Goal: Task Accomplishment & Management: Complete application form

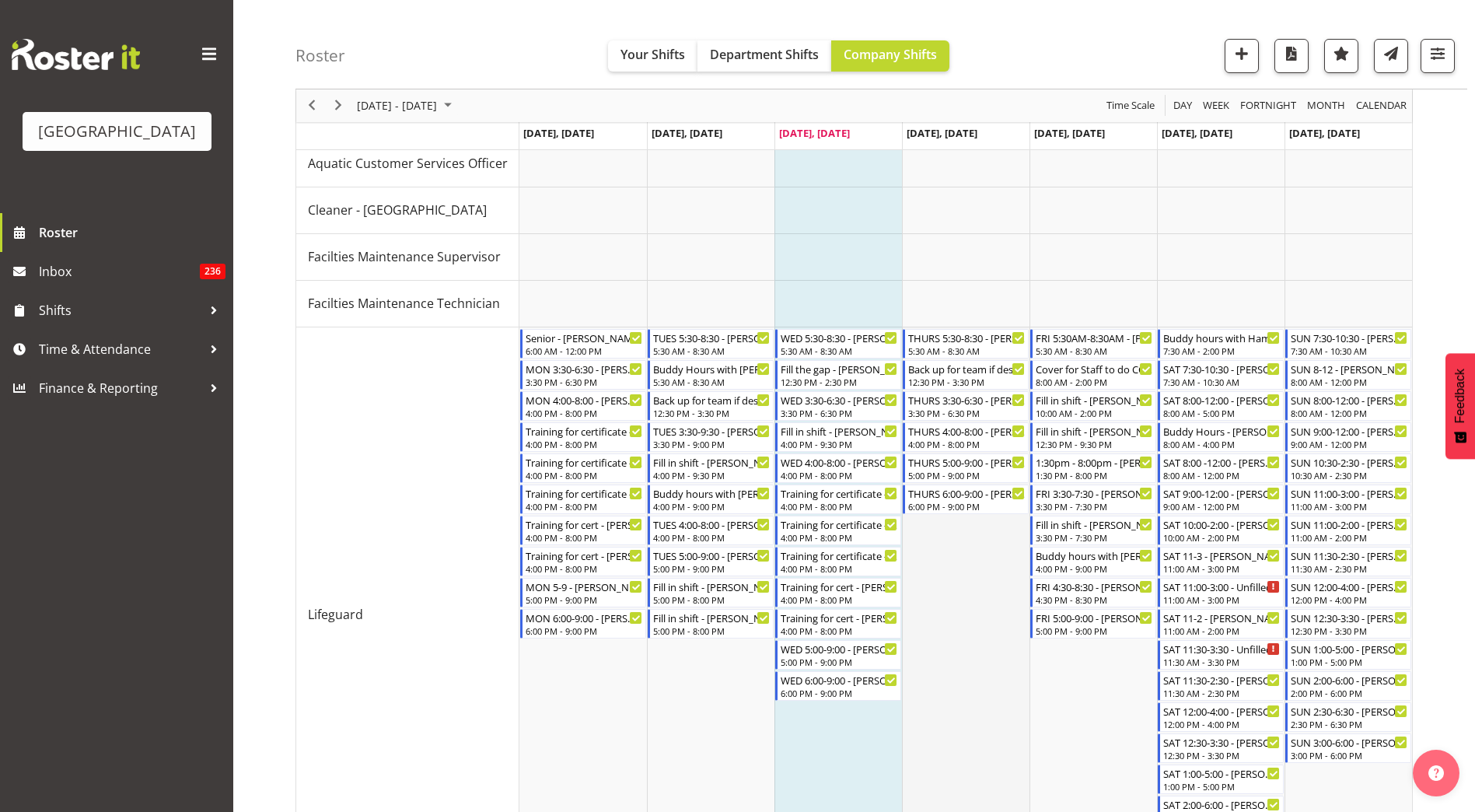
scroll to position [155, 0]
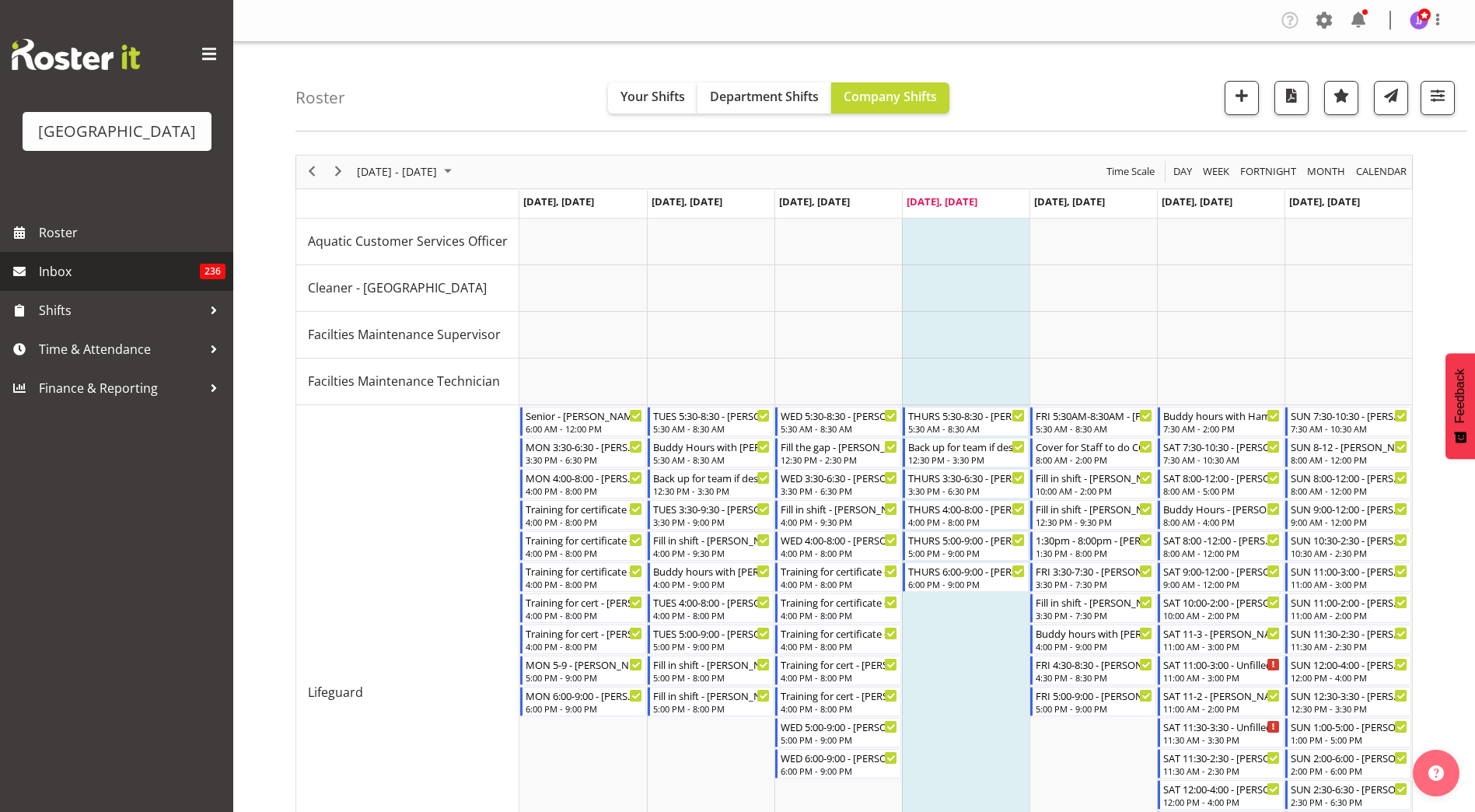
click at [66, 274] on span "Inbox" at bounding box center [120, 271] width 161 height 23
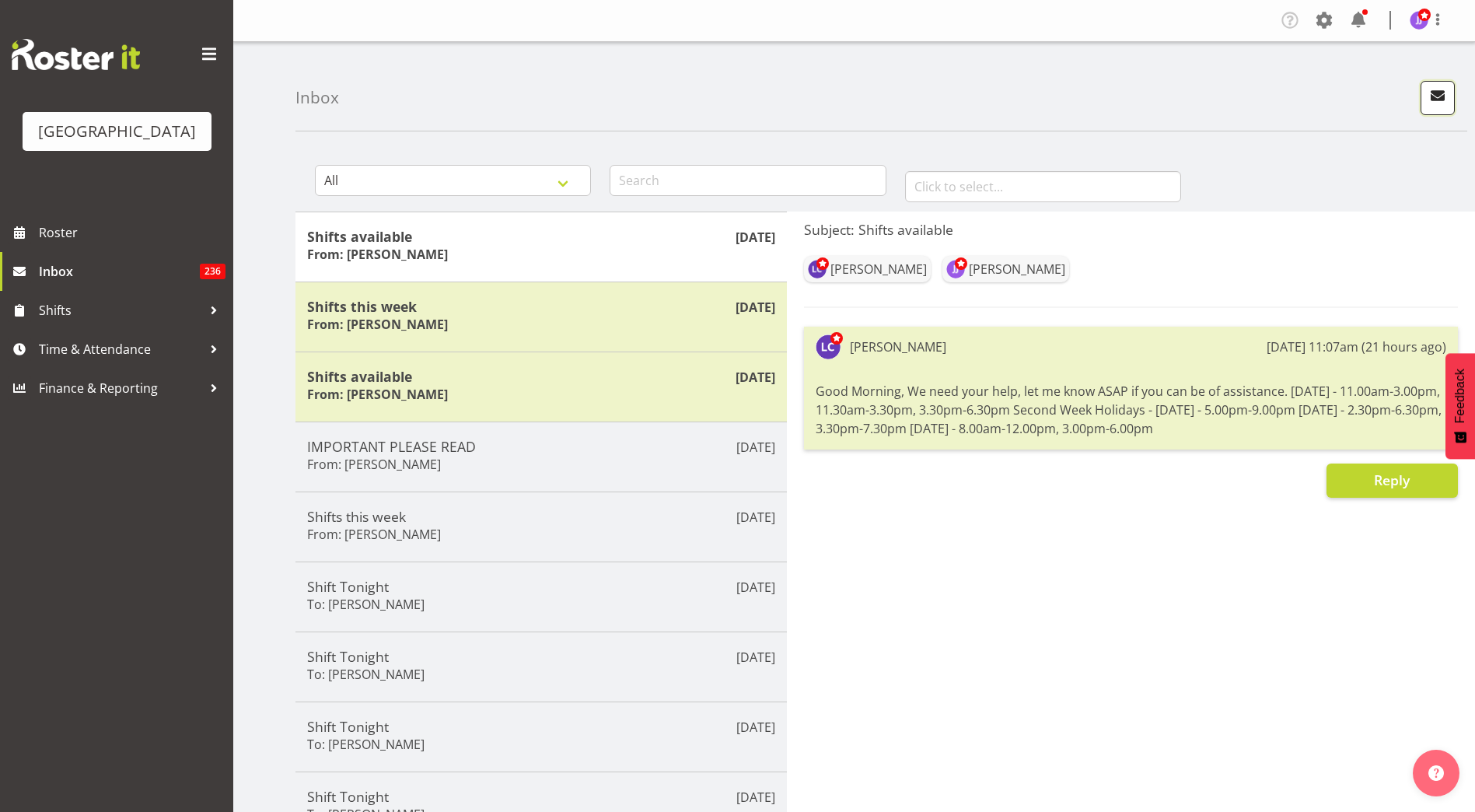
click at [1436, 96] on span "button" at bounding box center [1438, 96] width 20 height 20
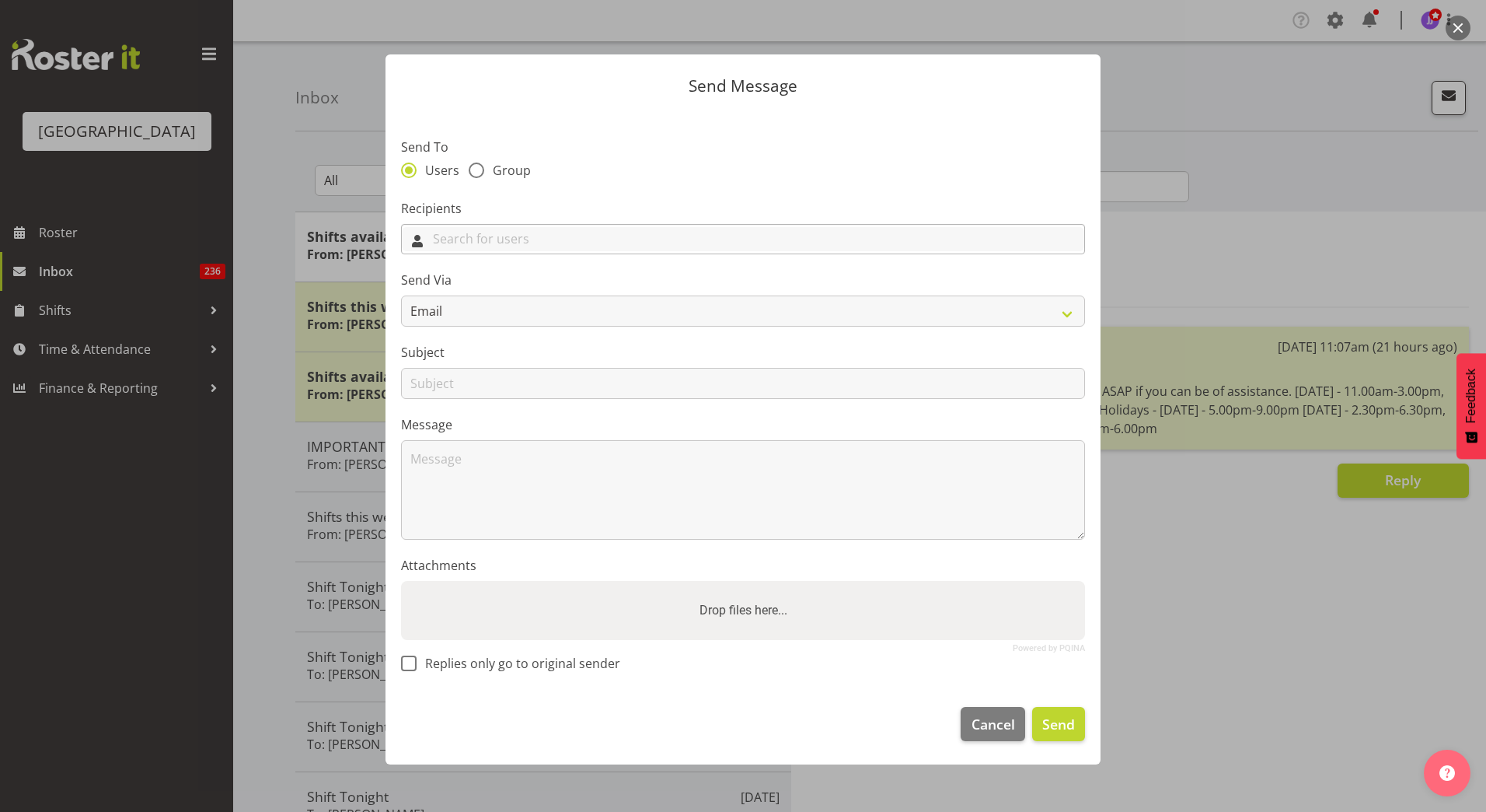
click at [464, 234] on input "text" at bounding box center [743, 239] width 682 height 24
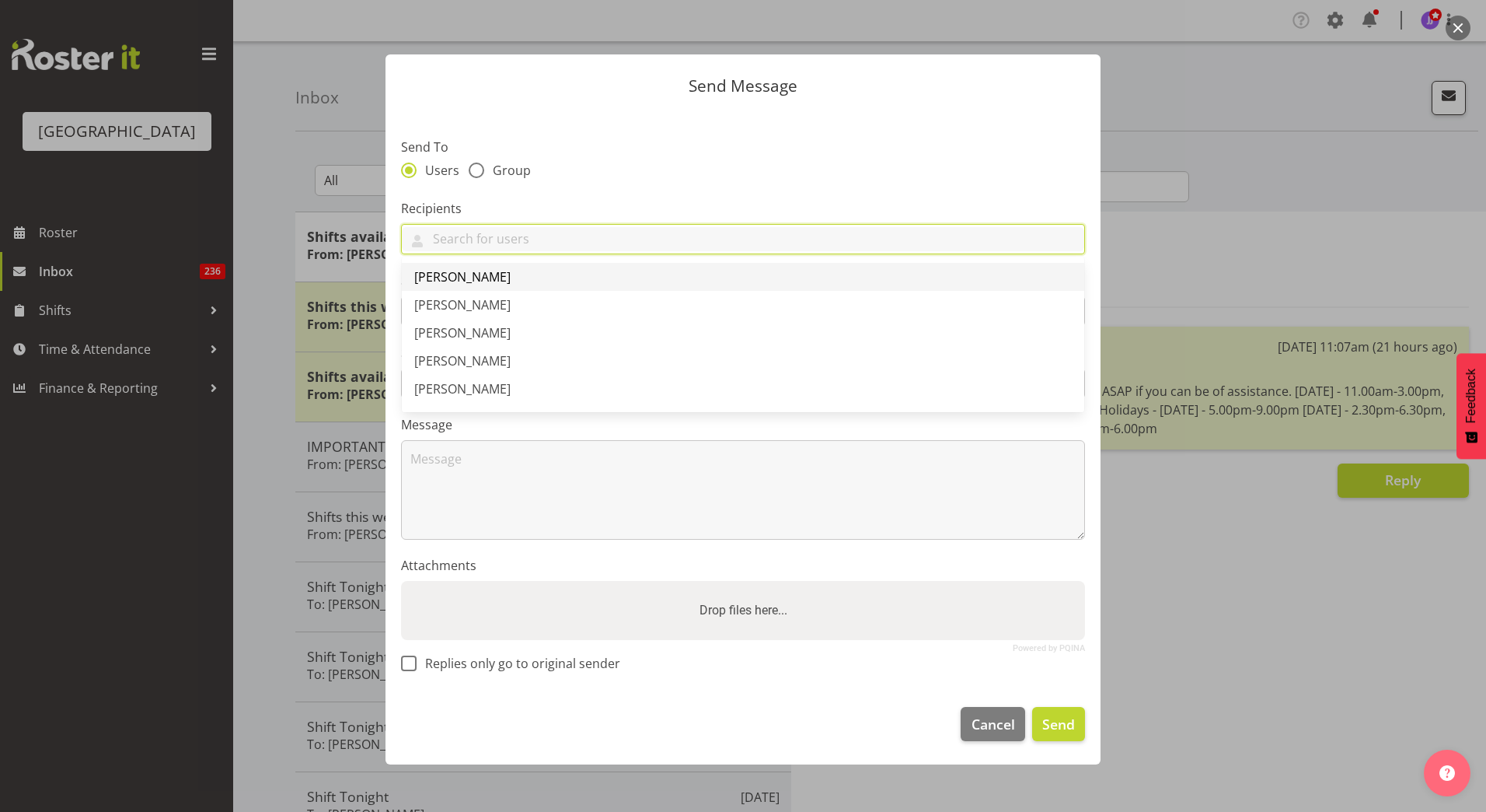
click at [460, 277] on span "Addison Robertson" at bounding box center [463, 277] width 96 height 17
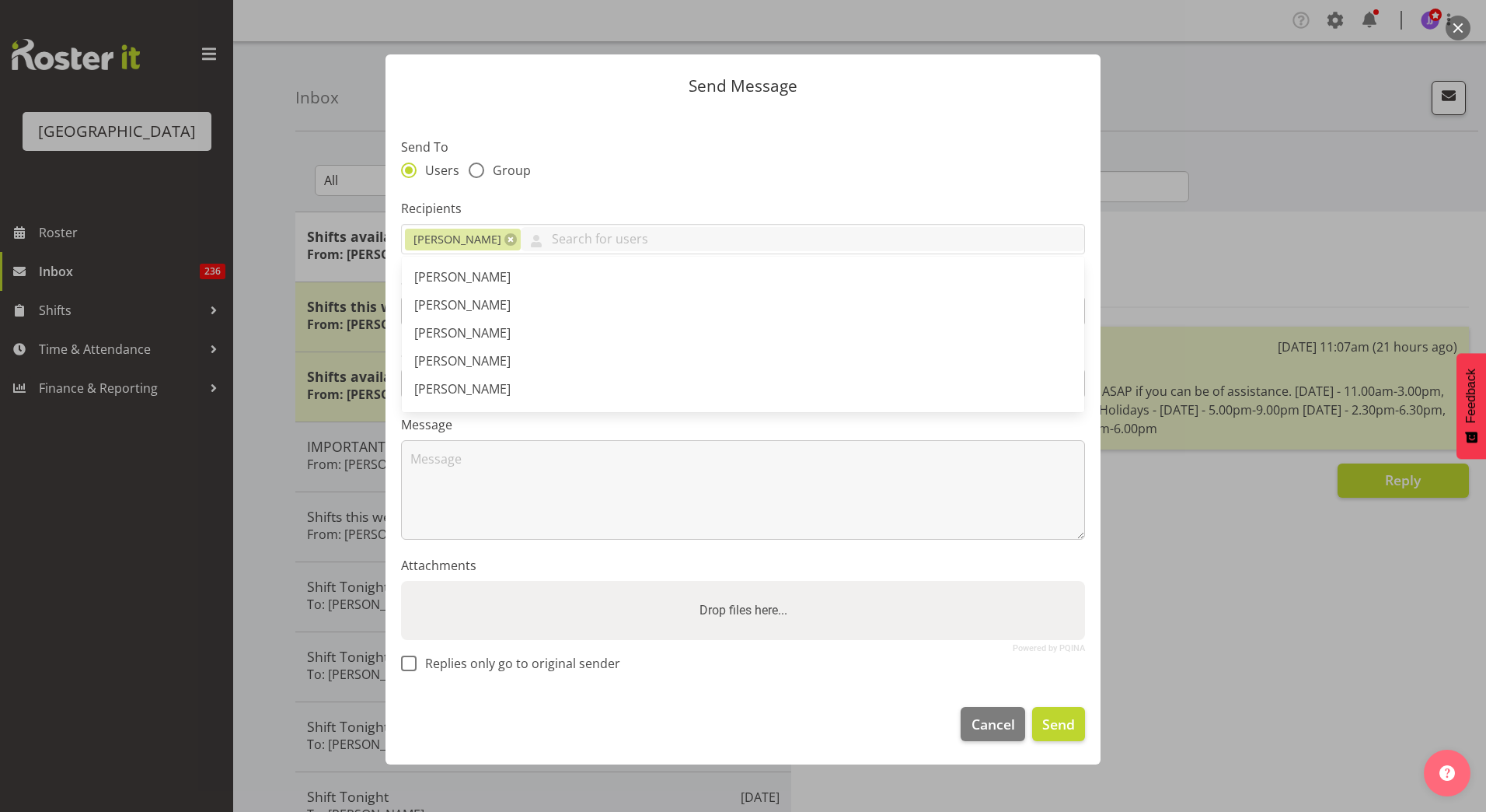
click at [642, 207] on label "Recipients" at bounding box center [743, 208] width 684 height 18
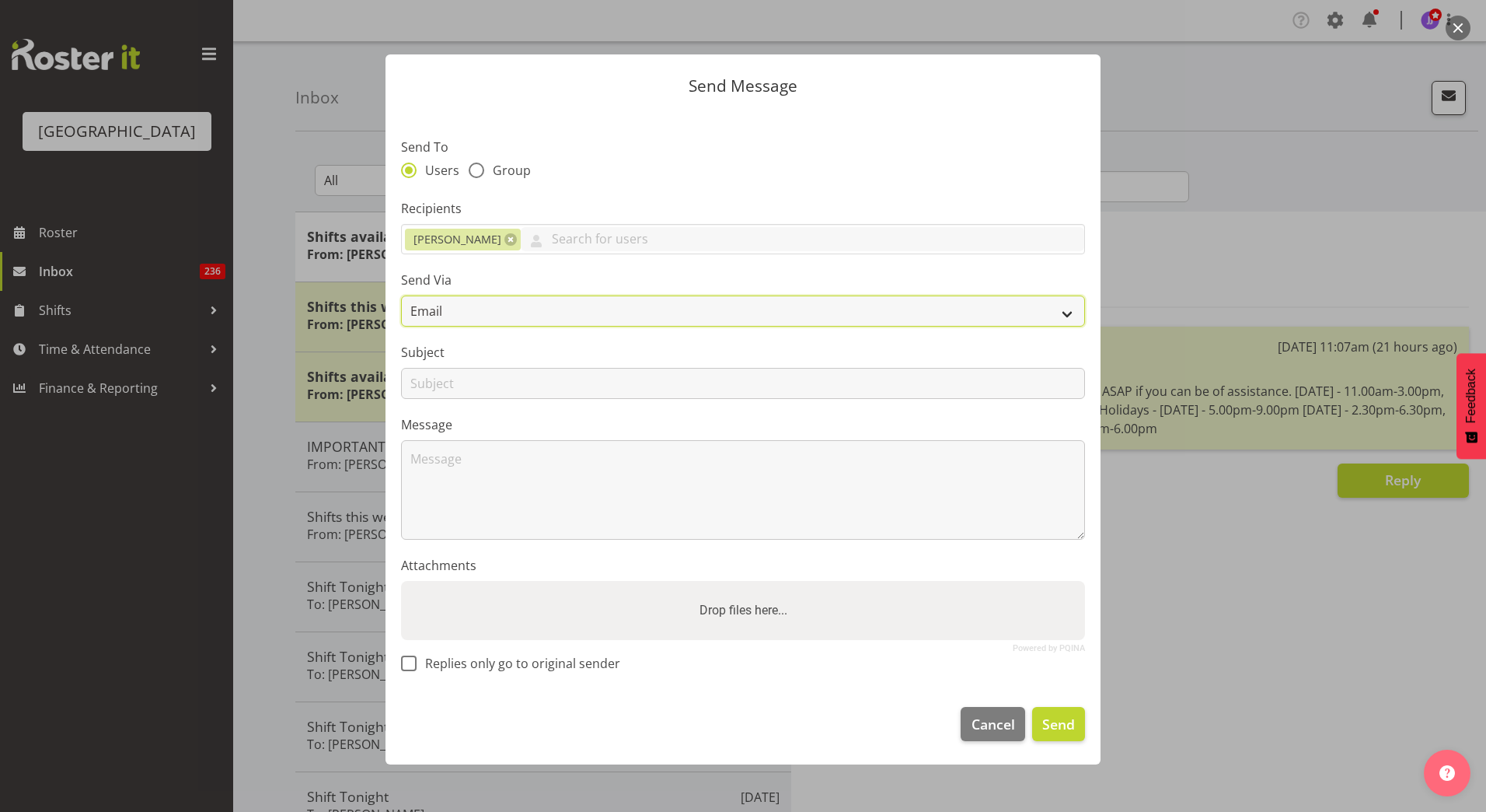
click at [594, 297] on select "Email SMS" at bounding box center [743, 310] width 684 height 31
select select "sms"
click at [401, 295] on select "Email SMS" at bounding box center [743, 310] width 684 height 31
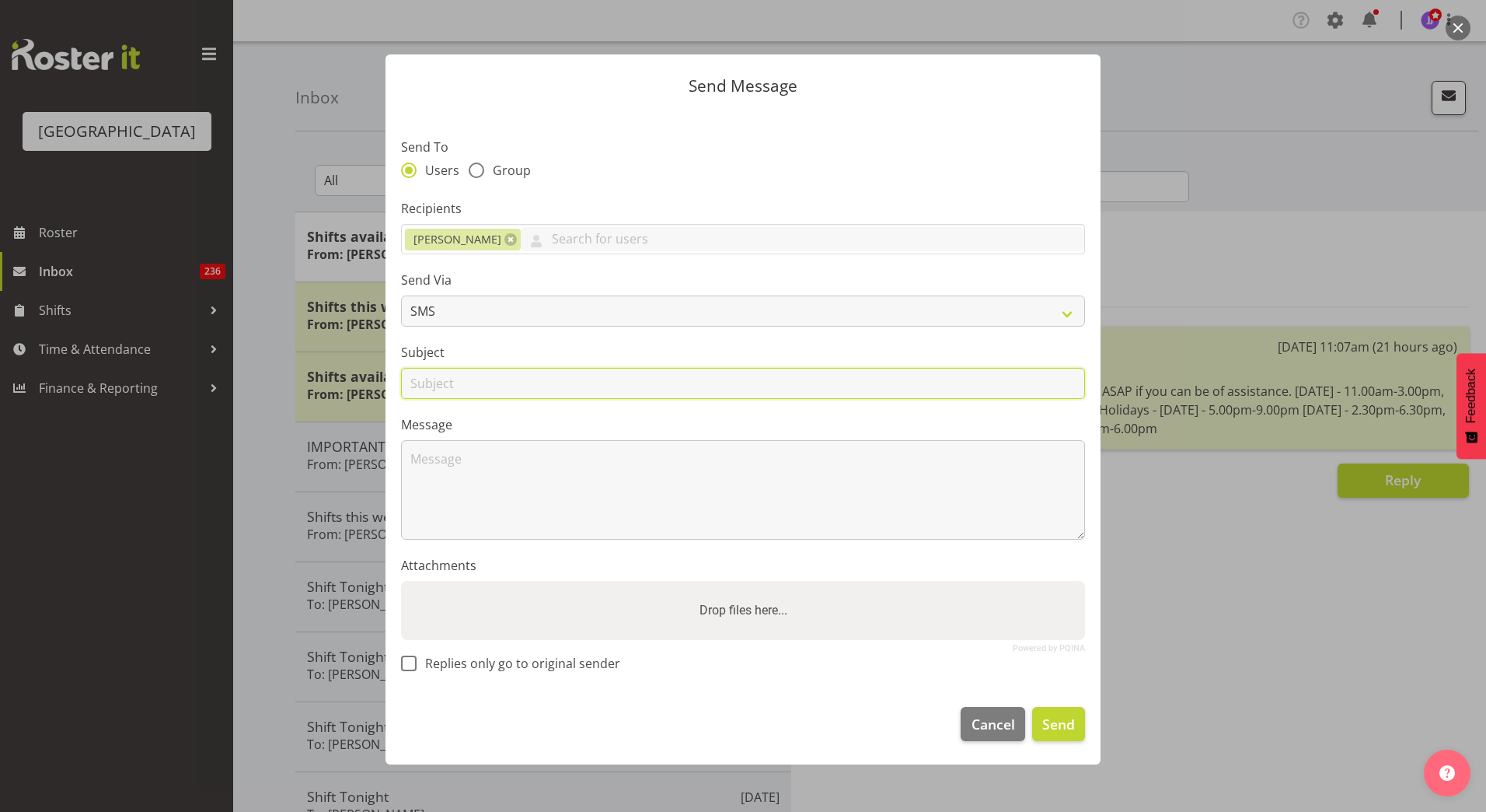
click at [560, 383] on input "text" at bounding box center [743, 382] width 684 height 31
type input "Shift"
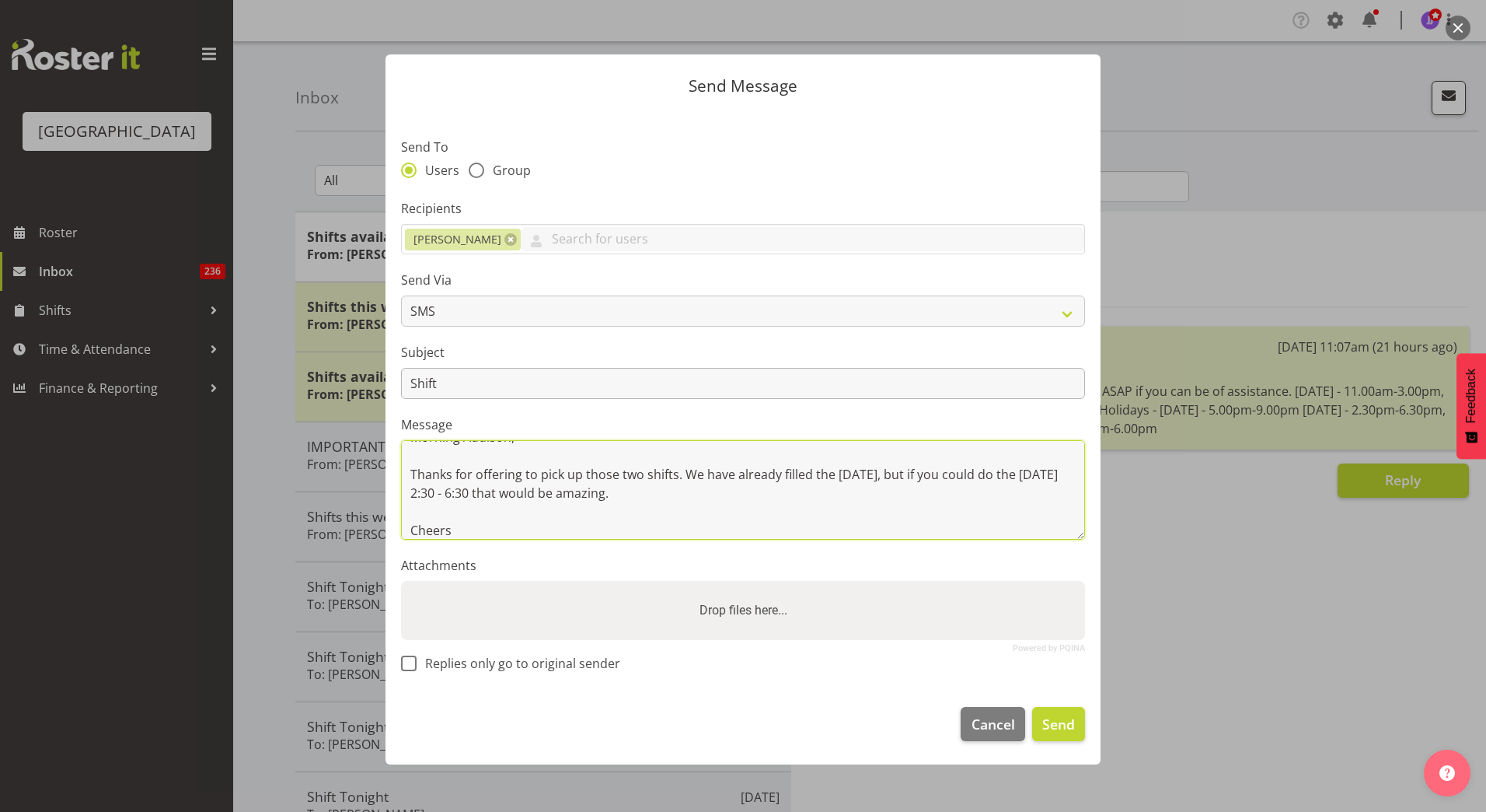
scroll to position [41, 0]
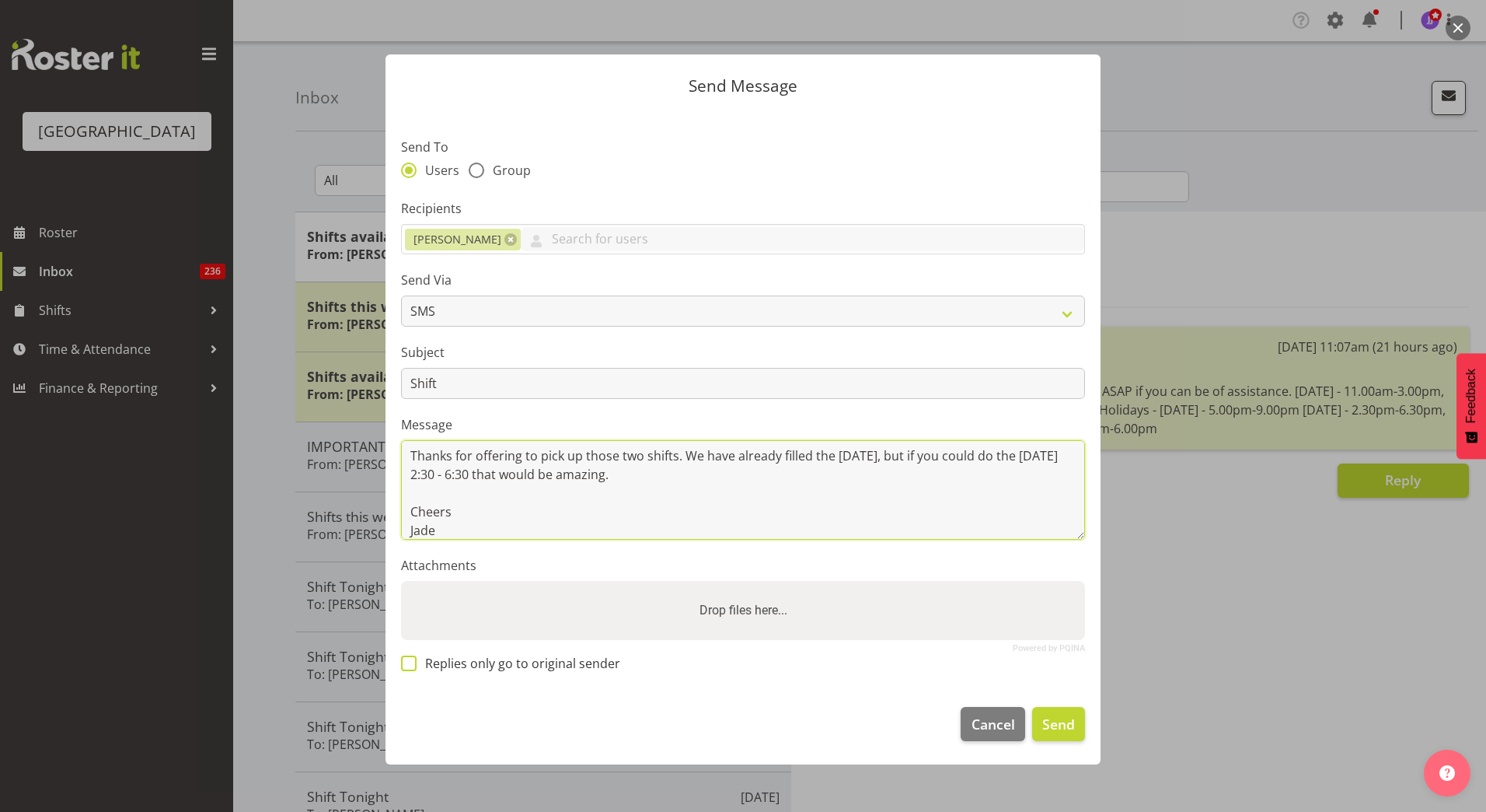
type textarea "Morning Addison, Thanks for offering to pick up those two shifts. We have alrea…"
click at [450, 666] on span "Replies only go to original sender" at bounding box center [518, 663] width 204 height 16
click at [411, 666] on input "Replies only go to original sender" at bounding box center [406, 663] width 10 height 10
checkbox input "true"
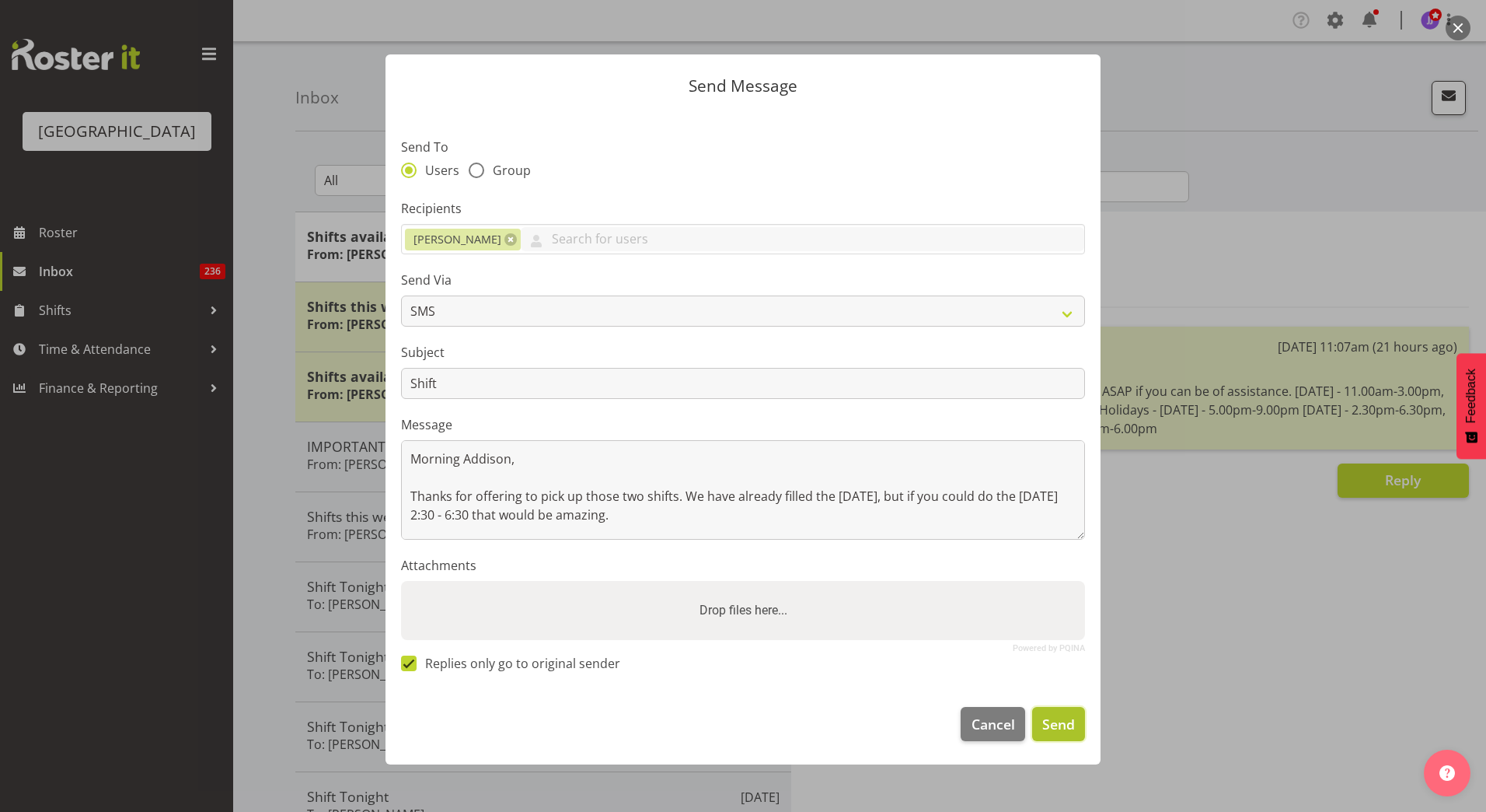
click at [1063, 726] on span "Send" at bounding box center [1058, 724] width 32 height 20
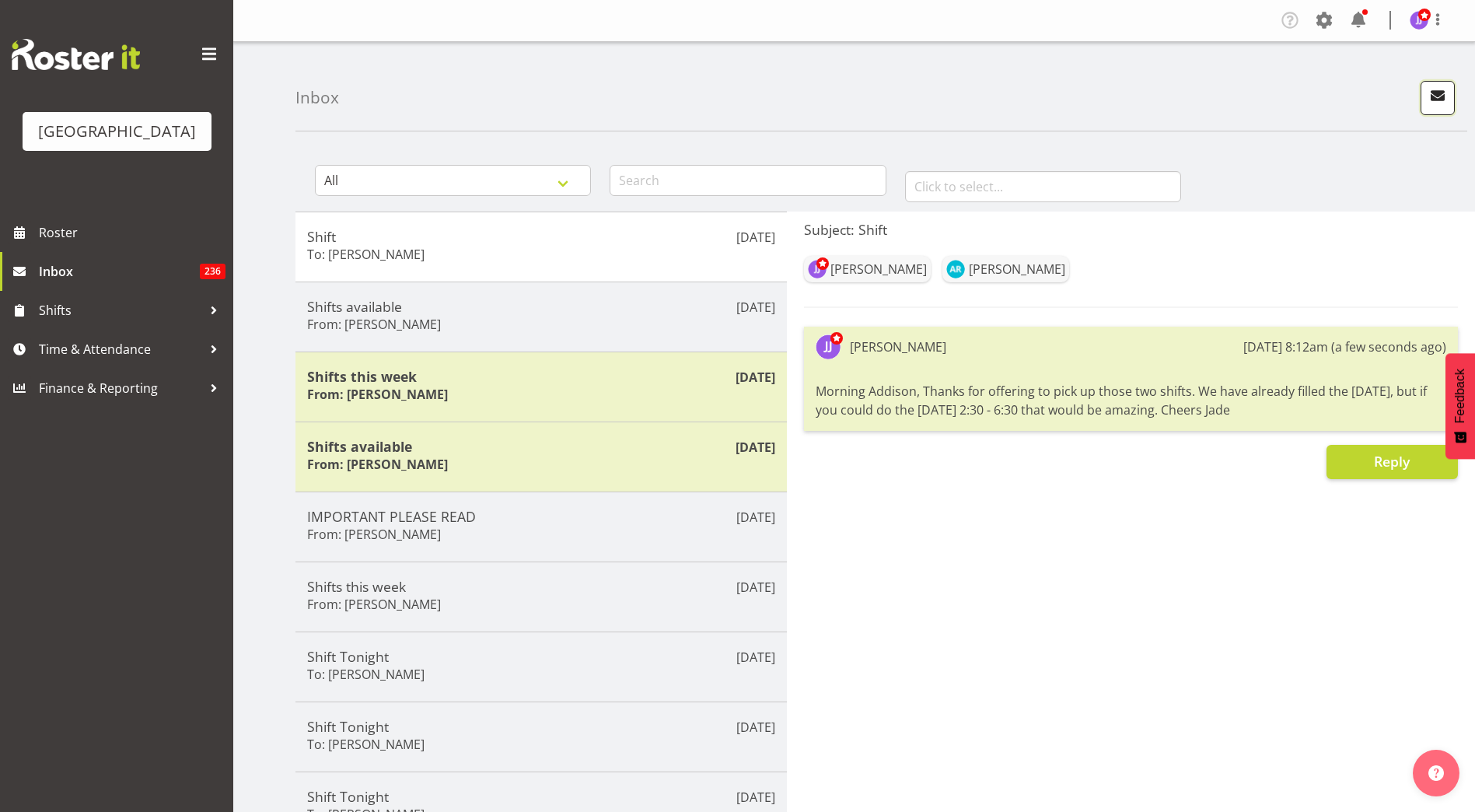
click at [1442, 95] on span "button" at bounding box center [1438, 96] width 20 height 20
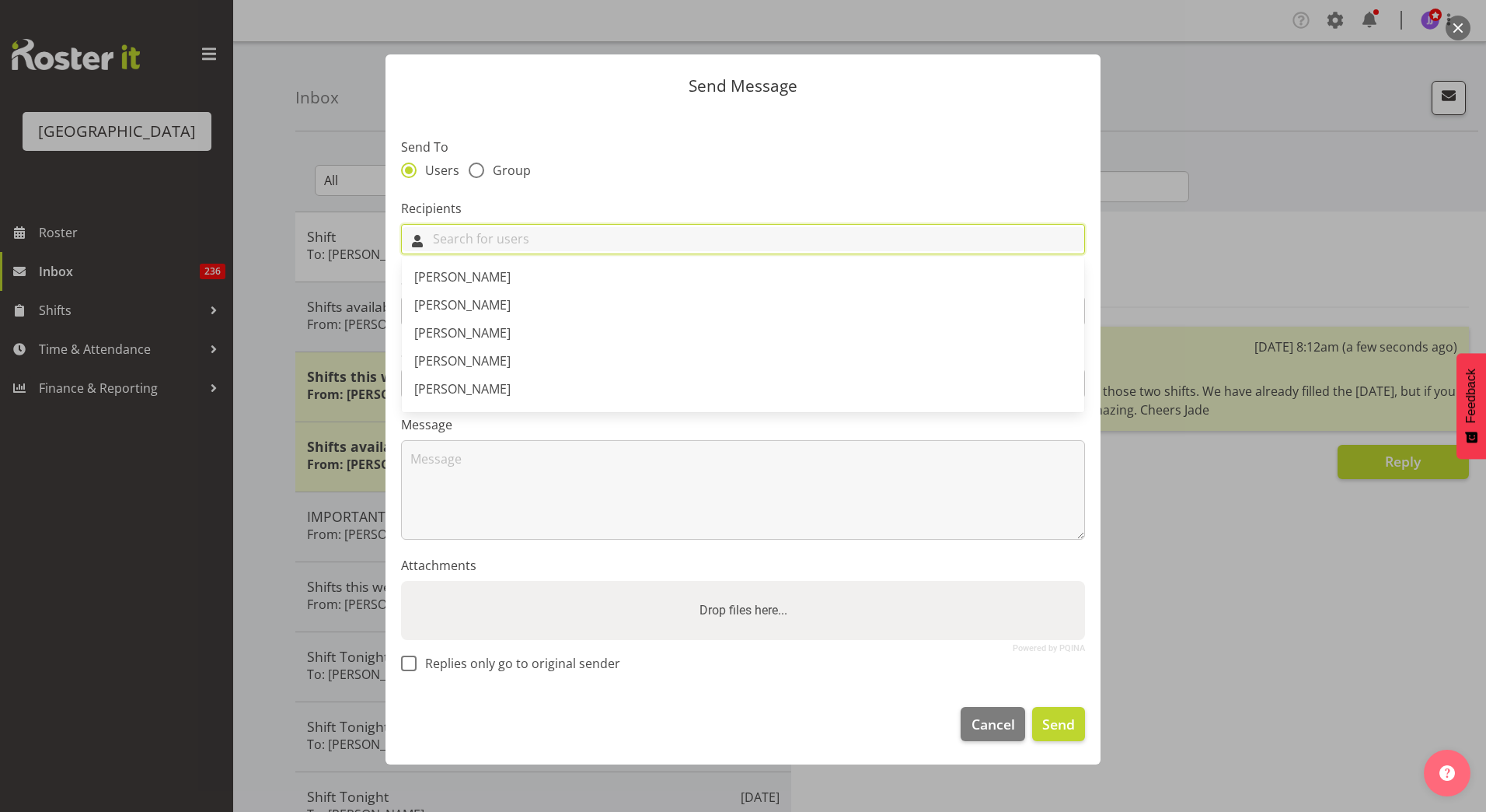
click at [453, 245] on input "text" at bounding box center [743, 239] width 682 height 24
click at [496, 171] on span "Group" at bounding box center [508, 170] width 47 height 16
click at [479, 171] on input "Group" at bounding box center [474, 170] width 10 height 10
radio input "true"
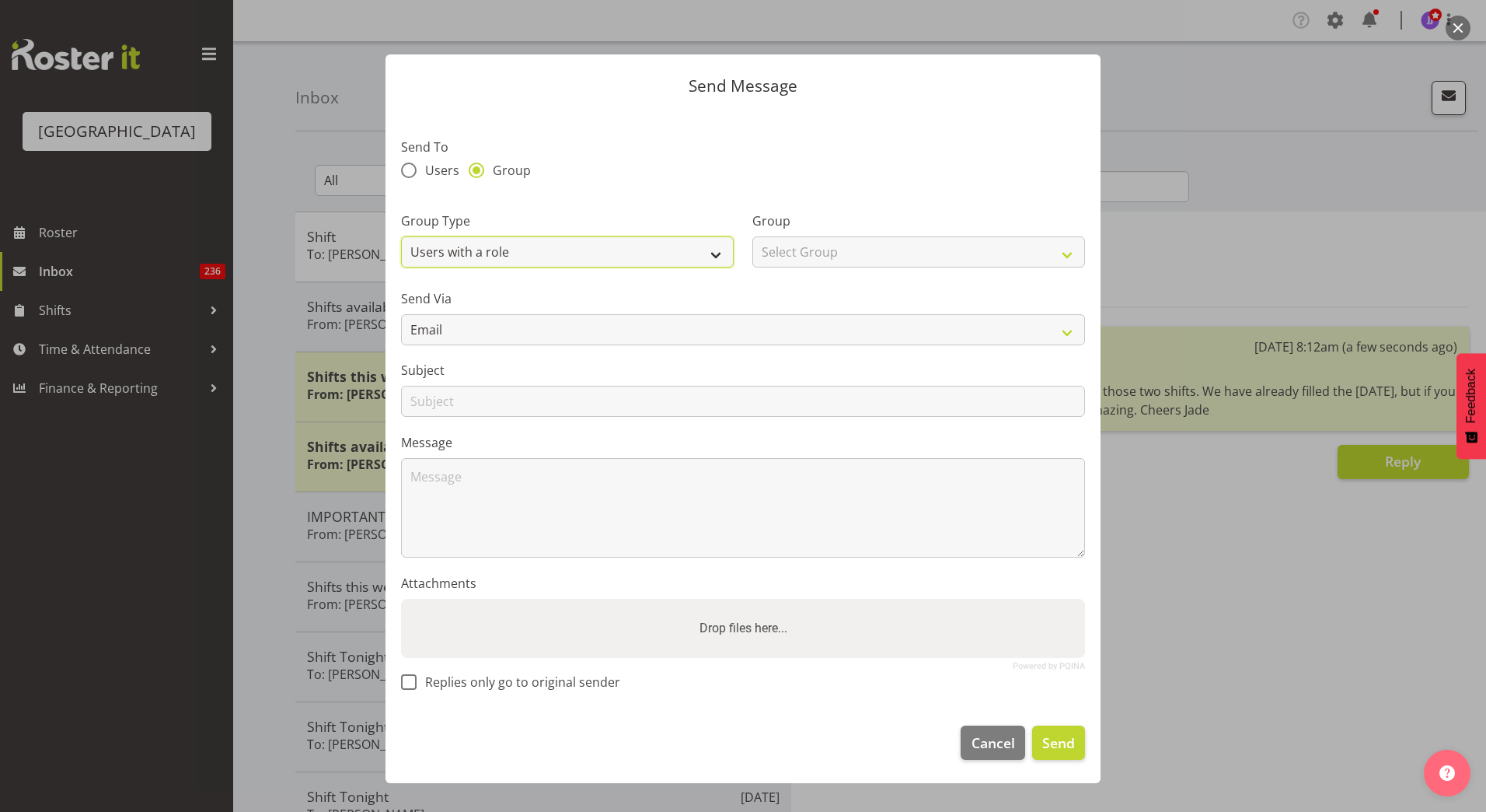
click at [488, 254] on select "Users with a role Users with a skill Primary users in a location All users in a…" at bounding box center [568, 251] width 332 height 31
select select "all_department"
click at [401, 236] on select "Users with a role Users with a skill Primary users in a location All users in a…" at bounding box center [568, 251] width 332 height 31
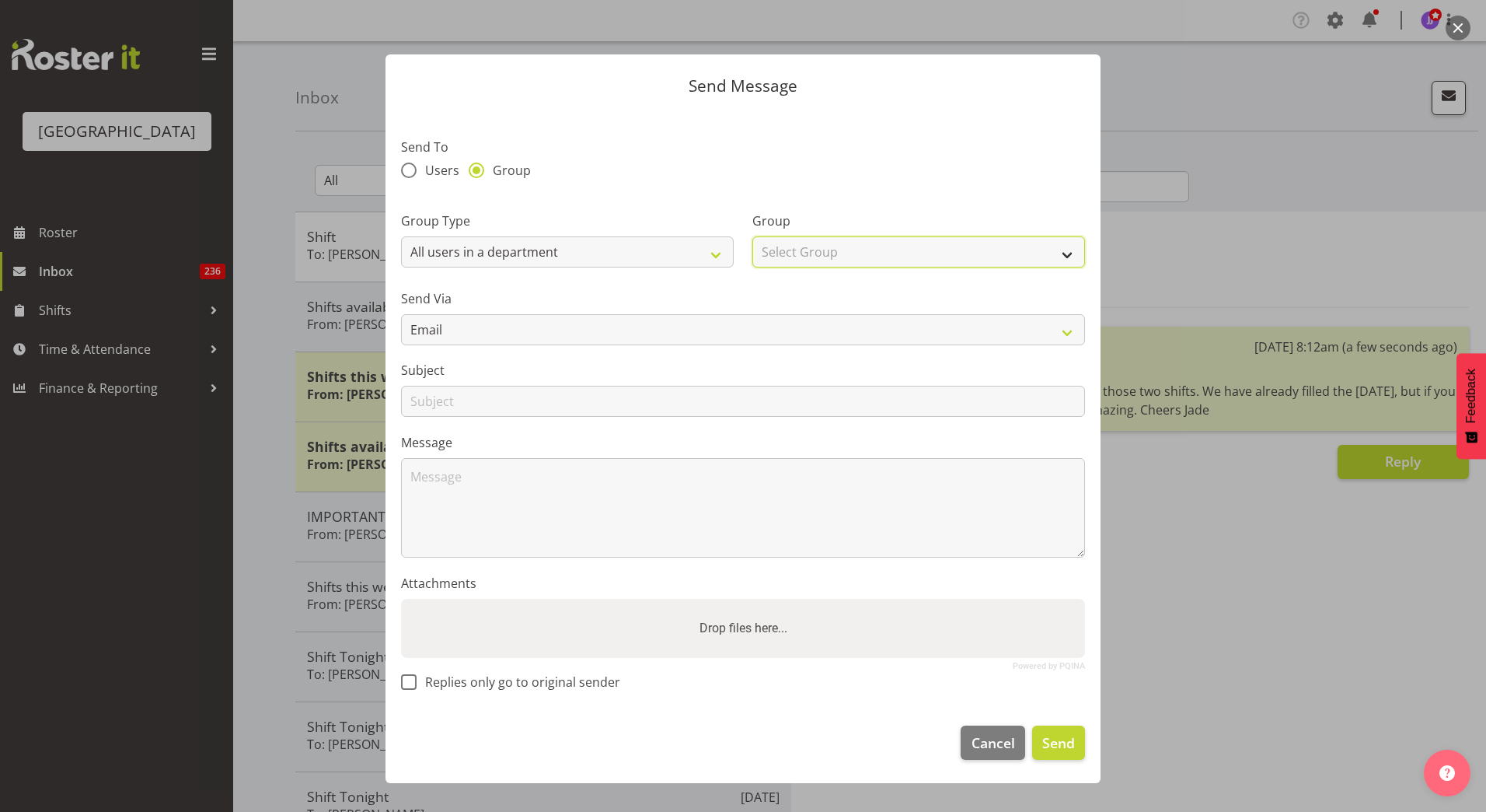
click at [854, 248] on select "Select Group Cleaning Crew Customer Services Crew Lifeguard Crew Maintenance Cr…" at bounding box center [918, 251] width 332 height 31
select select "114"
click at [752, 236] on select "Select Group Cleaning Crew Customer Services Crew Lifeguard Crew Maintenance Cr…" at bounding box center [918, 251] width 332 height 31
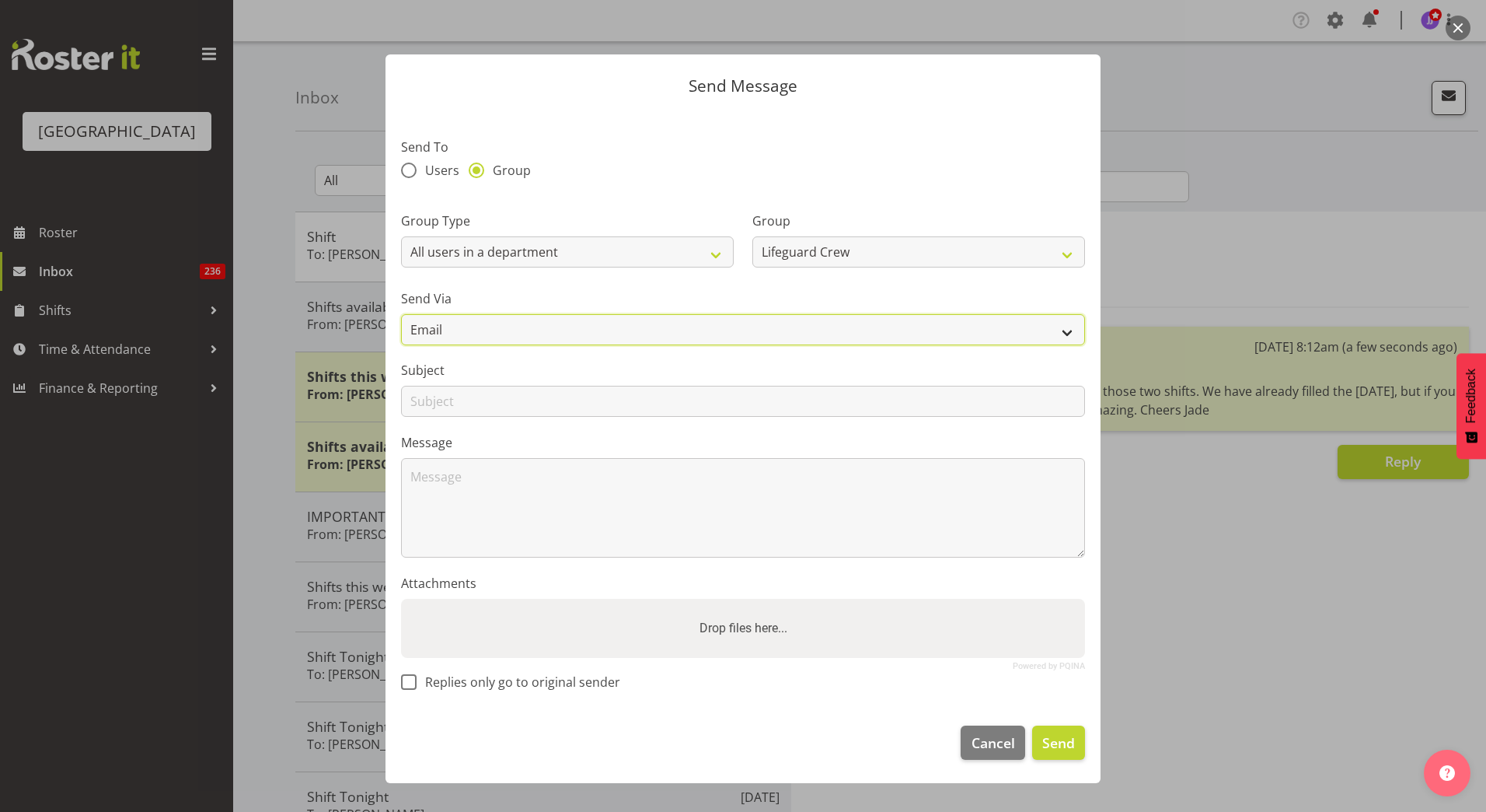
click at [716, 323] on select "Email SMS" at bounding box center [743, 329] width 684 height 31
select select "sms"
click at [401, 314] on select "Email SMS" at bounding box center [743, 329] width 684 height 31
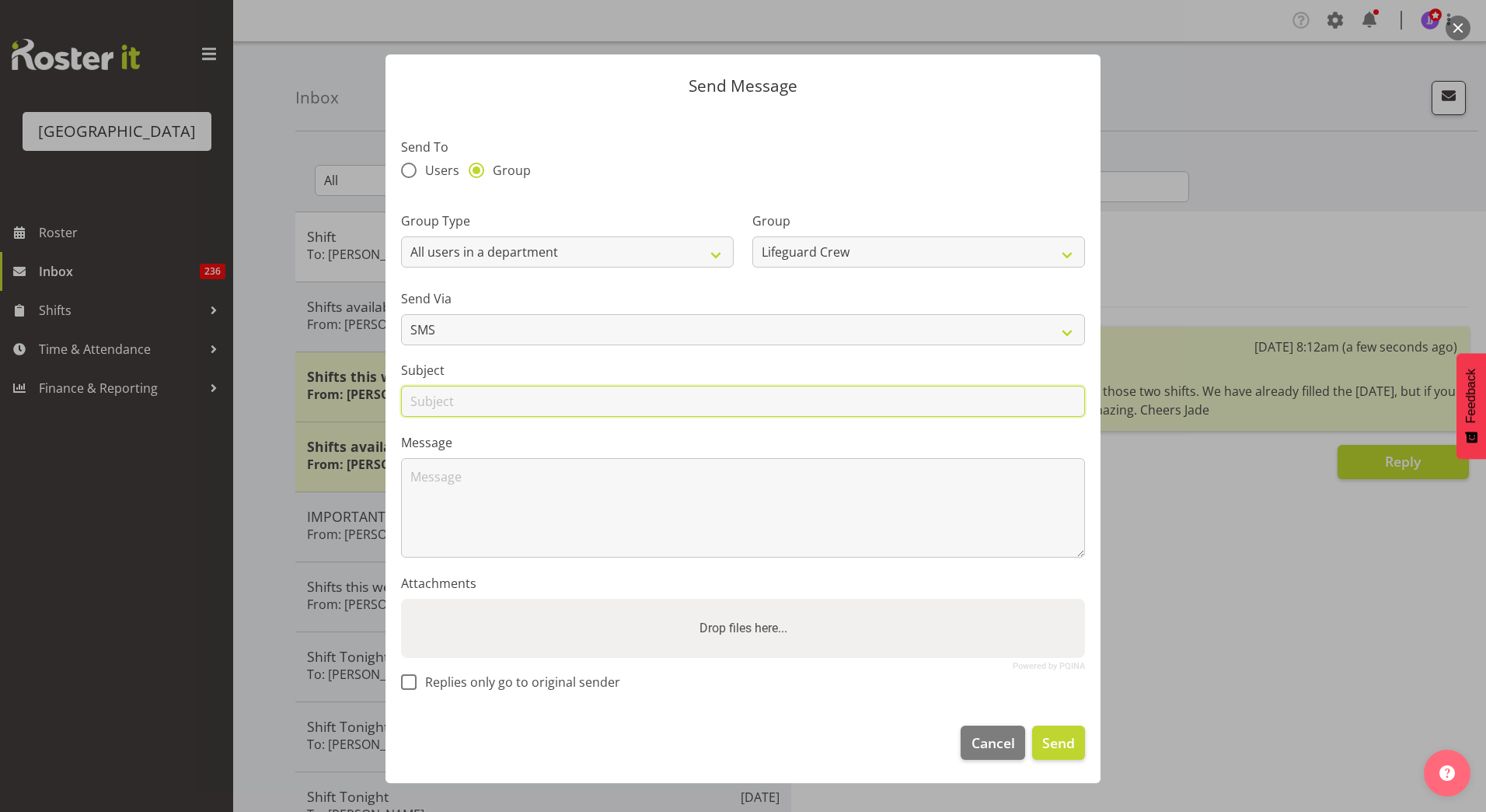
click at [598, 406] on input "text" at bounding box center [743, 401] width 684 height 31
type input "Shift Tonight"
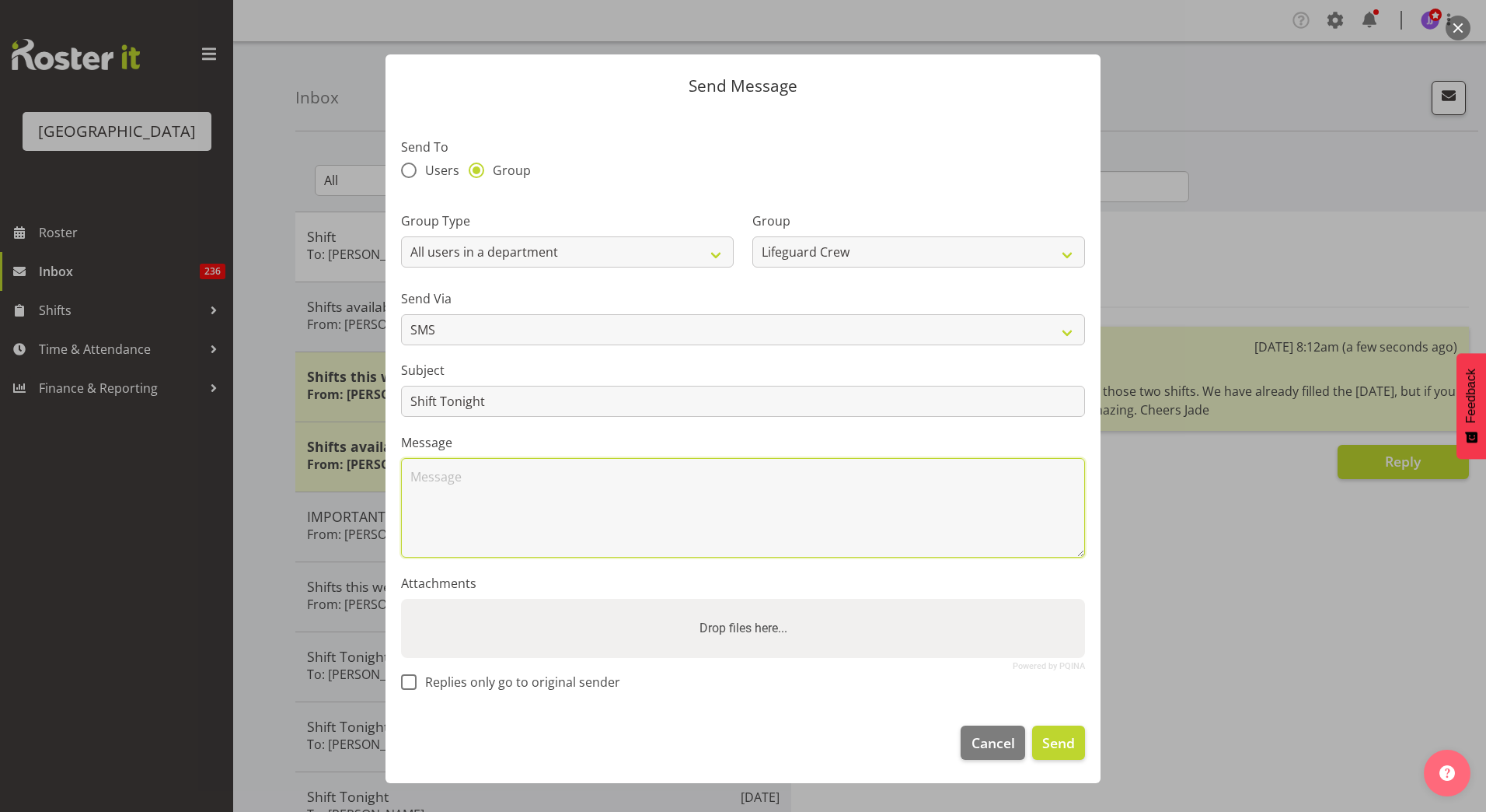
click at [576, 495] on textarea at bounding box center [743, 508] width 684 height 100
type textarea "Morning Team, I have a 5:00 - 9:00 tonight if anyone can please pick this up. C…"
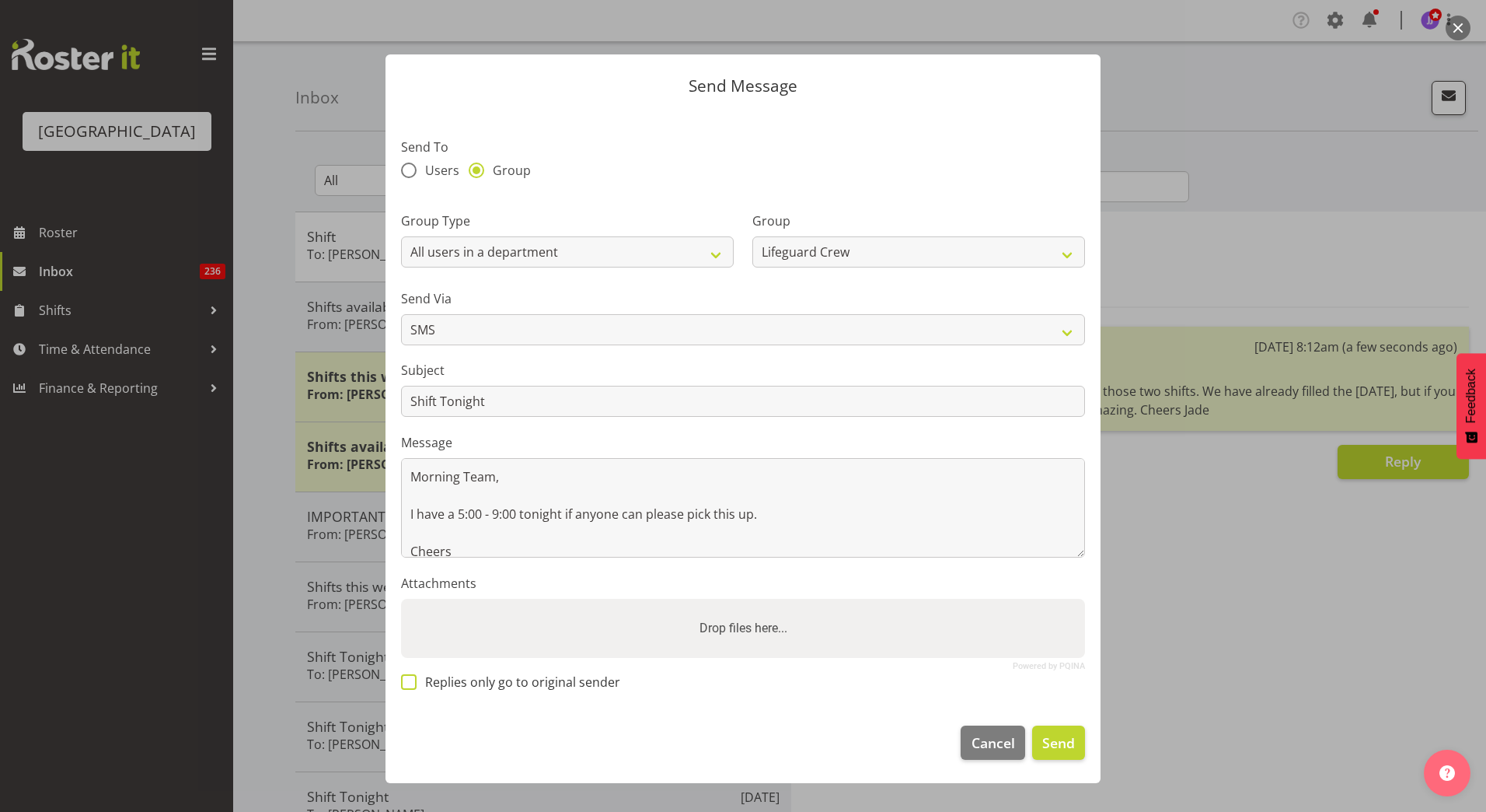
click at [518, 682] on span "Replies only go to original sender" at bounding box center [518, 682] width 204 height 16
click at [411, 682] on input "Replies only go to original sender" at bounding box center [406, 682] width 10 height 10
checkbox input "true"
click at [1070, 752] on button "Send" at bounding box center [1059, 742] width 53 height 34
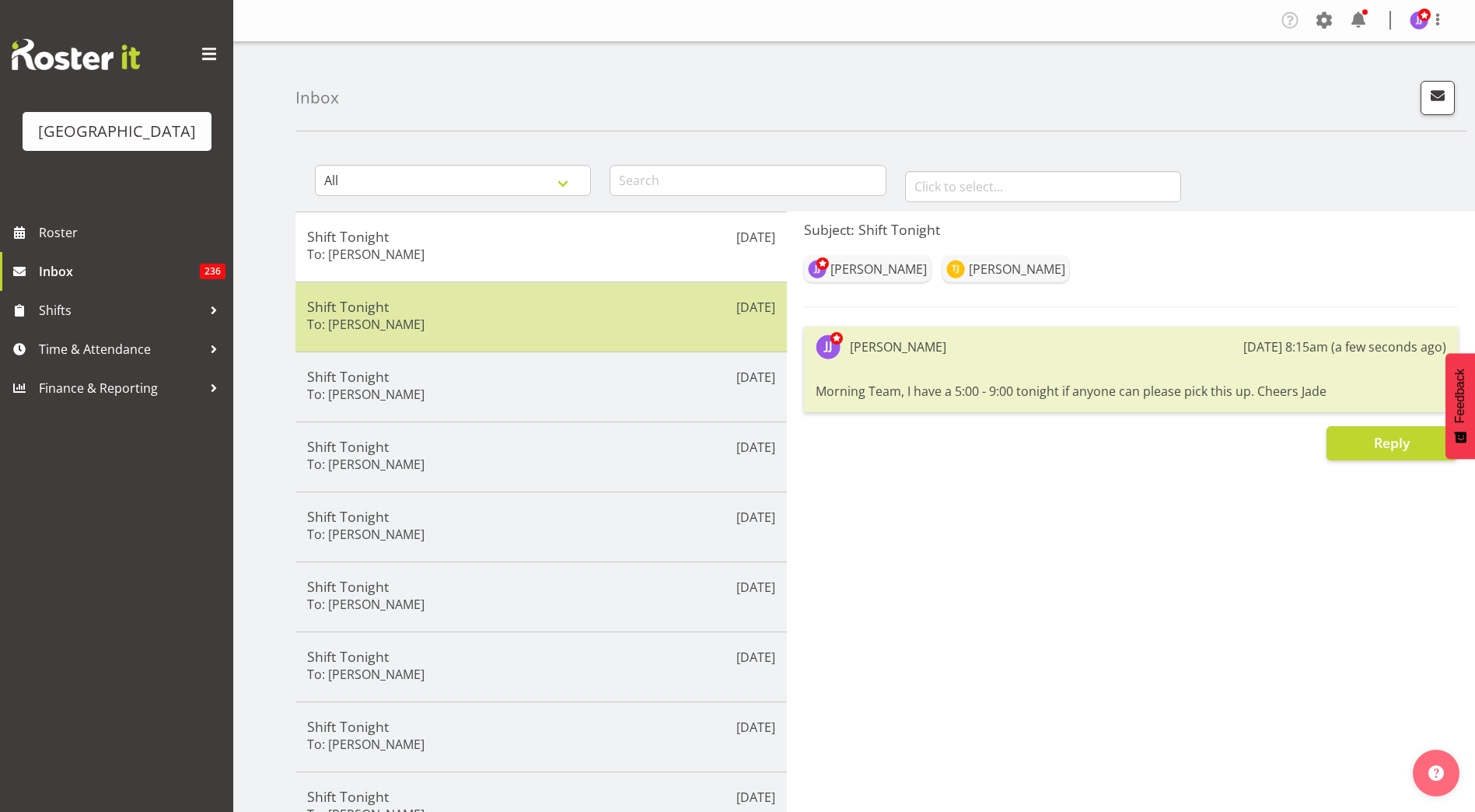
click at [619, 292] on div "Sep 18th Shift Tonight To: Alesana Lafoga" at bounding box center [540, 317] width 491 height 70
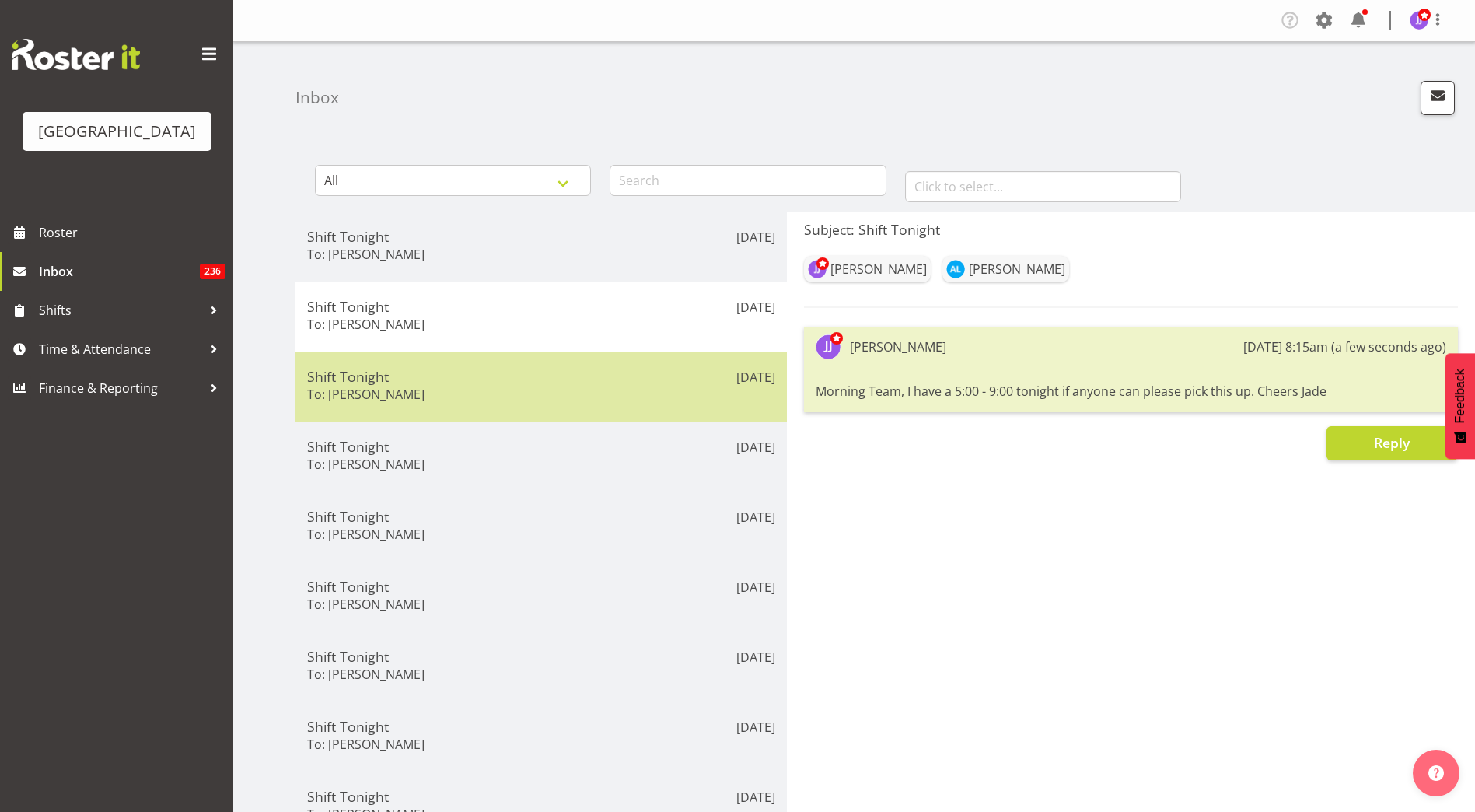
click at [590, 380] on h5 "Shift Tonight" at bounding box center [540, 376] width 468 height 17
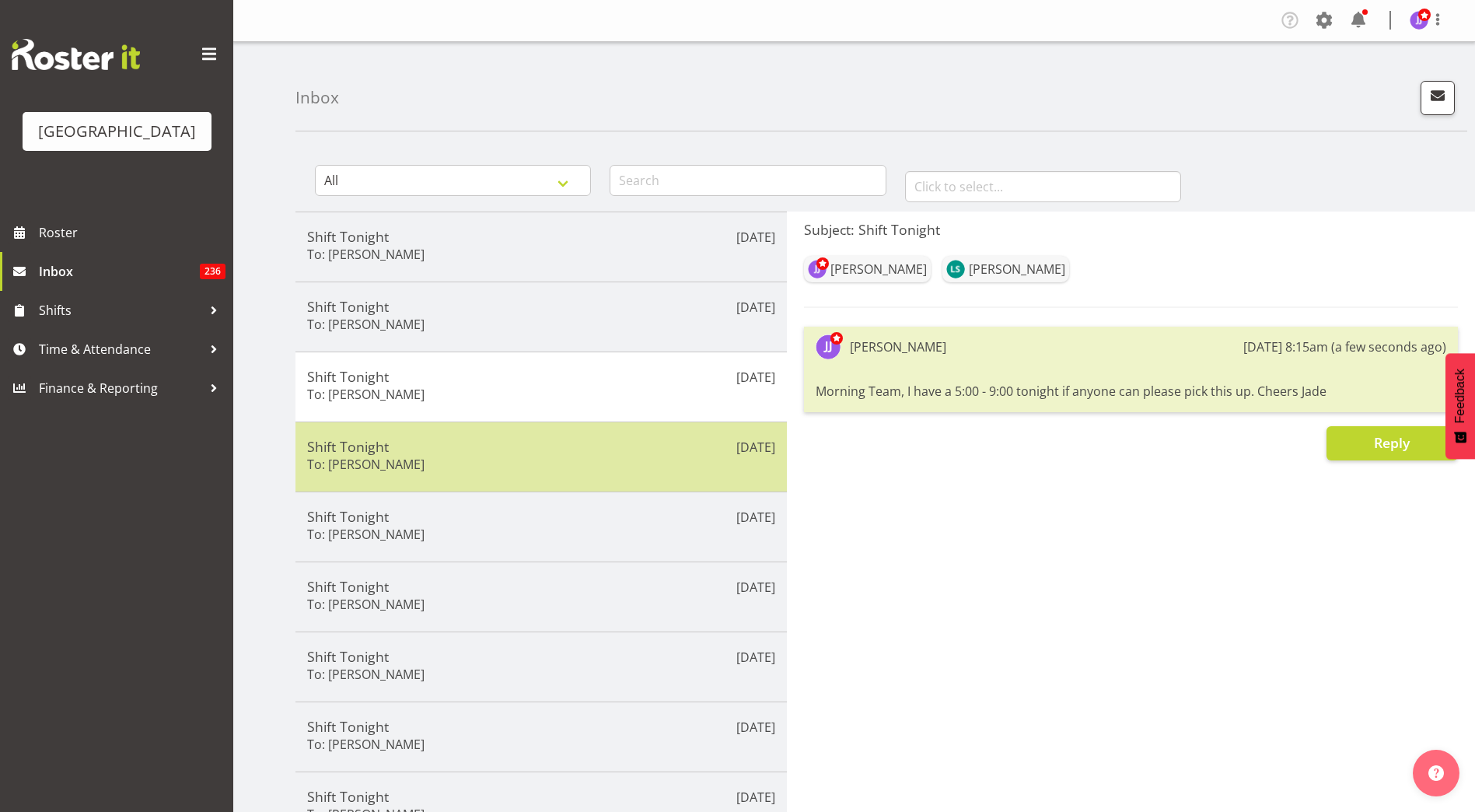
click at [571, 441] on h5 "Shift Tonight" at bounding box center [540, 446] width 468 height 17
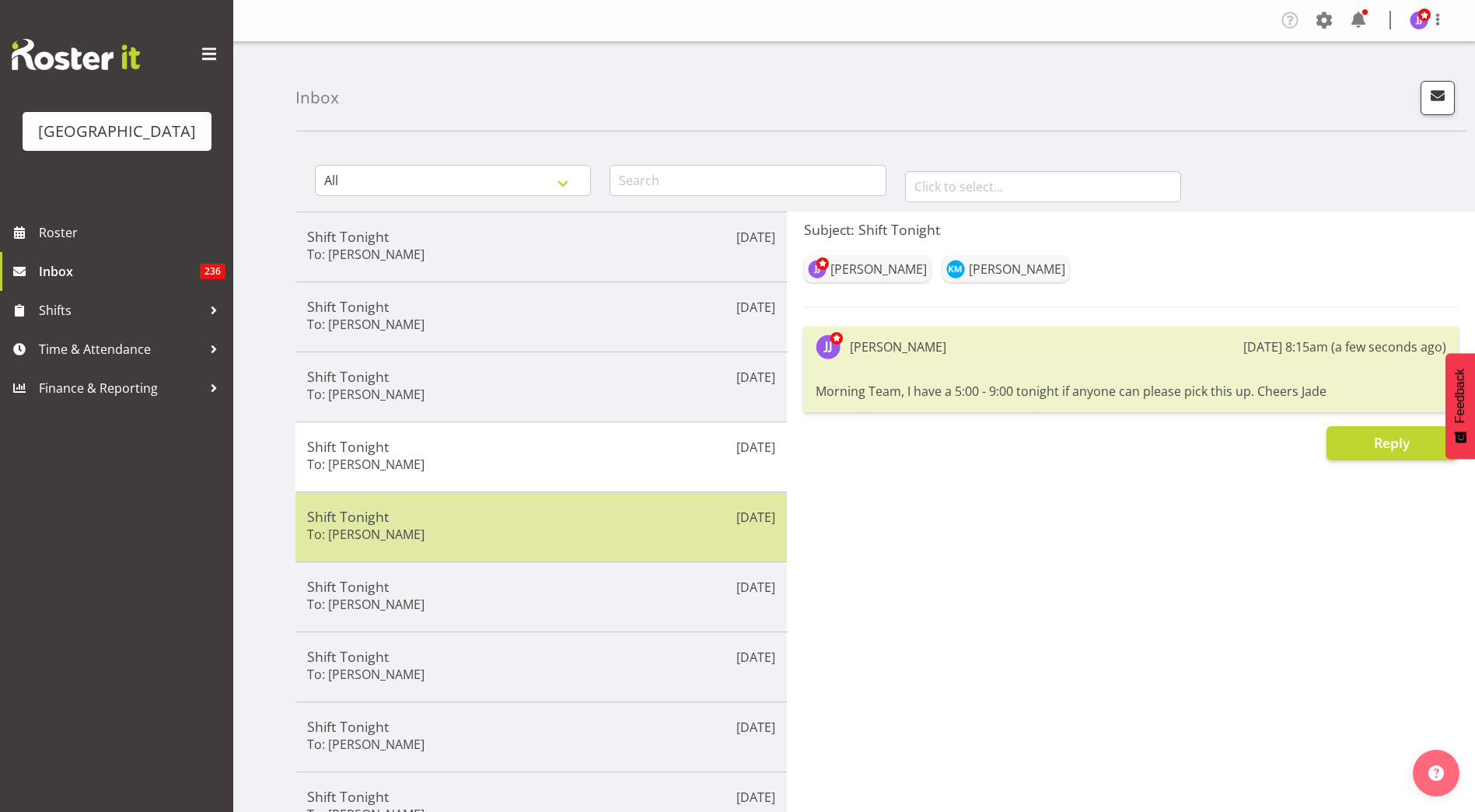
click at [570, 513] on h5 "Shift Tonight" at bounding box center [540, 516] width 468 height 17
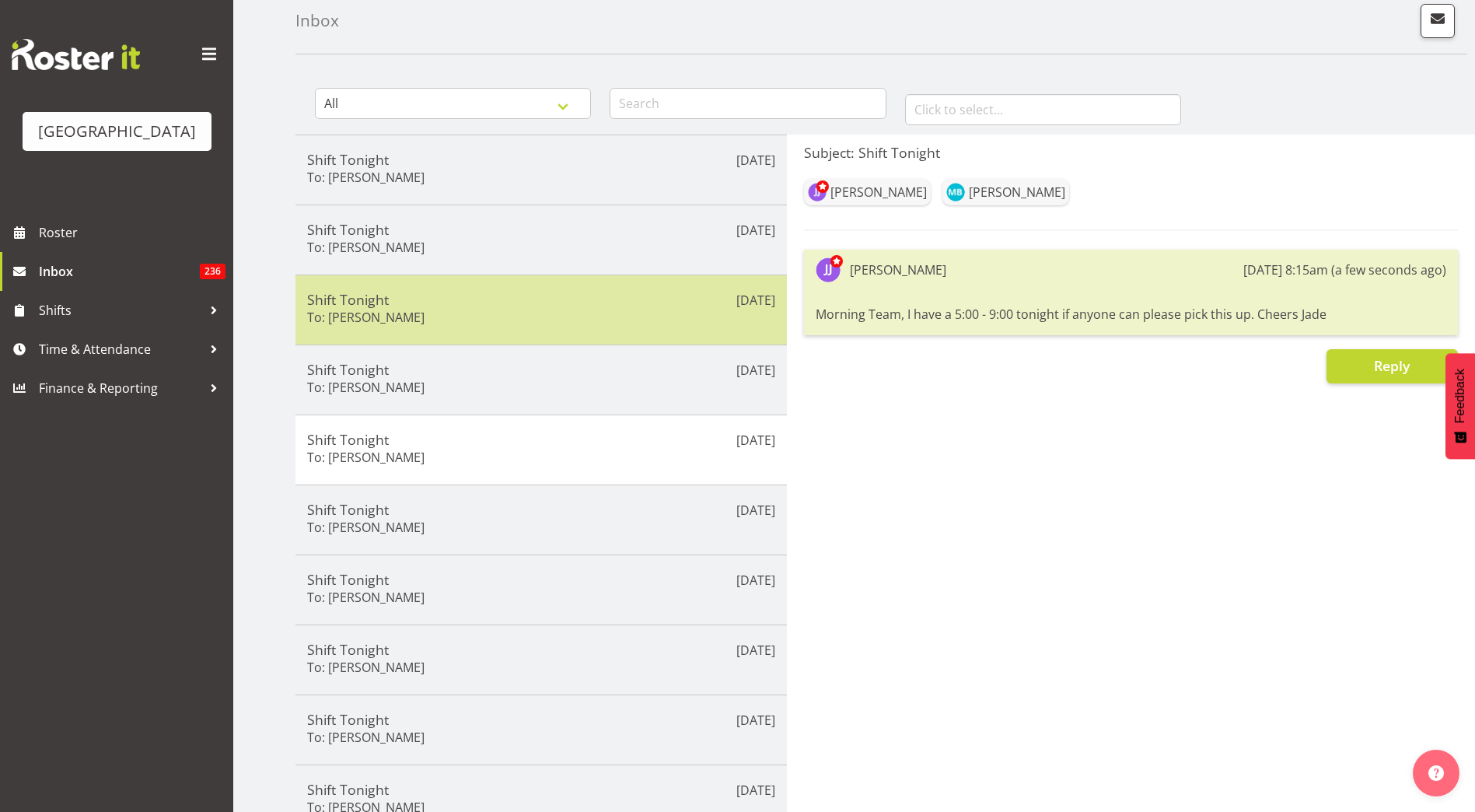
scroll to position [78, 0]
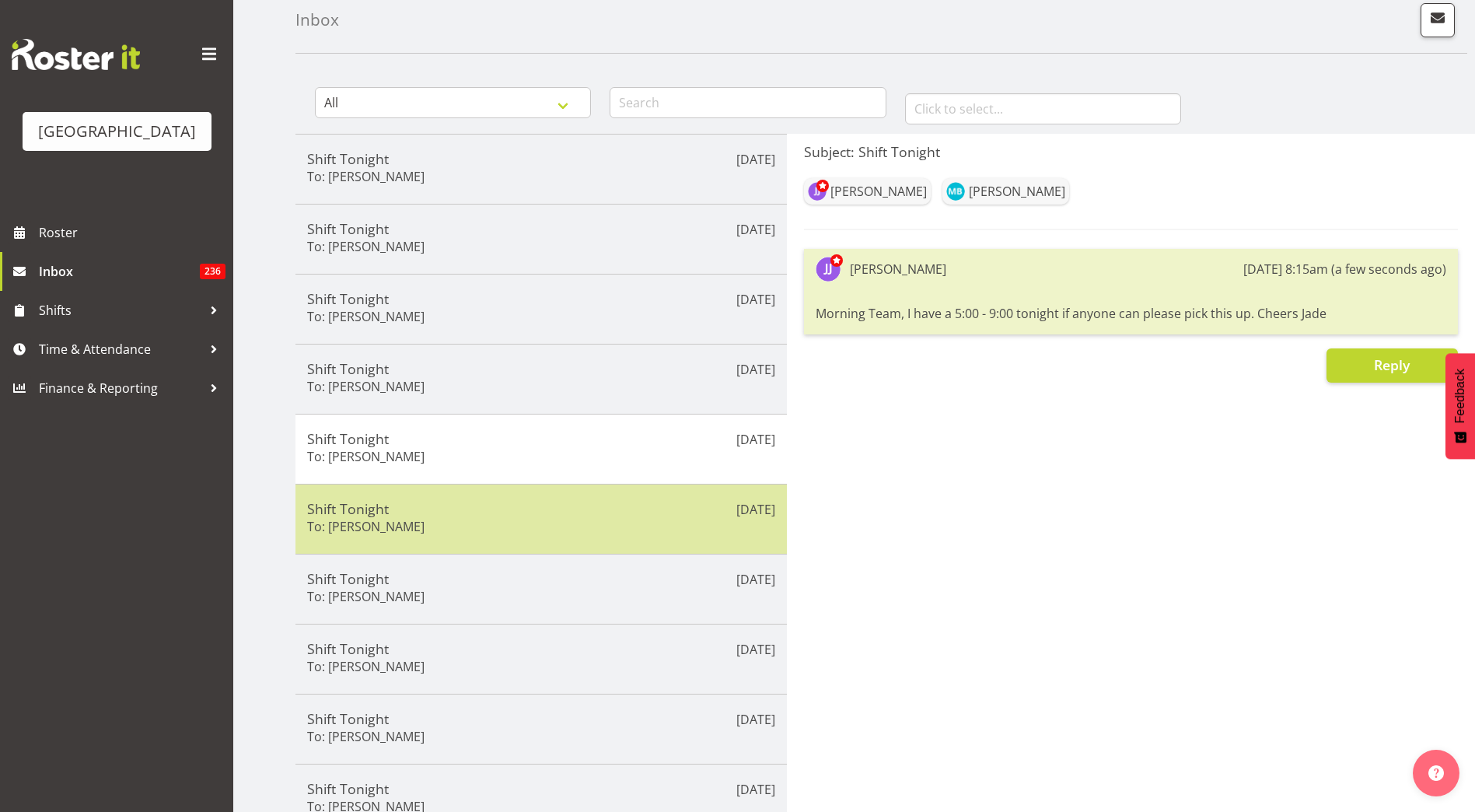
click at [532, 506] on h5 "Shift Tonight" at bounding box center [540, 508] width 468 height 17
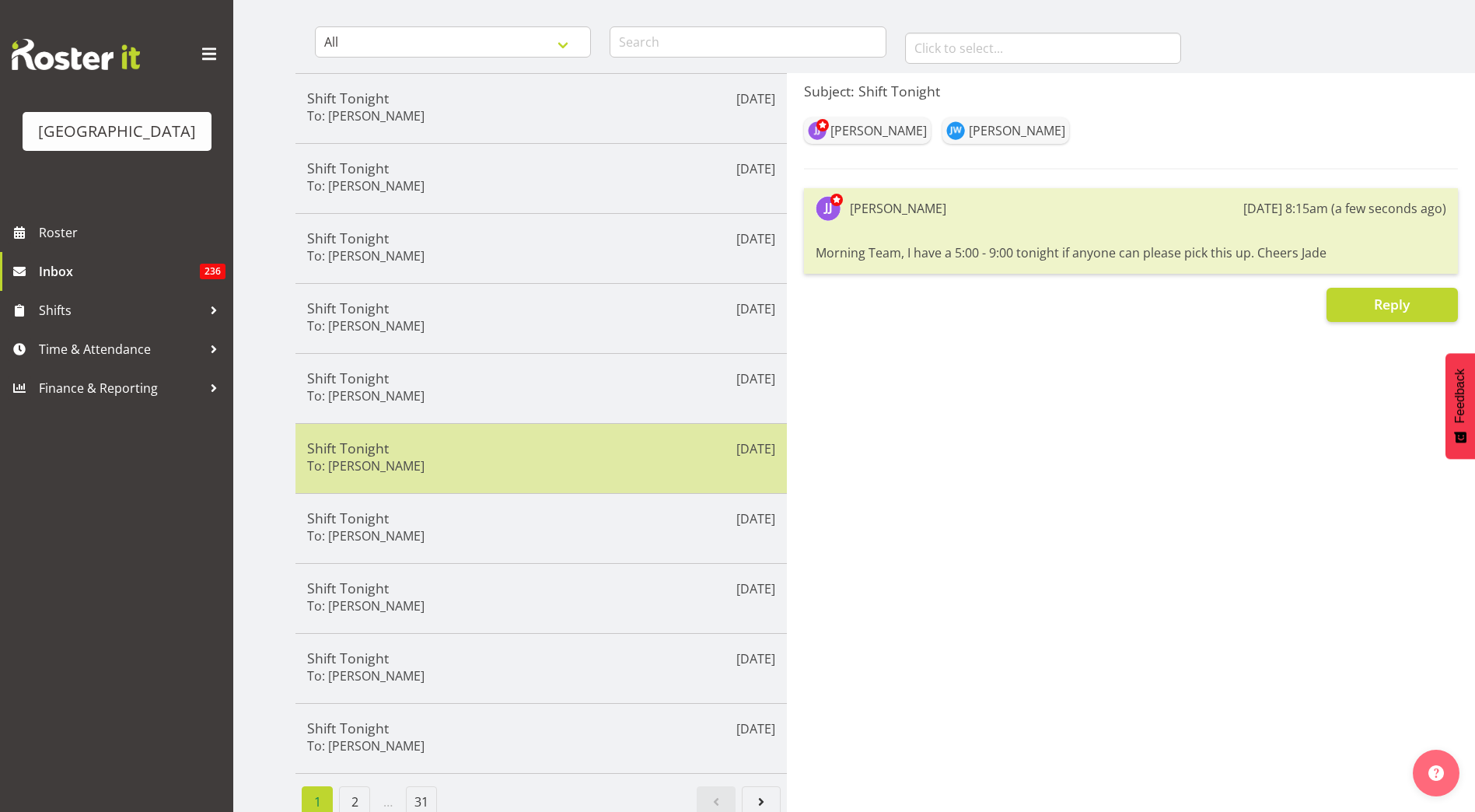
scroll to position [162, 0]
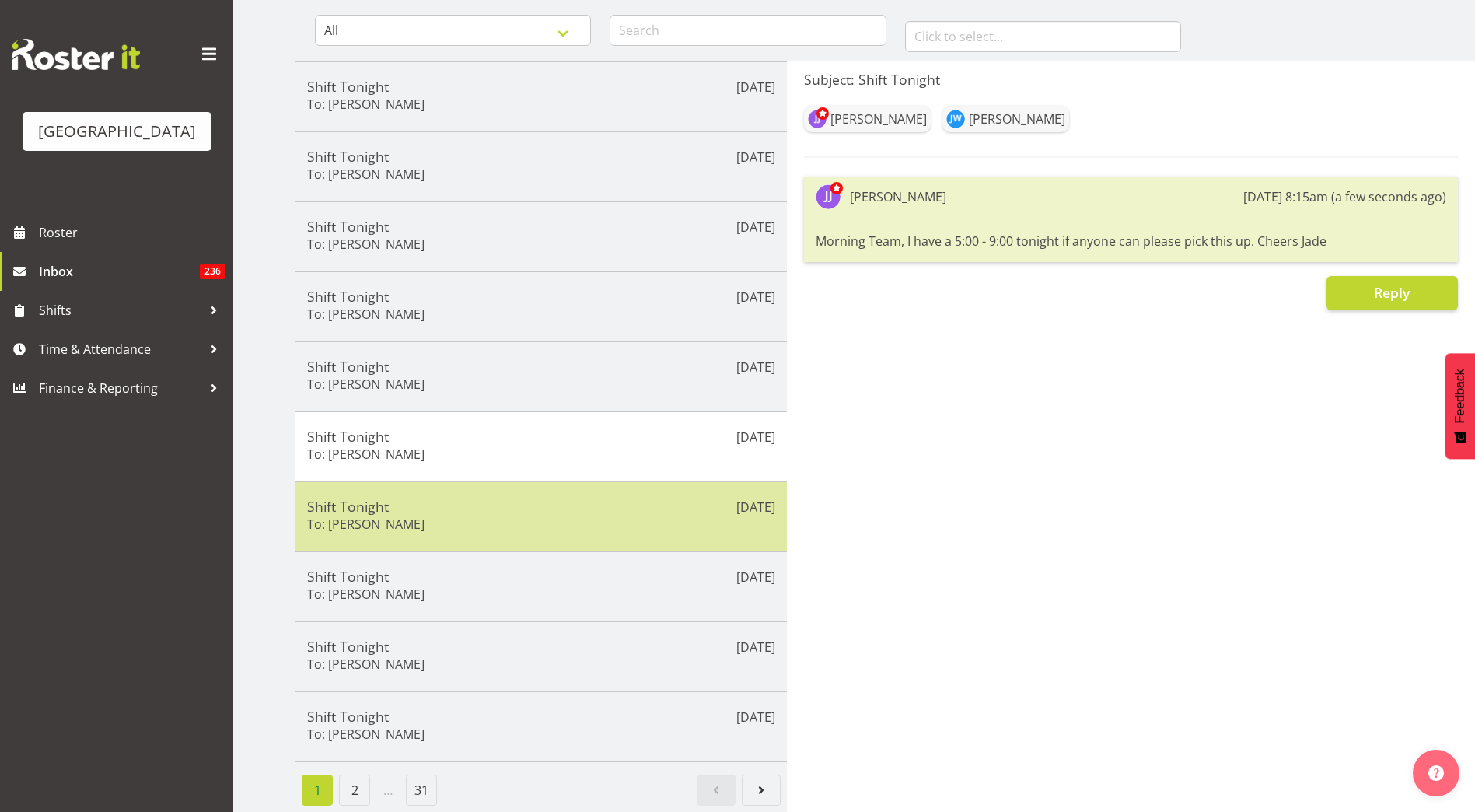
click at [521, 498] on h5 "Shift Tonight" at bounding box center [540, 506] width 468 height 17
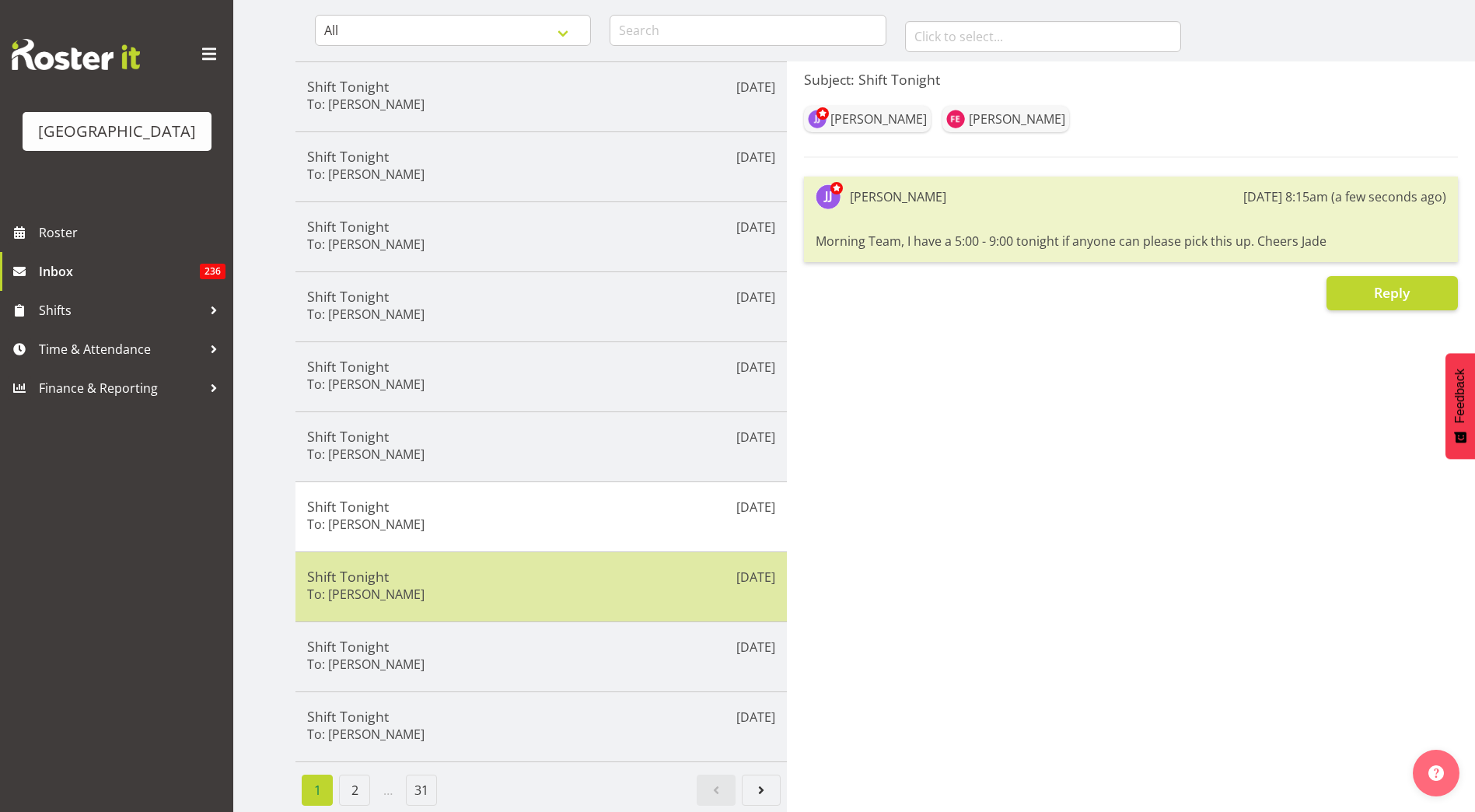
click at [485, 568] on h5 "Shift Tonight" at bounding box center [540, 576] width 468 height 17
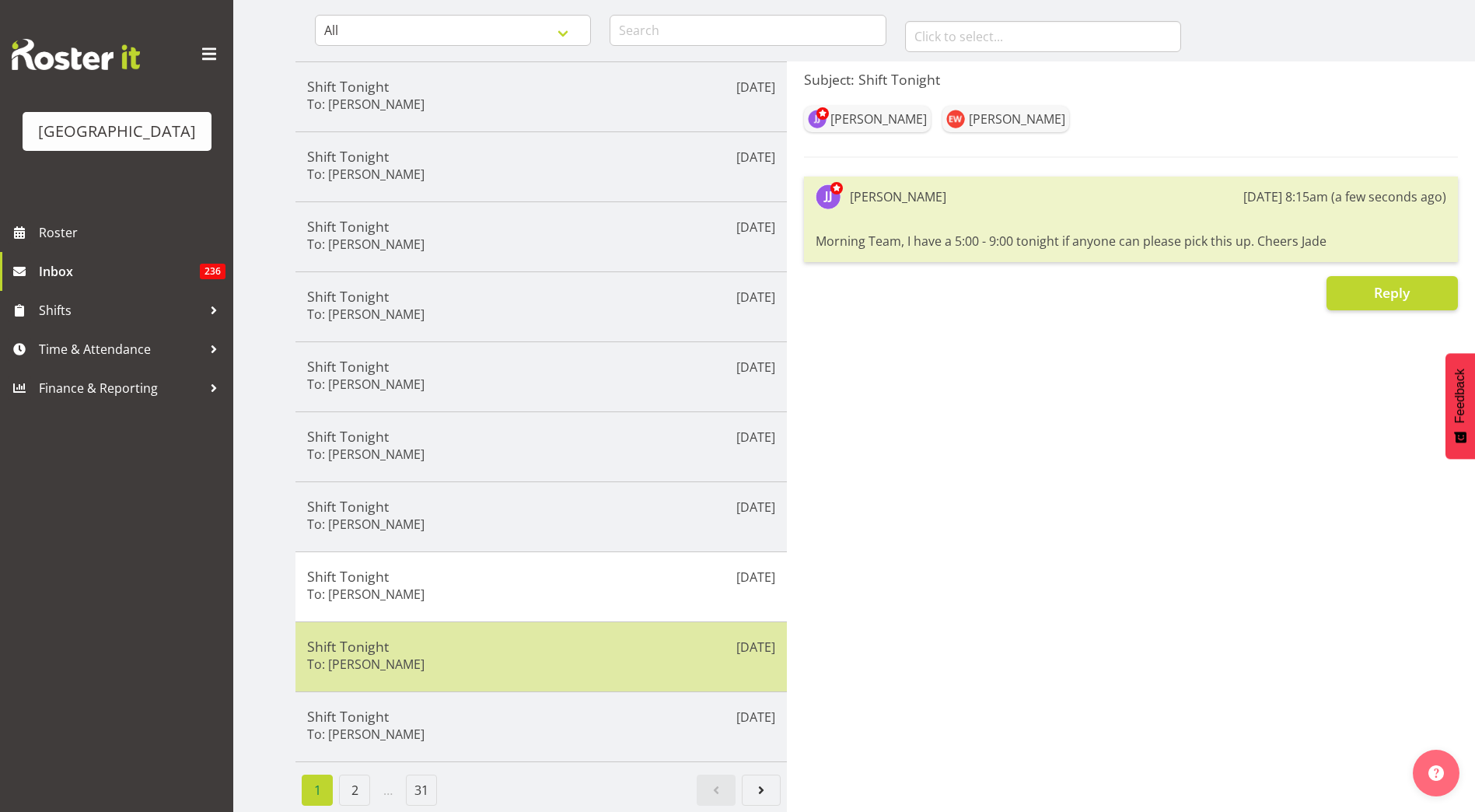
click at [474, 623] on div "Sep 18th Shift Tonight To: Devon Morris-Brown" at bounding box center [540, 656] width 491 height 70
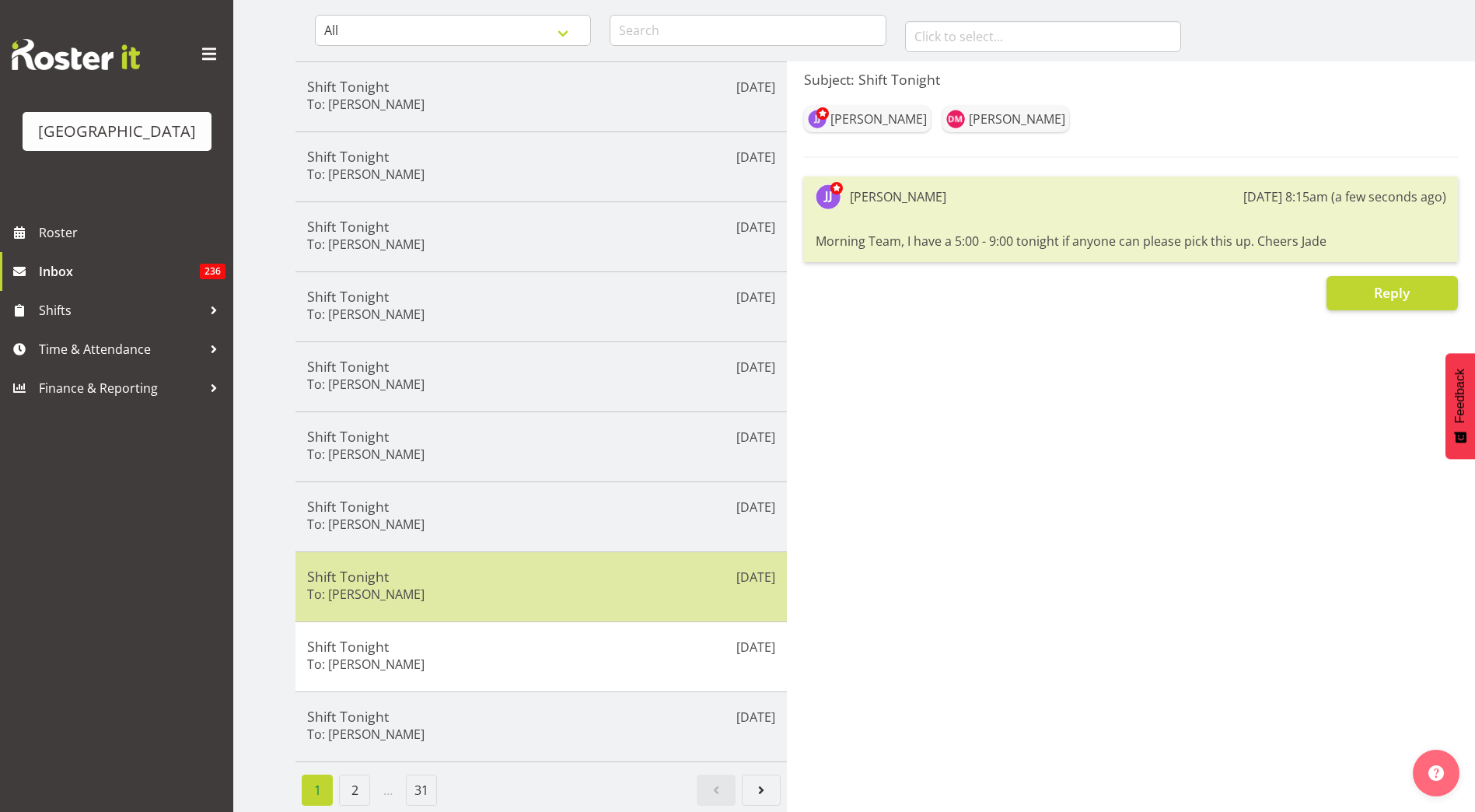
scroll to position [0, 0]
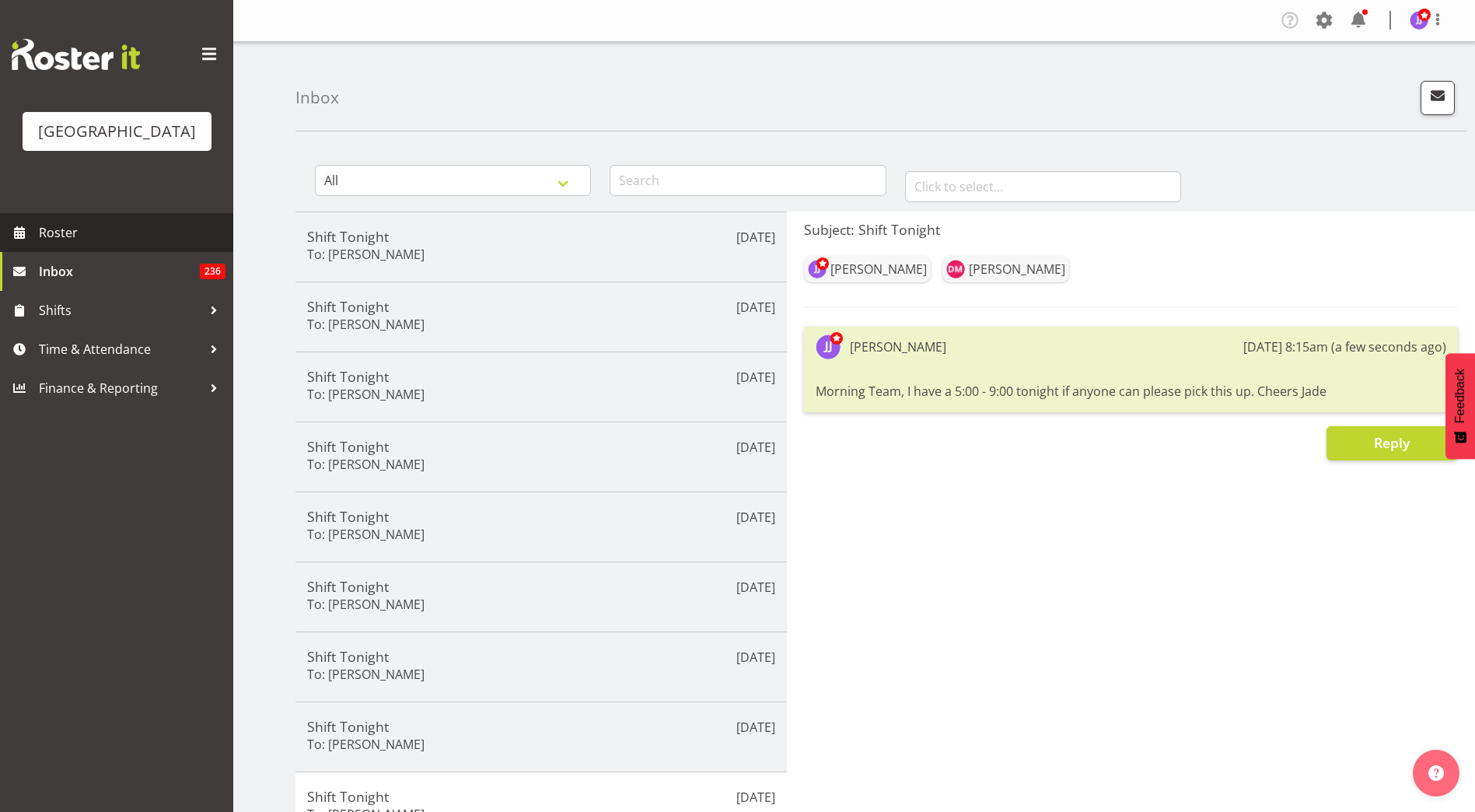
click at [42, 237] on span "Roster" at bounding box center [132, 233] width 186 height 23
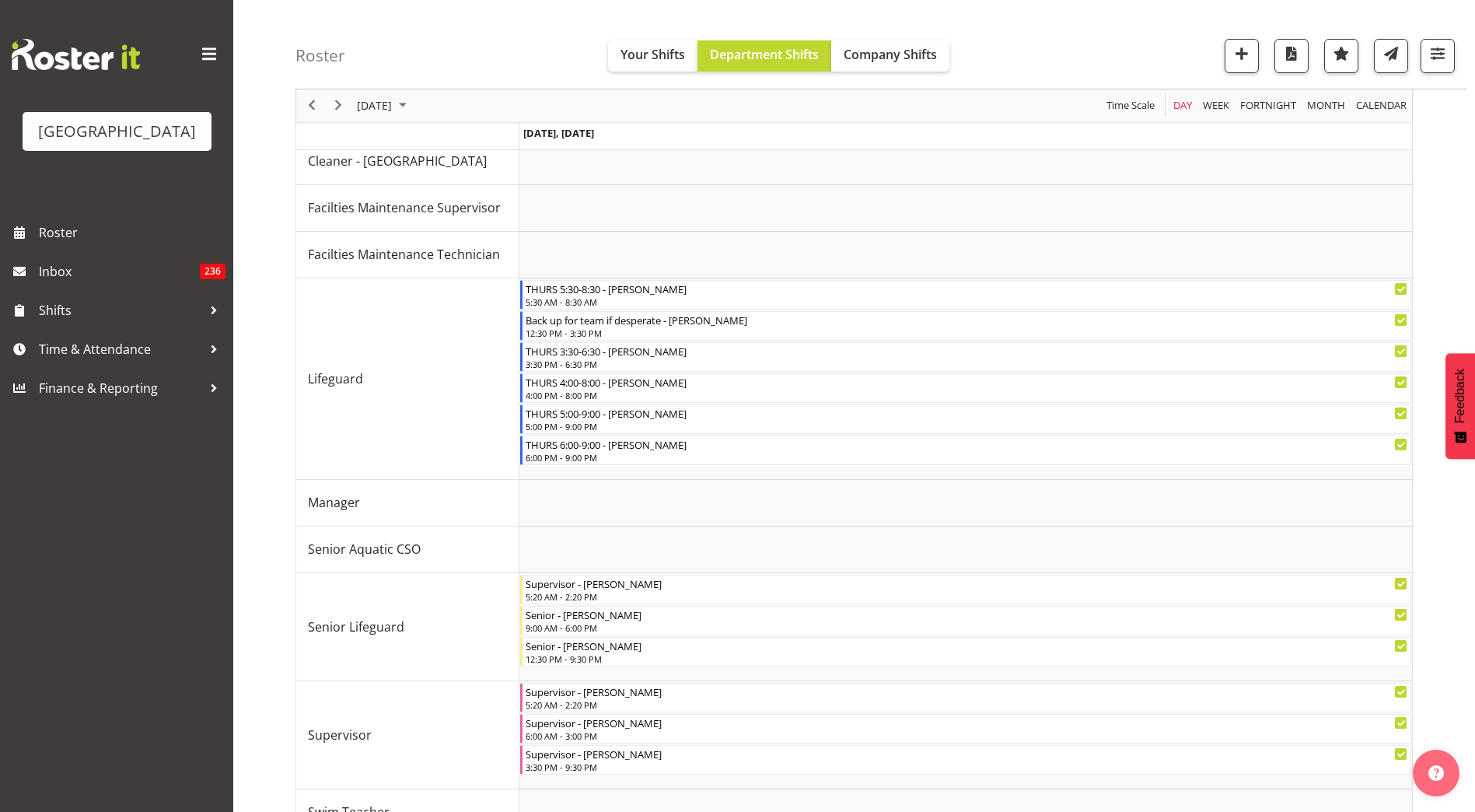
scroll to position [163, 0]
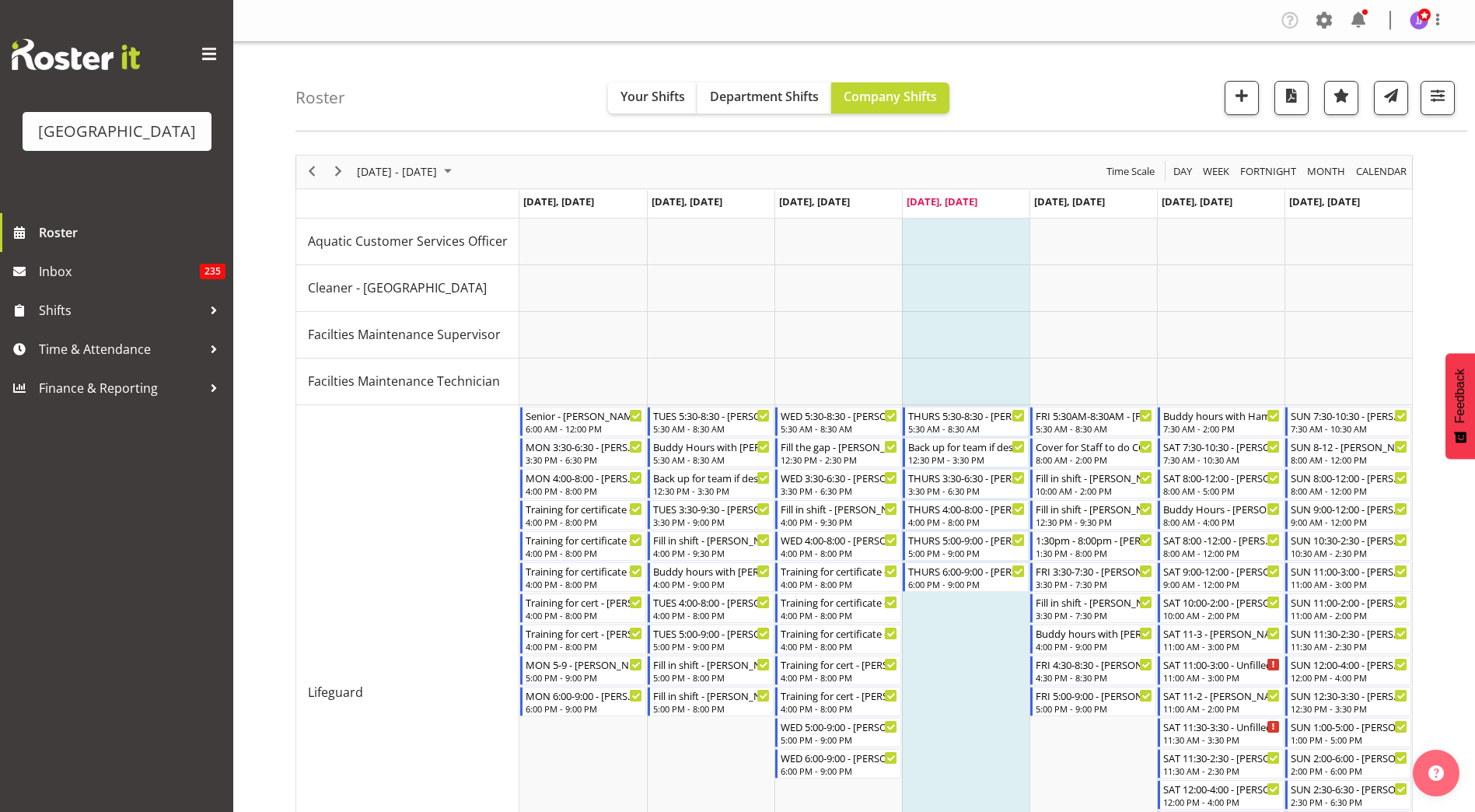
click at [327, 170] on div "next period" at bounding box center [338, 171] width 27 height 32
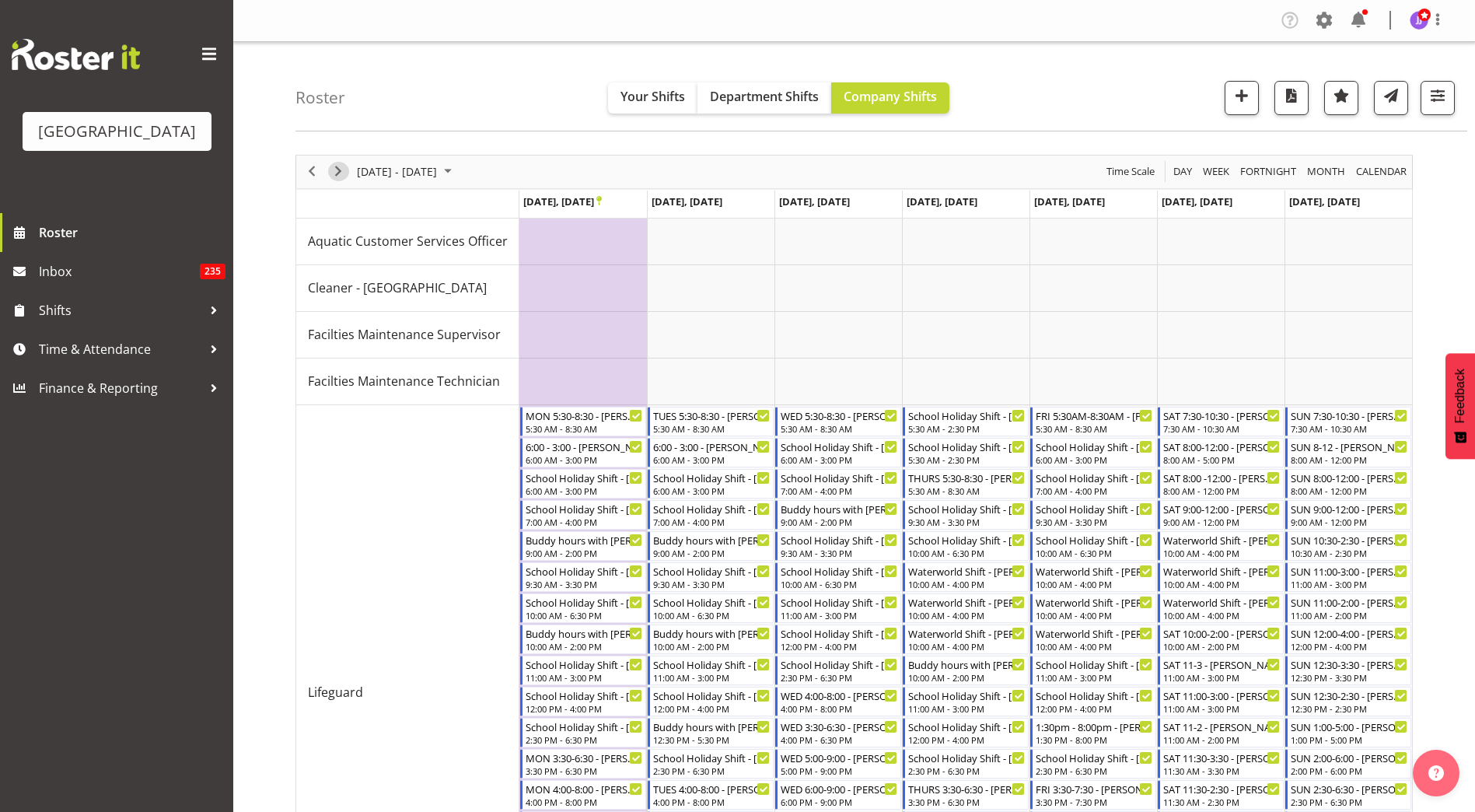
click at [342, 178] on span "Next" at bounding box center [338, 171] width 18 height 19
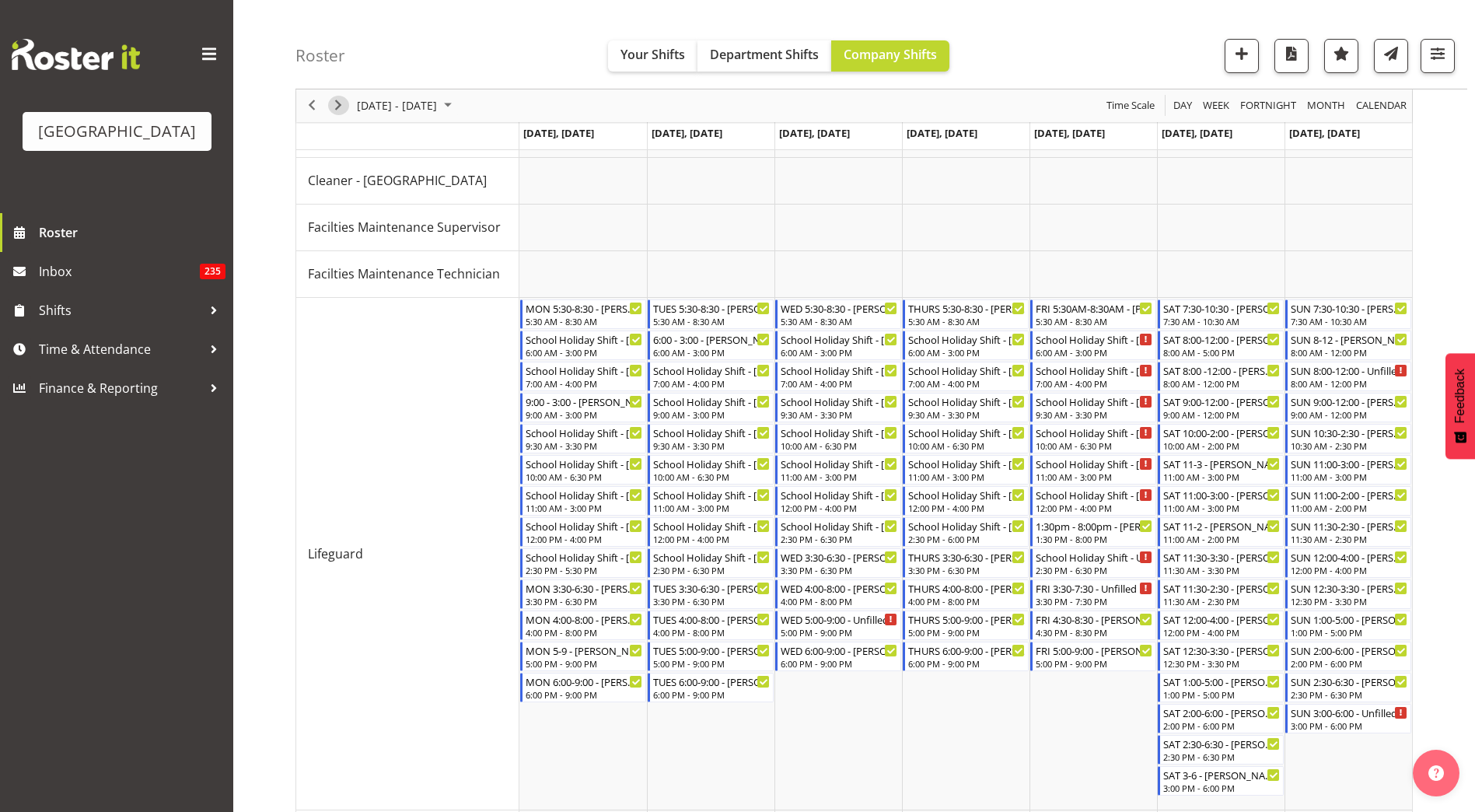
scroll to position [39, 0]
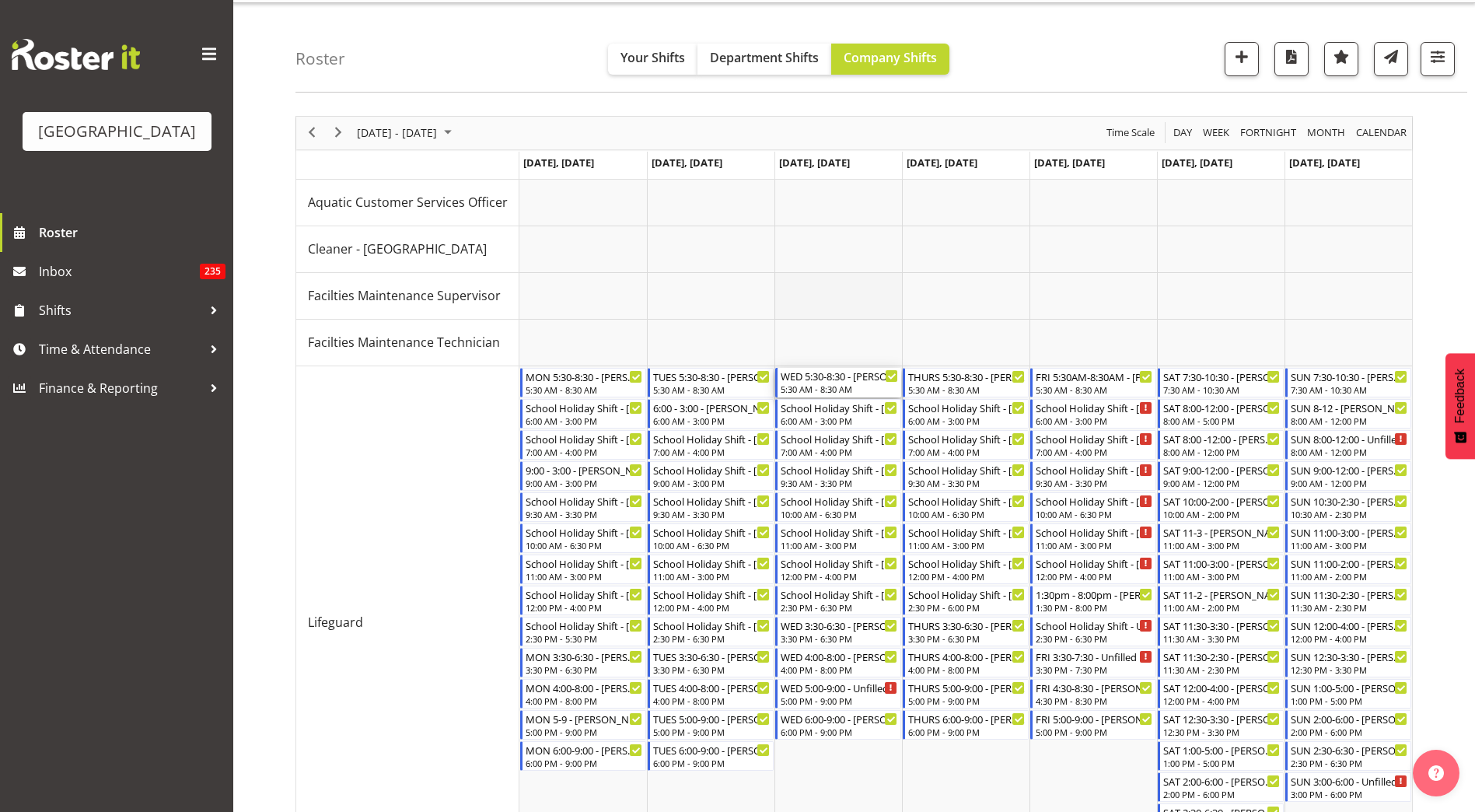
drag, startPoint x: 818, startPoint y: 391, endPoint x: 850, endPoint y: 283, distance: 112.6
click at [851, 761] on td "Timeline Week of October 2, 2025" at bounding box center [838, 623] width 127 height 512
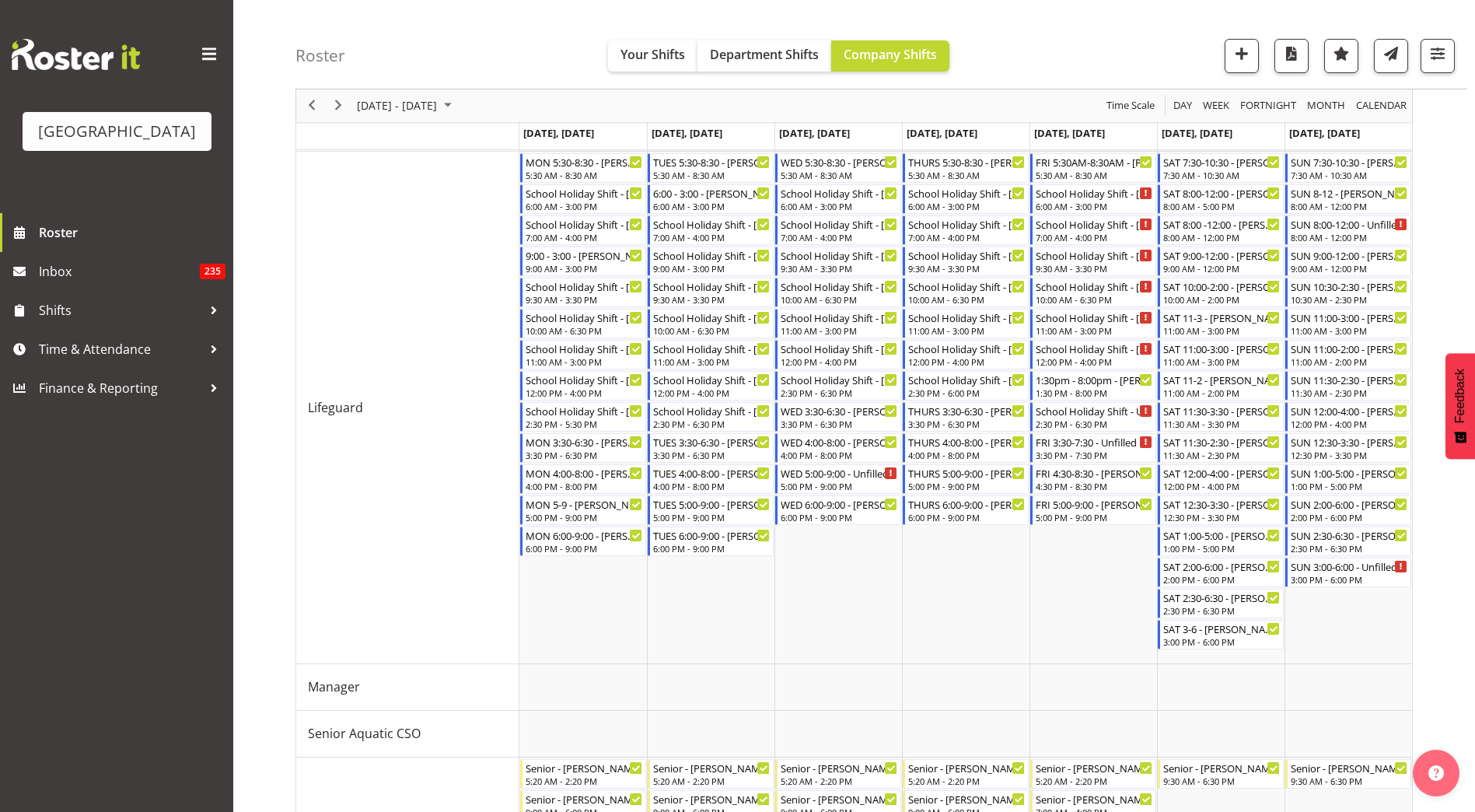
scroll to position [260, 0]
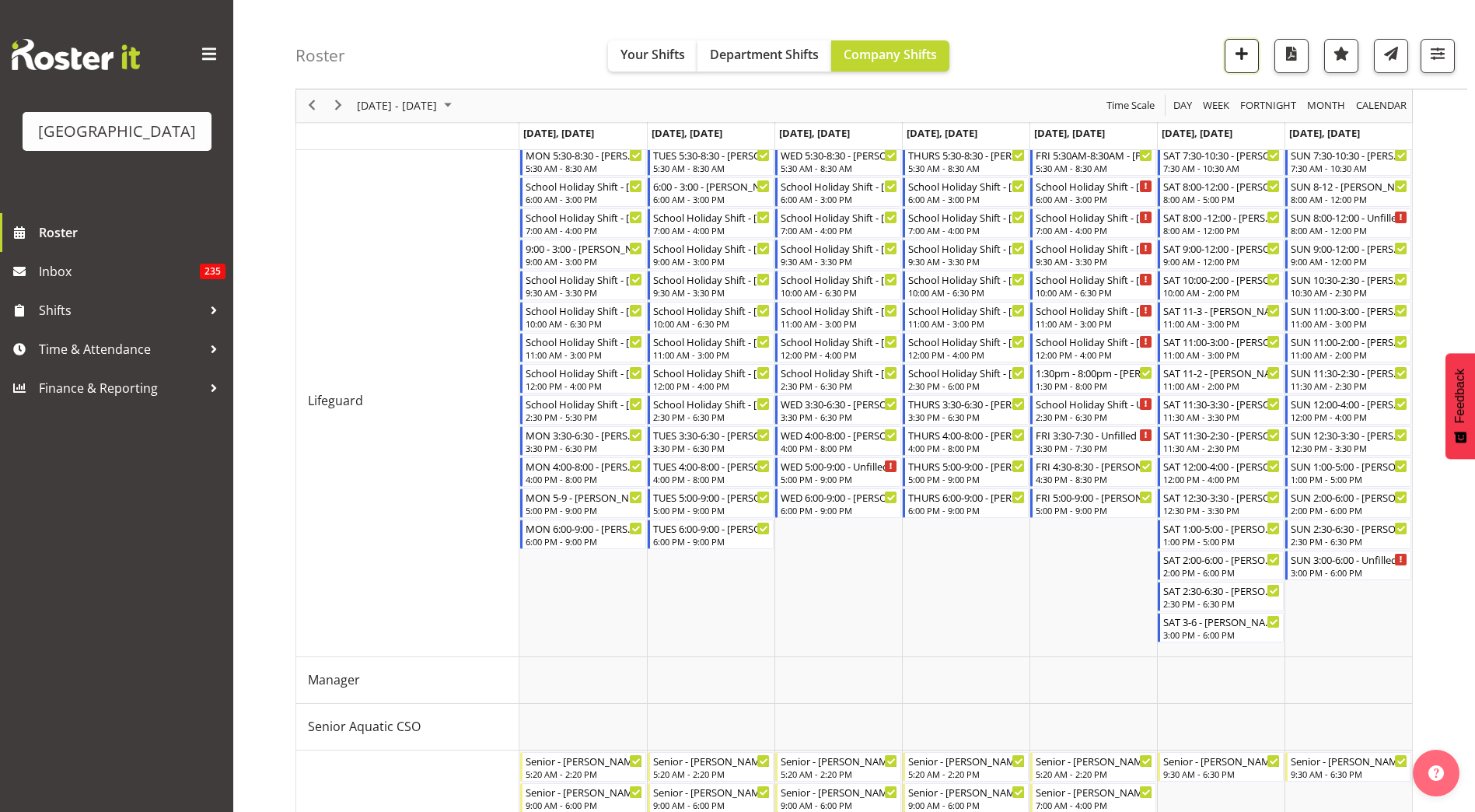
click at [1238, 62] on span "button" at bounding box center [1242, 53] width 20 height 20
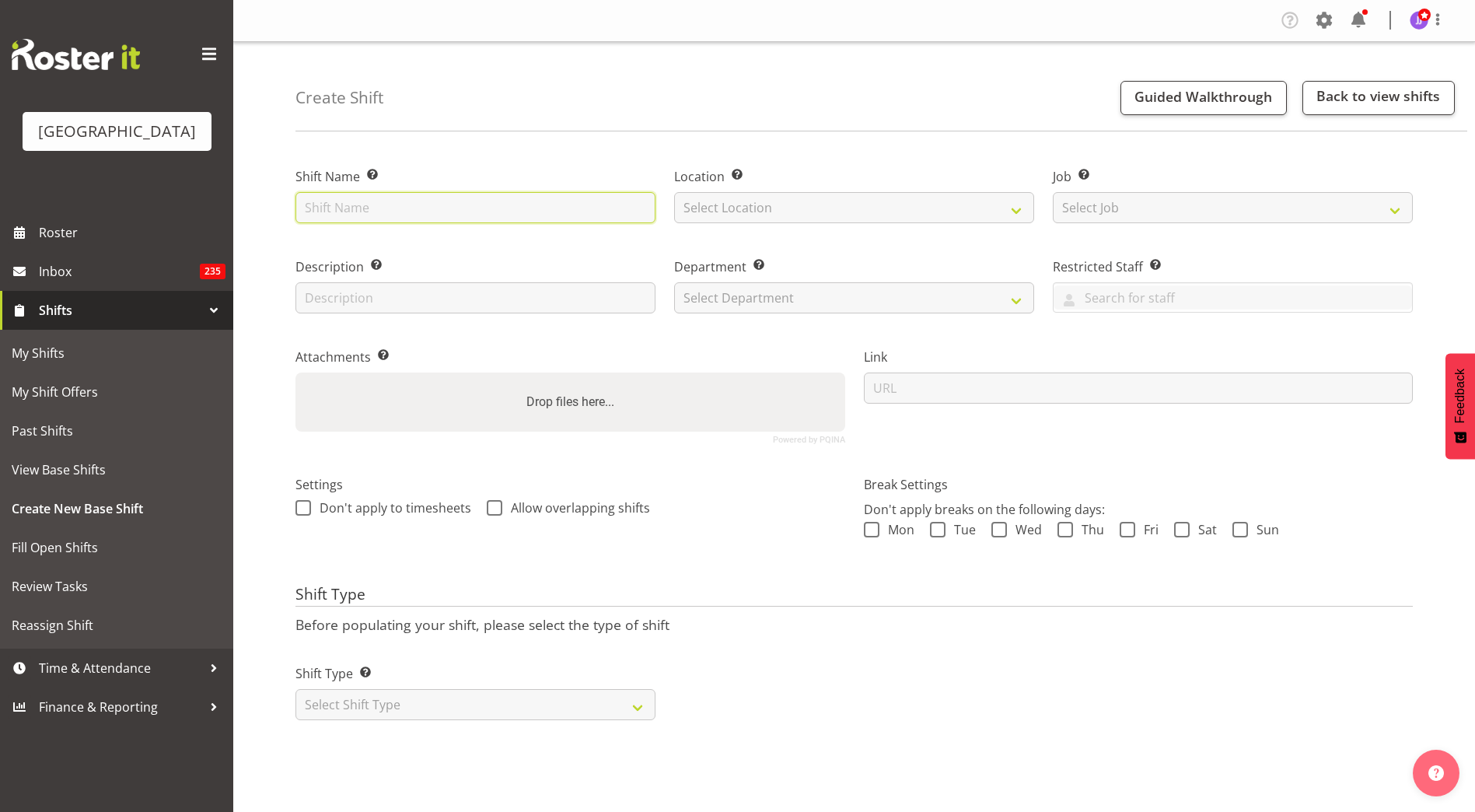
click at [555, 198] on input "text" at bounding box center [475, 207] width 360 height 31
type input "School Holiday"
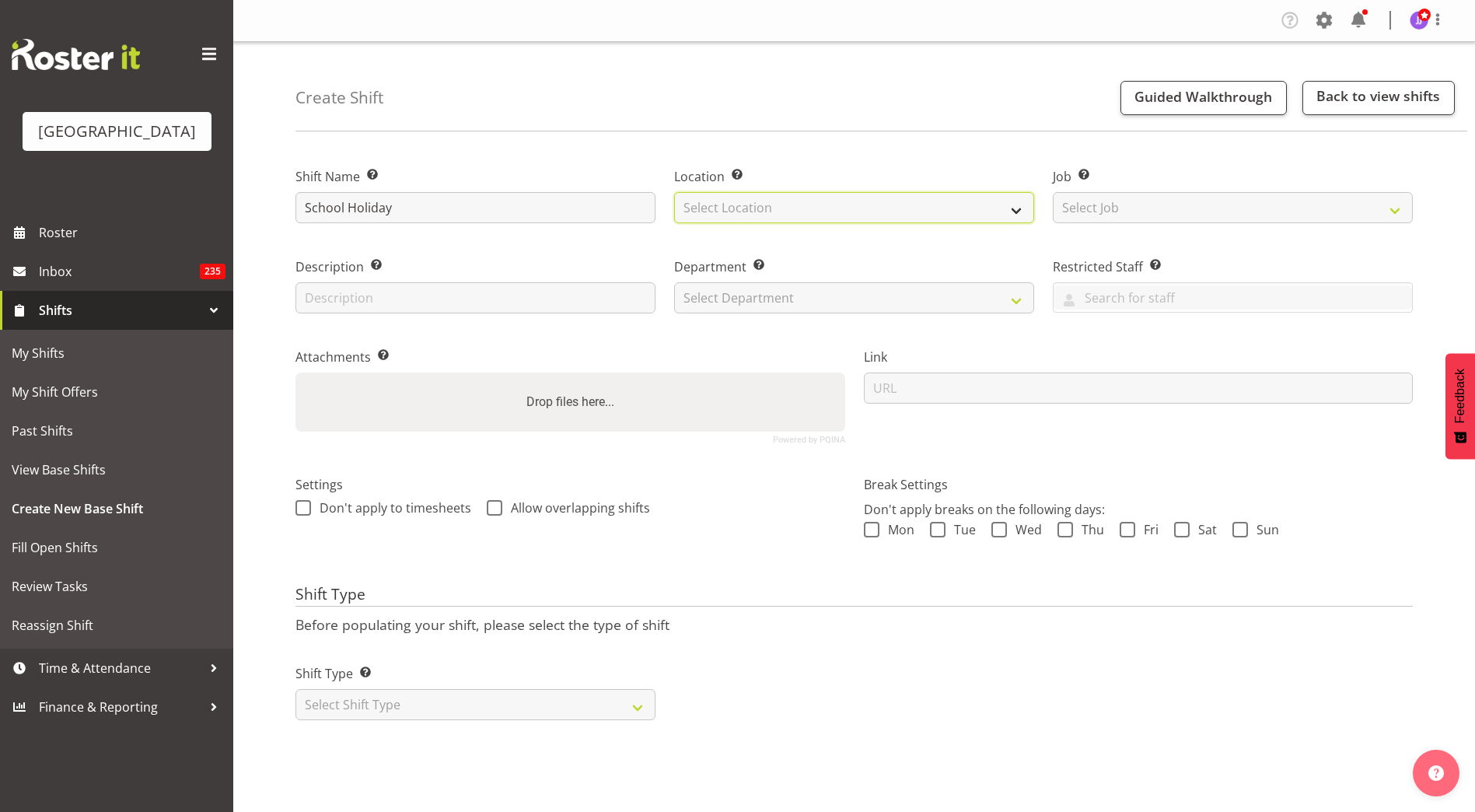
click at [803, 205] on select "Select Location [GEOGRAPHIC_DATA]" at bounding box center [854, 207] width 360 height 31
select select "83"
click at [674, 192] on select "Select Location [GEOGRAPHIC_DATA]" at bounding box center [854, 207] width 360 height 31
click at [1152, 223] on div "Job Set the job or project the shift relates to, if applicable. Select Job Crea…" at bounding box center [1233, 190] width 379 height 91
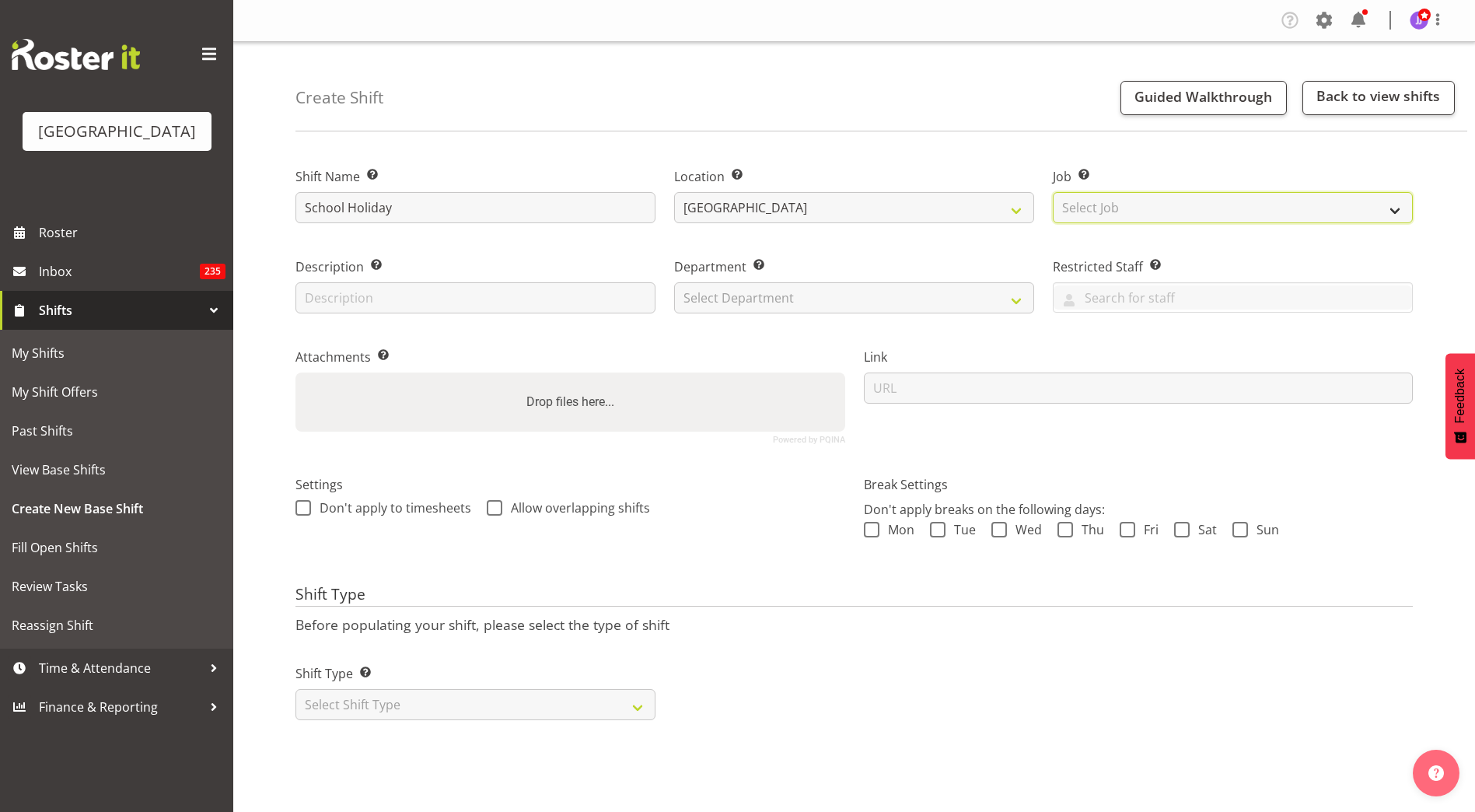
drag, startPoint x: 1157, startPoint y: 210, endPoint x: 1154, endPoint y: 222, distance: 12.4
click at [1157, 210] on select "Select Job Create new job ACSO" at bounding box center [1233, 207] width 360 height 31
click at [907, 160] on div "Location Enter the location where the shift will occur. Splash Palace" at bounding box center [855, 190] width 379 height 91
click at [815, 316] on div "Department Set the department that the shift relates to. Select Department Clea…" at bounding box center [855, 280] width 379 height 91
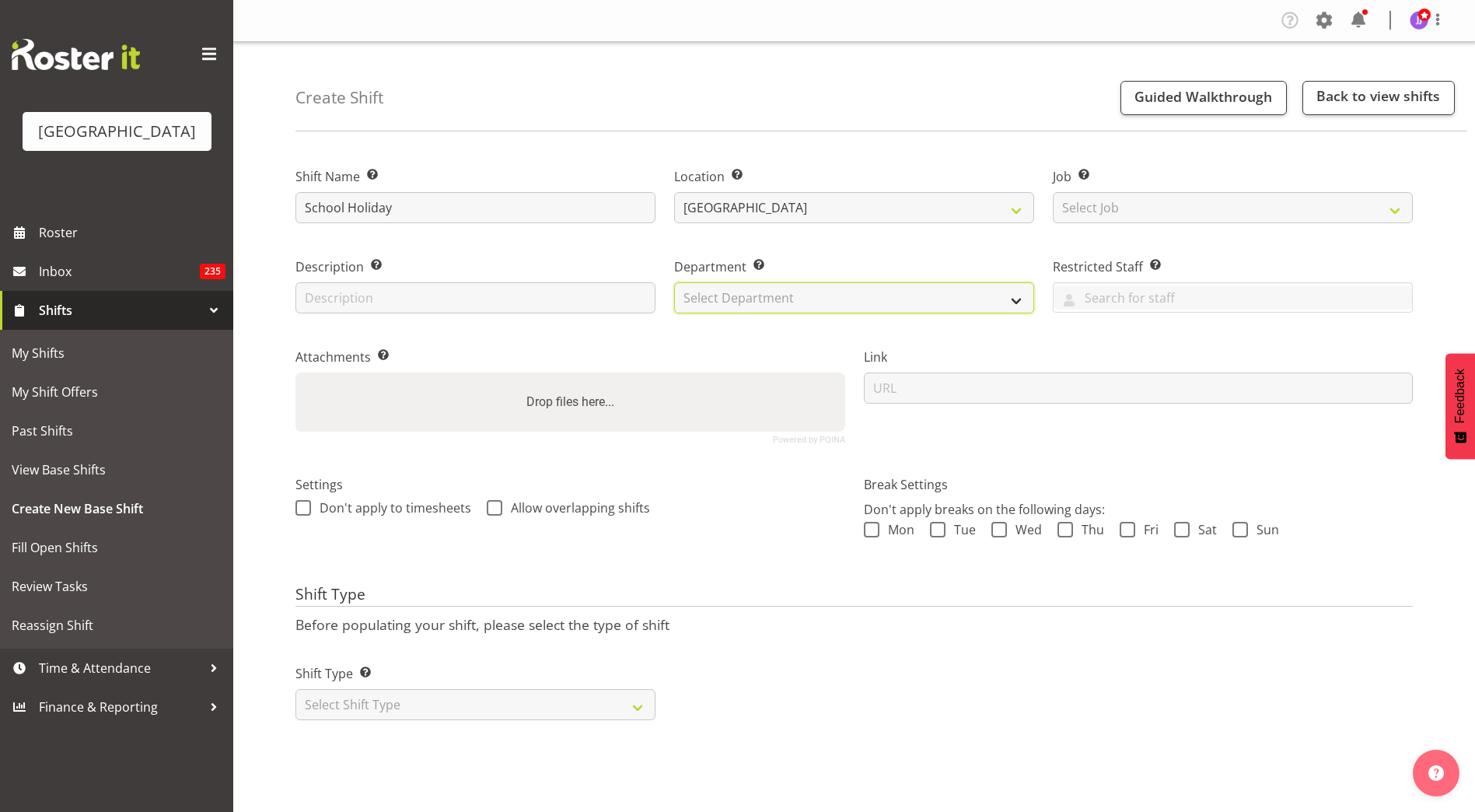
click at [813, 299] on select "Select Department Cleaning Crew Customer Services Crew Lifeguard Crew Maintenan…" at bounding box center [854, 298] width 360 height 31
select select "114"
click at [674, 283] on select "Select Department Cleaning Crew Customer Services Crew Lifeguard Crew Maintenan…" at bounding box center [854, 298] width 360 height 31
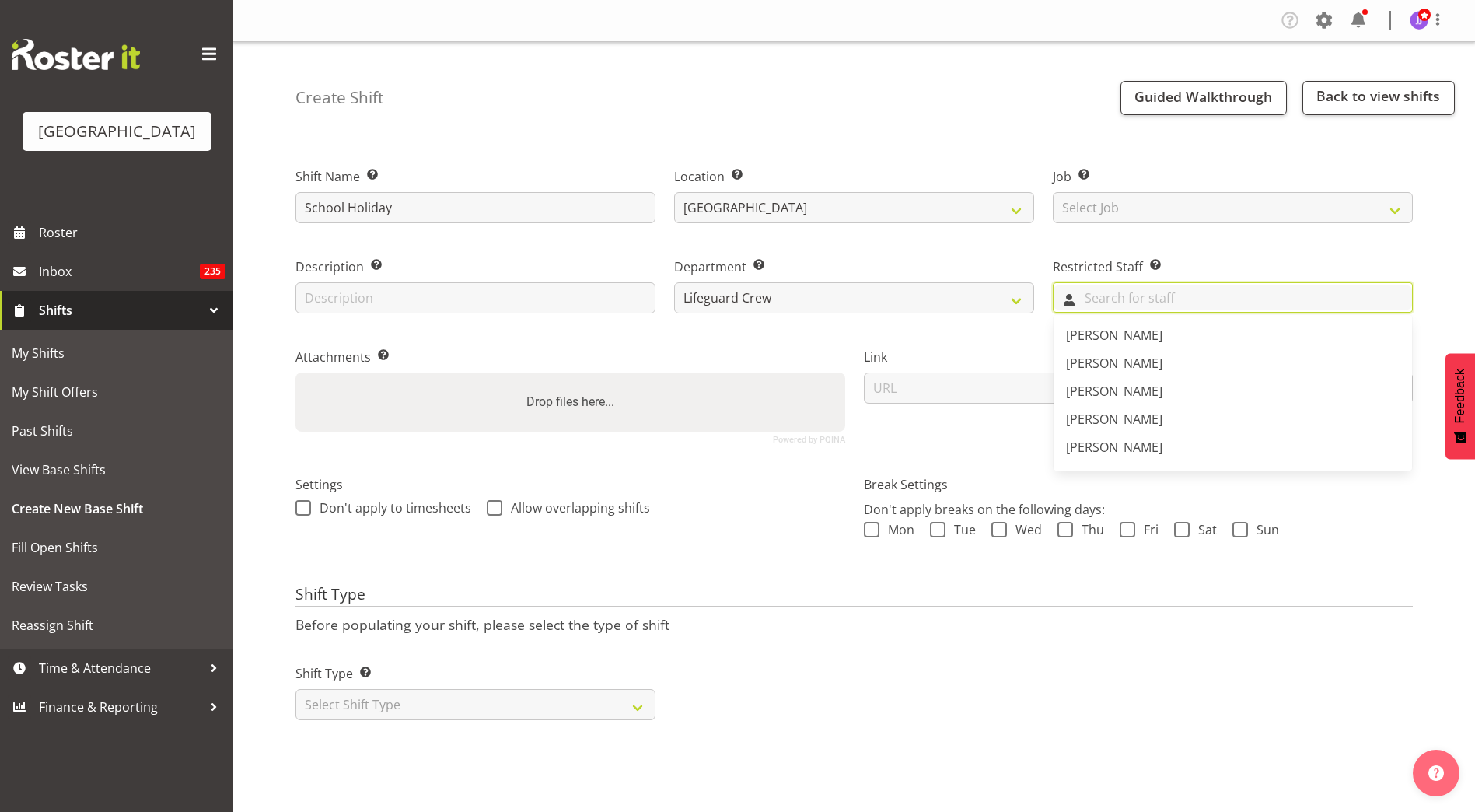
click at [1112, 297] on input "text" at bounding box center [1232, 297] width 358 height 24
click at [990, 263] on label "Department Set the department that the shift relates to." at bounding box center [854, 267] width 360 height 18
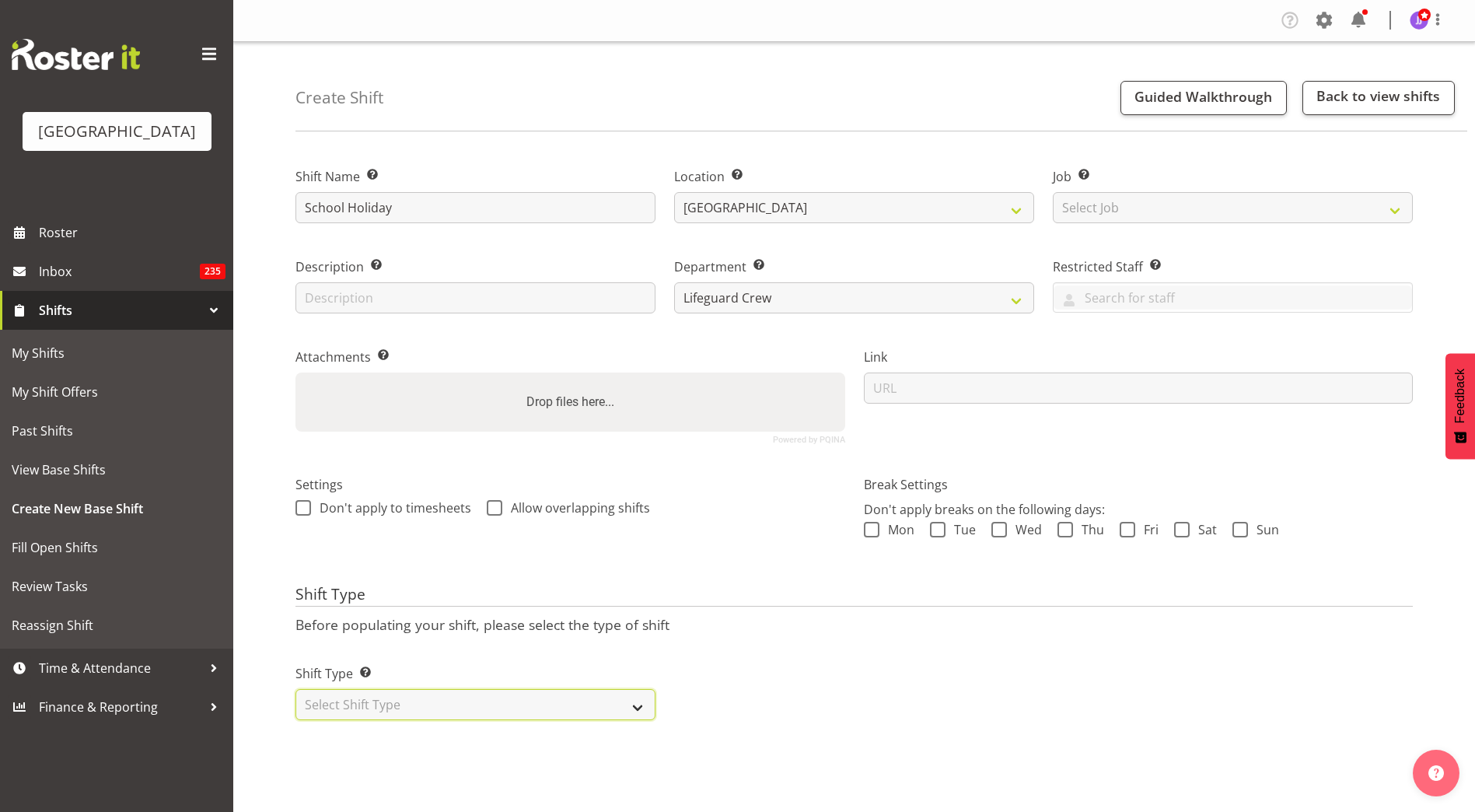
click at [372, 698] on select "Select Shift Type One Off Shift Recurring Shift Rotating Shift" at bounding box center [475, 704] width 360 height 31
select select "one_off"
click at [295, 689] on select "Select Shift Type One Off Shift Recurring Shift Rotating Shift" at bounding box center [475, 704] width 360 height 31
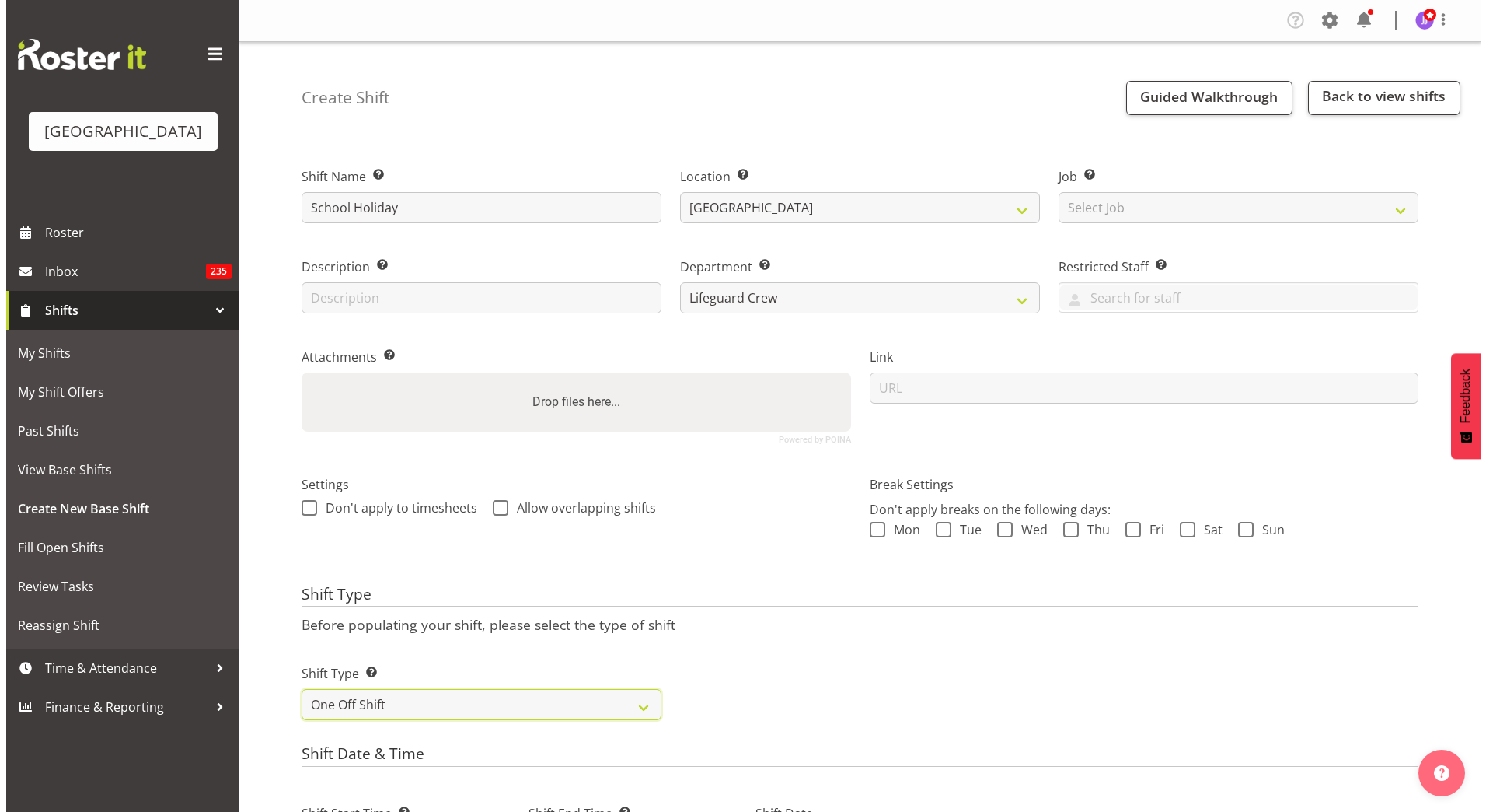
scroll to position [455, 0]
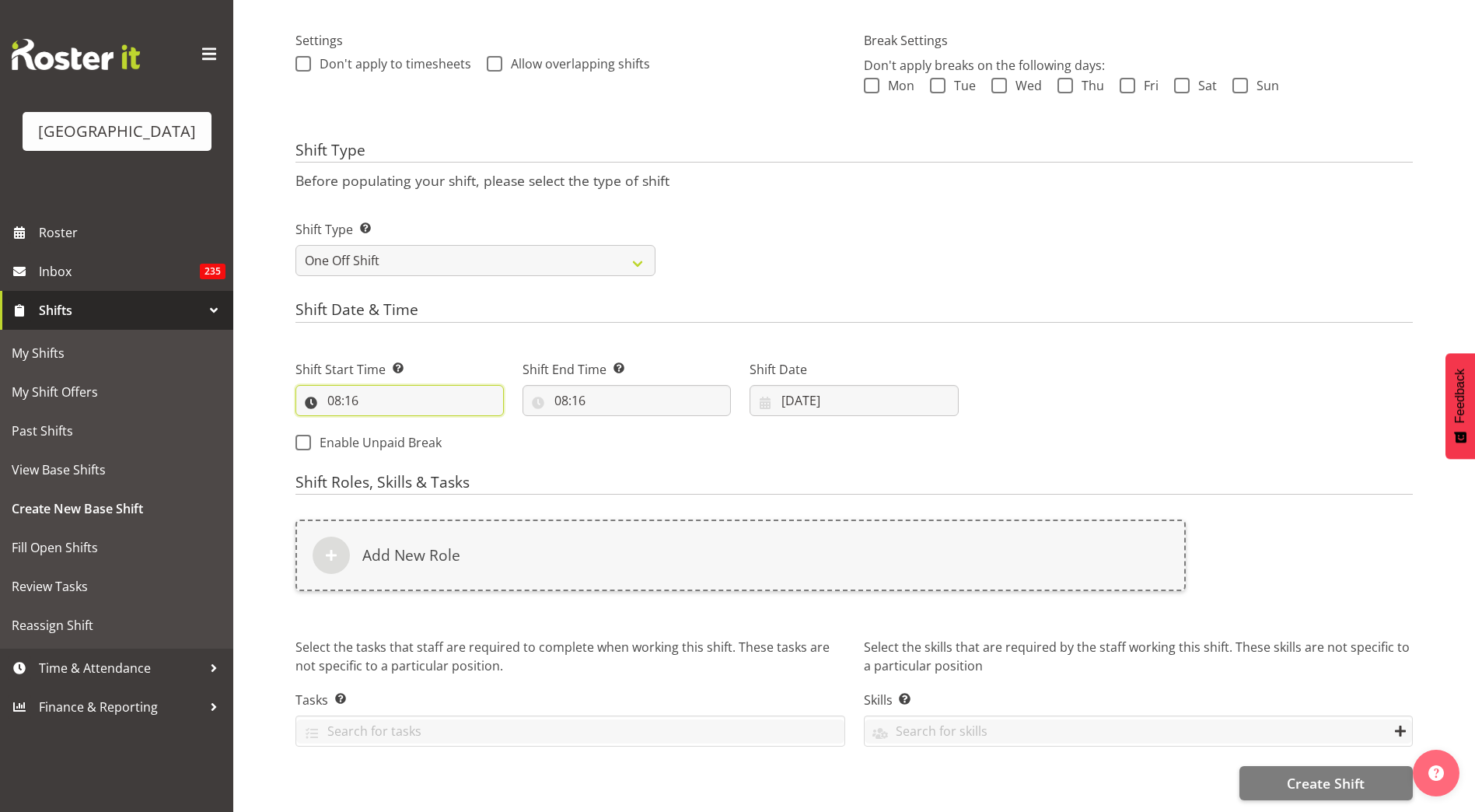
click at [369, 385] on input "08:16" at bounding box center [399, 400] width 209 height 31
click at [393, 426] on select "00 01 02 03 04 05 06 07 08 09 10 11 12 13 14 15 16 17 18 19 20 21 22 23" at bounding box center [402, 440] width 35 height 31
select select "14"
click at [384, 426] on select "00 01 02 03 04 05 06 07 08 09 10 11 12 13 14 15 16 17 18 19 20 21 22 23" at bounding box center [402, 440] width 35 height 31
type input "14:16"
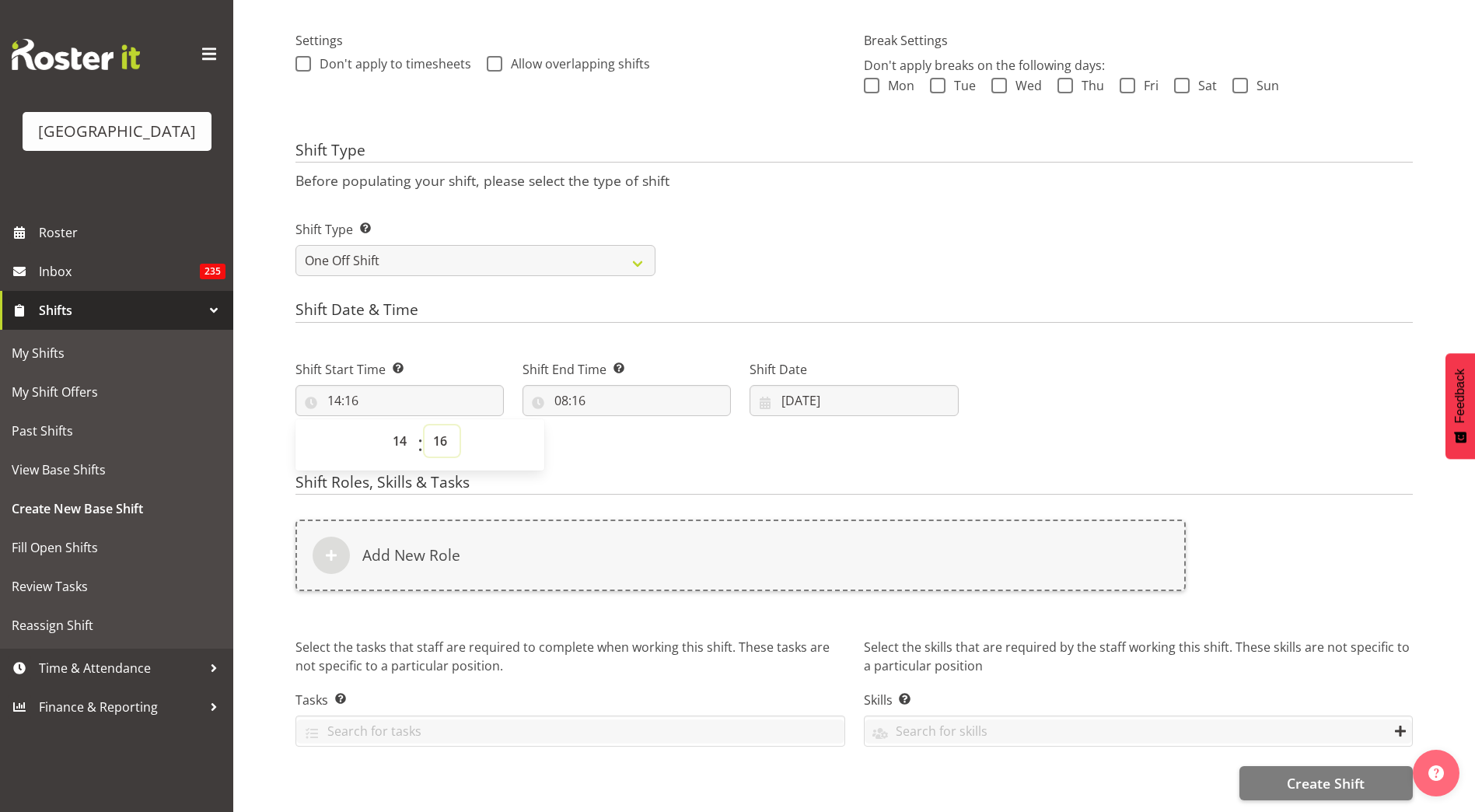
click at [442, 426] on select "00 01 02 03 04 05 06 07 08 09 10 11 12 13 14 15 16 17 18 19 20 21 22 23 24 25 2…" at bounding box center [442, 440] width 35 height 31
select select "30"
click at [425, 426] on select "00 01 02 03 04 05 06 07 08 09 10 11 12 13 14 15 16 17 18 19 20 21 22 23 24 25 2…" at bounding box center [442, 440] width 35 height 31
type input "14:30"
click at [552, 385] on input "08:16" at bounding box center [627, 400] width 209 height 31
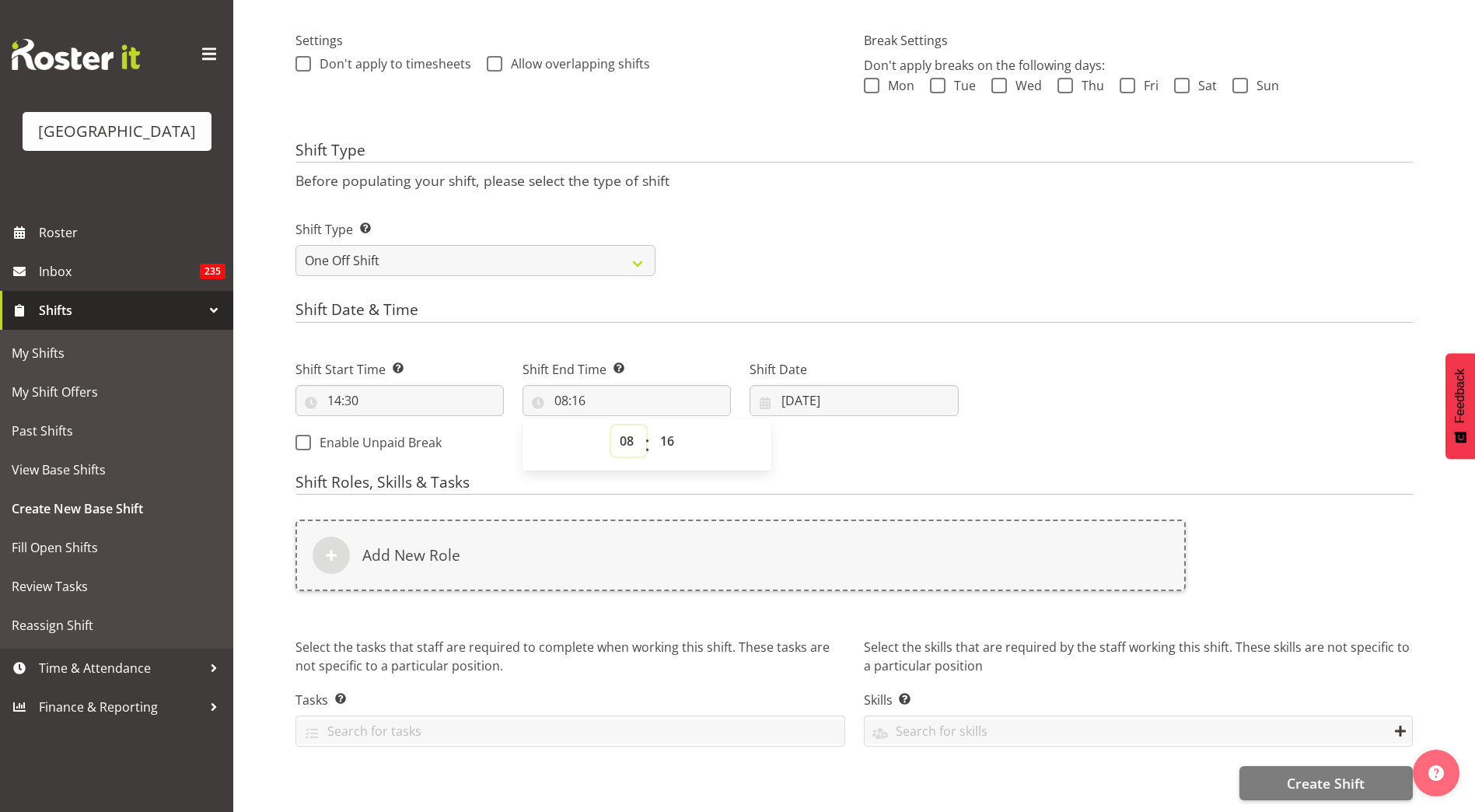
click at [634, 427] on select "00 01 02 03 04 05 06 07 08 09 10 11 12 13 14 15 16 17 18 19 20 21 22 23" at bounding box center [629, 440] width 35 height 31
select select "18"
click at [611, 426] on select "00 01 02 03 04 05 06 07 08 09 10 11 12 13 14 15 16 17 18 19 20 21 22 23" at bounding box center [629, 440] width 35 height 31
type input "18:16"
click at [672, 427] on select "00 01 02 03 04 05 06 07 08 09 10 11 12 13 14 15 16 17 18 19 20 21 22 23 24 25 2…" at bounding box center [669, 440] width 35 height 31
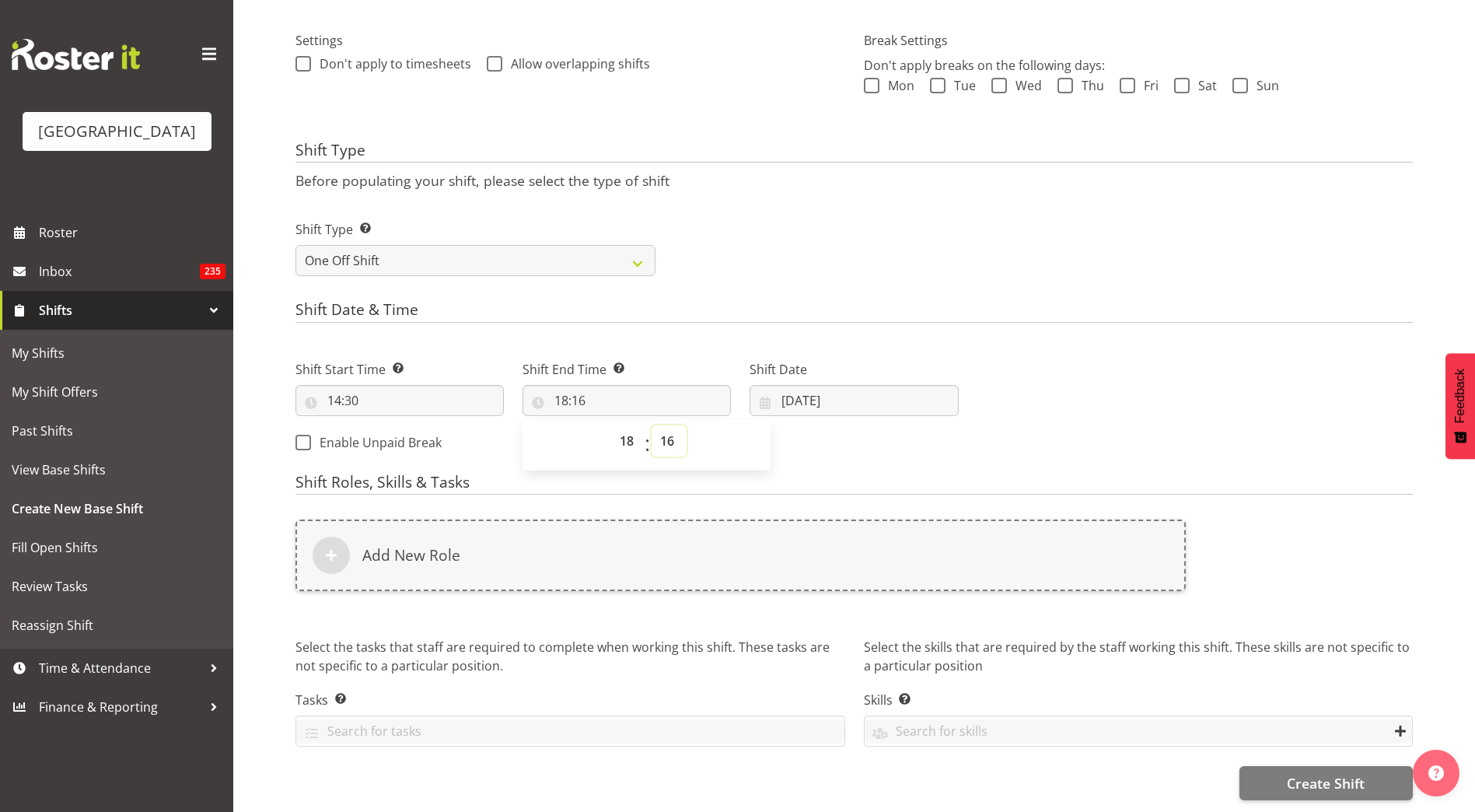
select select "30"
click at [652, 426] on select "00 01 02 03 04 05 06 07 08 09 10 11 12 13 14 15 16 17 18 19 20 21 22 23 24 25 2…" at bounding box center [669, 440] width 35 height 31
type input "18:30"
click at [864, 301] on h4 "Shift Date & Time" at bounding box center [854, 312] width 1117 height 22
click at [822, 387] on input "18/09/2025" at bounding box center [854, 400] width 209 height 31
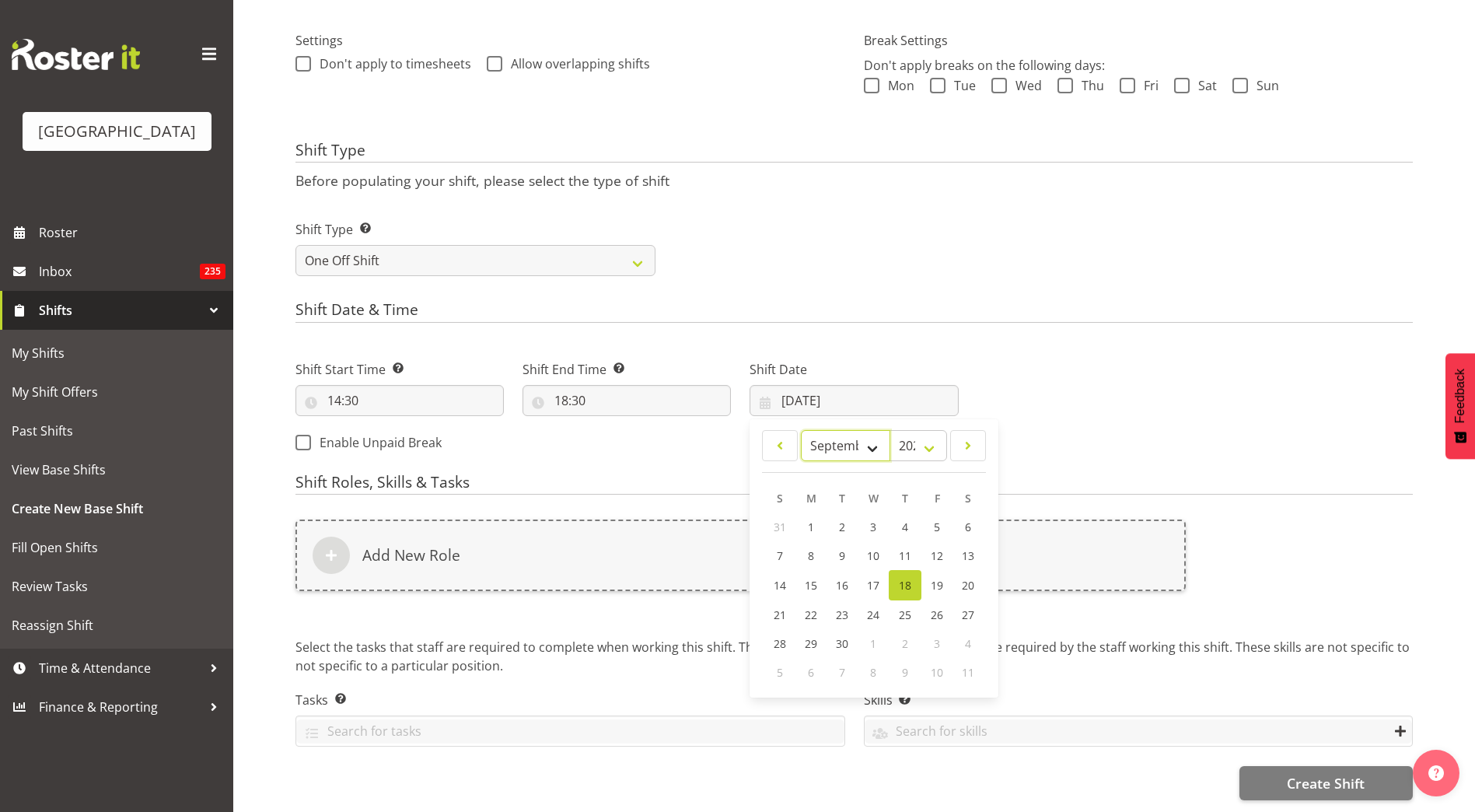
click at [867, 437] on select "January February March April May June July August September October November De…" at bounding box center [846, 445] width 90 height 31
select select "9"
click at [801, 430] on select "January February March April May June July August September October November De…" at bounding box center [846, 445] width 90 height 31
click at [876, 519] on span "1" at bounding box center [874, 527] width 6 height 15
type input "01/10/2025"
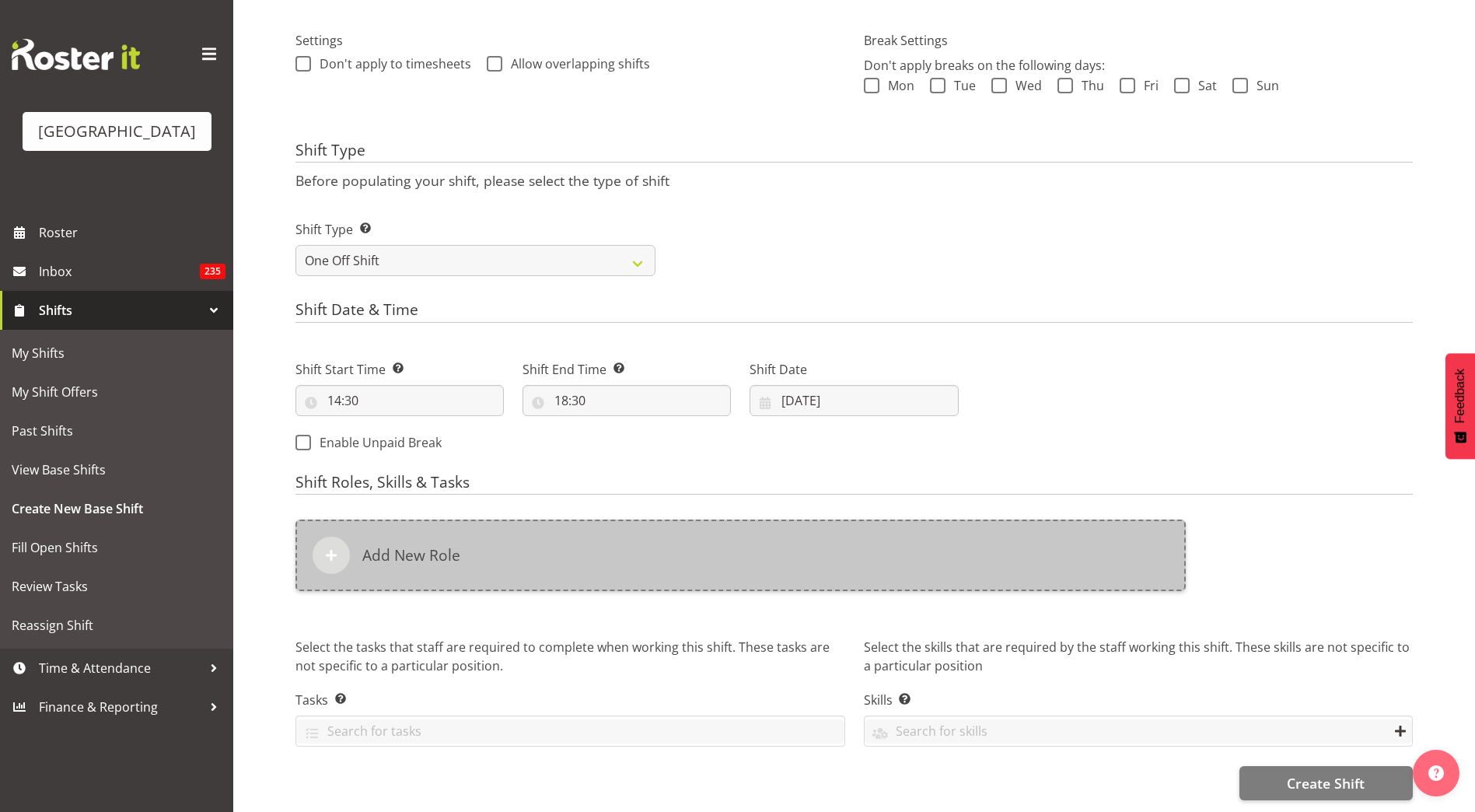
click at [346, 540] on div at bounding box center [331, 554] width 37 height 37
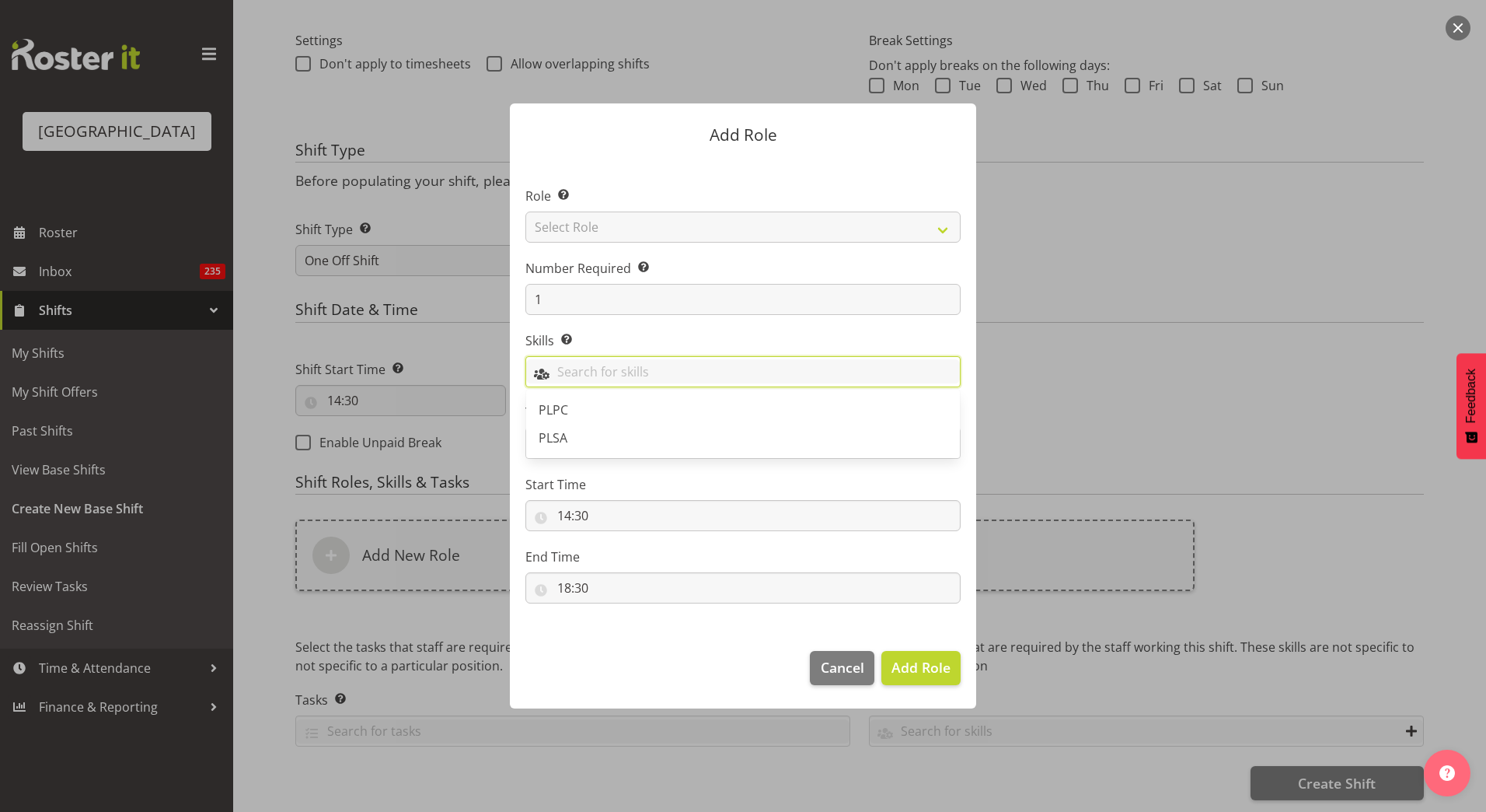
click at [598, 381] on input "text" at bounding box center [743, 371] width 434 height 24
click at [701, 219] on select "Select Role Aquatic Customer Services Officer Cleaner - Splash Palace Facilties…" at bounding box center [743, 226] width 435 height 31
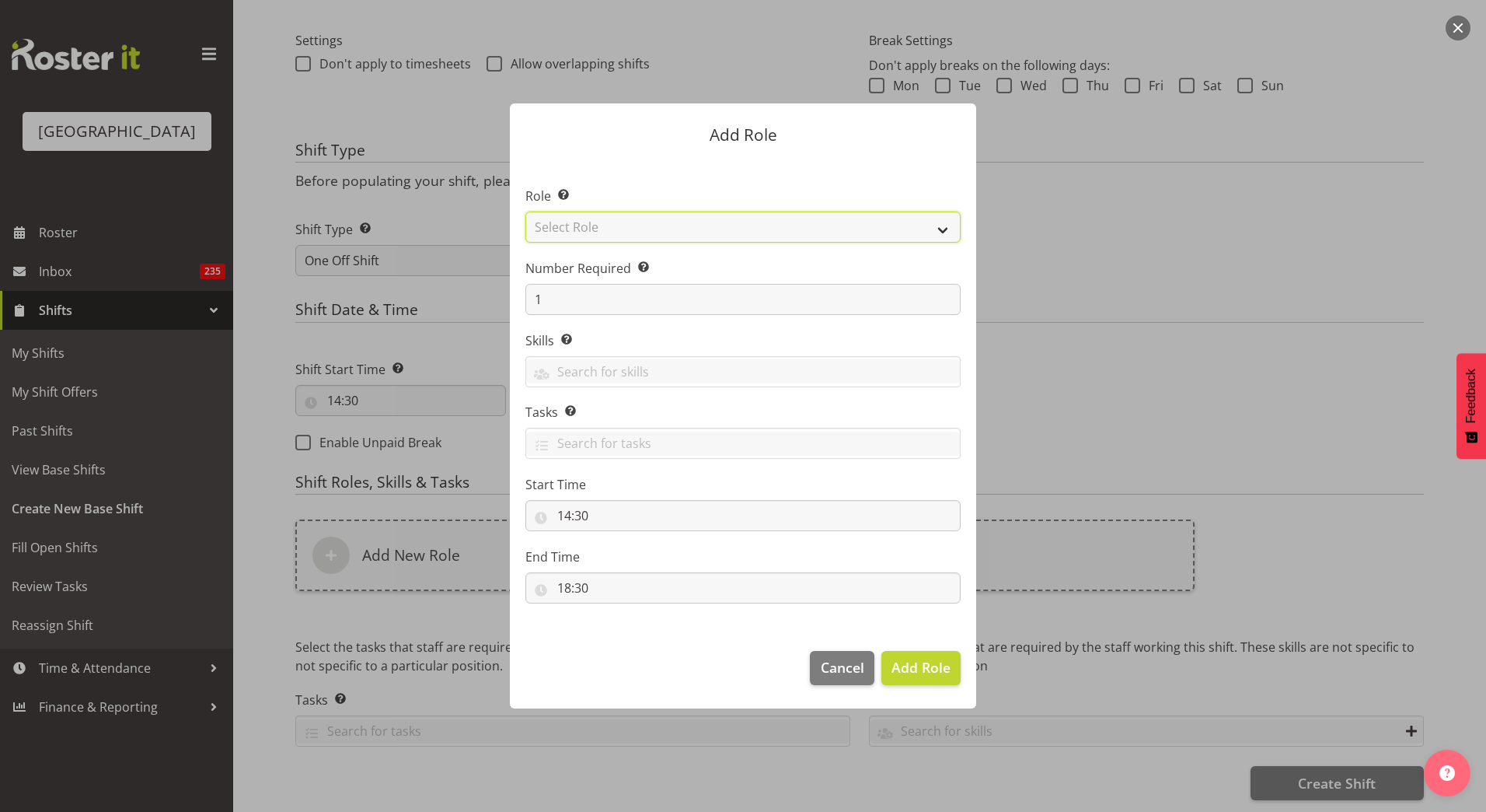
select select "96"
click at [525, 211] on select "Select Role Aquatic Customer Services Officer Cleaner - Splash Palace Facilties…" at bounding box center [743, 226] width 435 height 31
click at [933, 667] on span "Add Role" at bounding box center [921, 667] width 59 height 18
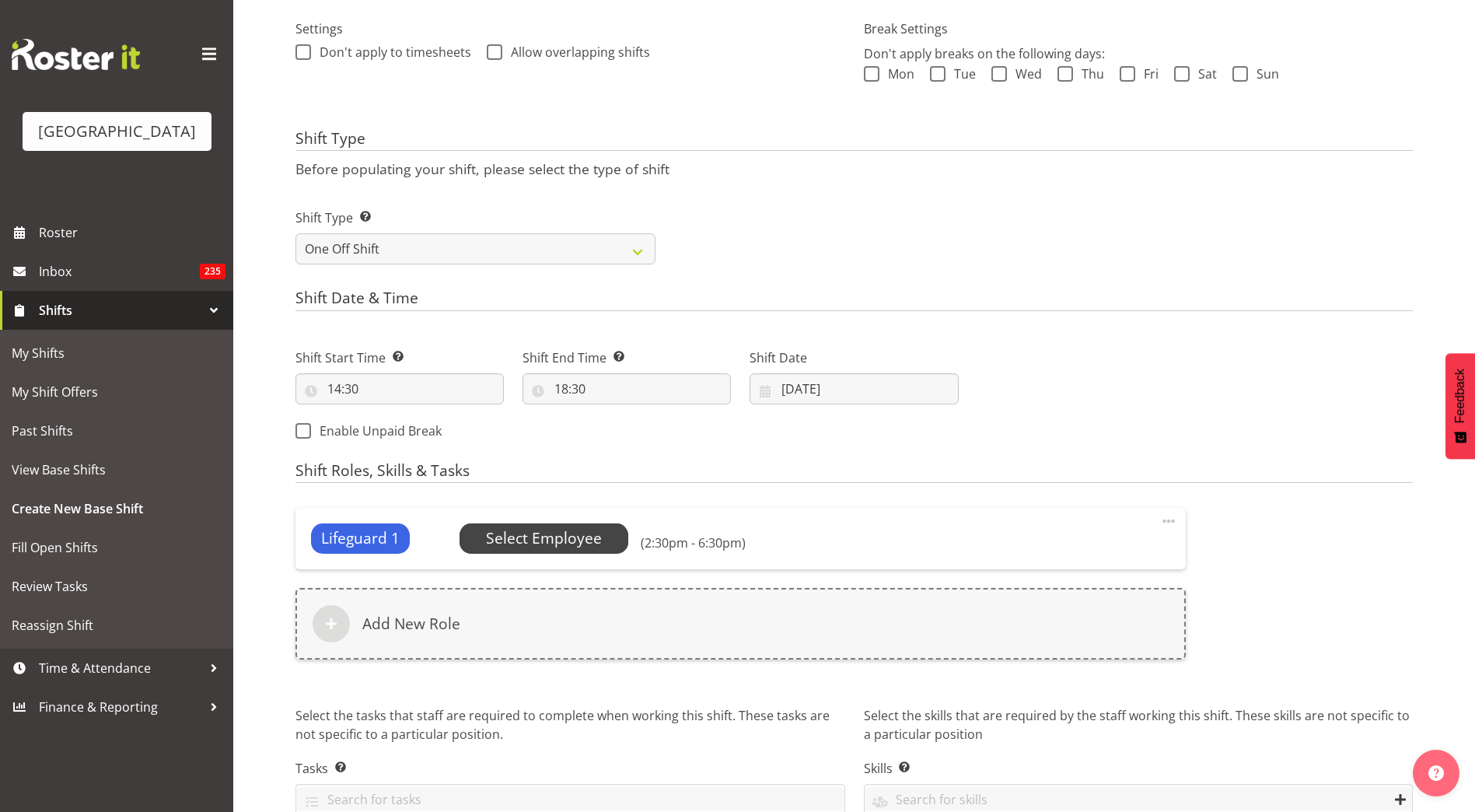
click at [590, 538] on span "Select Employee" at bounding box center [544, 538] width 116 height 22
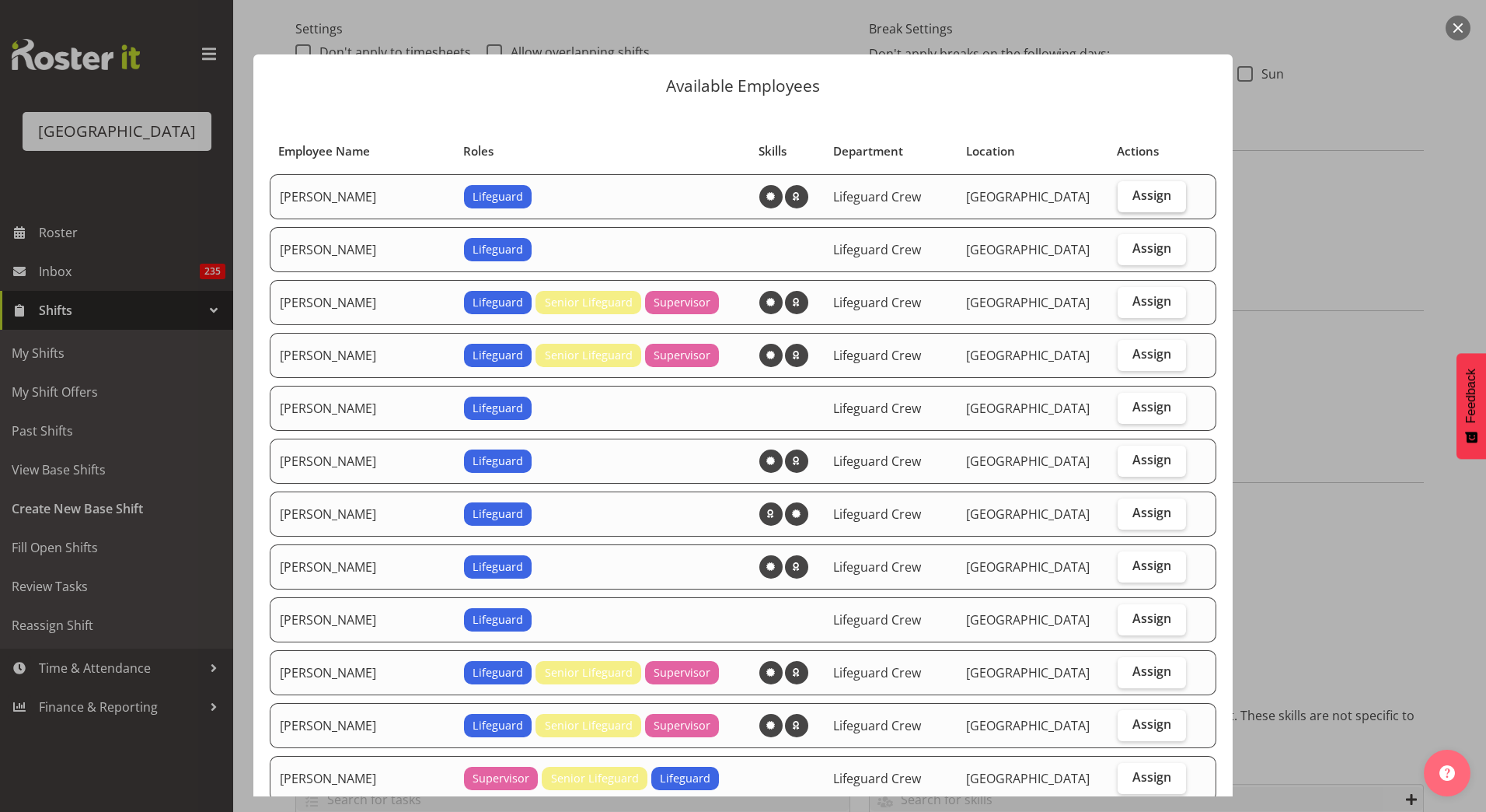
click at [1118, 190] on label "Assign" at bounding box center [1152, 196] width 69 height 31
click at [1118, 190] on input "Assign" at bounding box center [1123, 195] width 10 height 10
checkbox input "true"
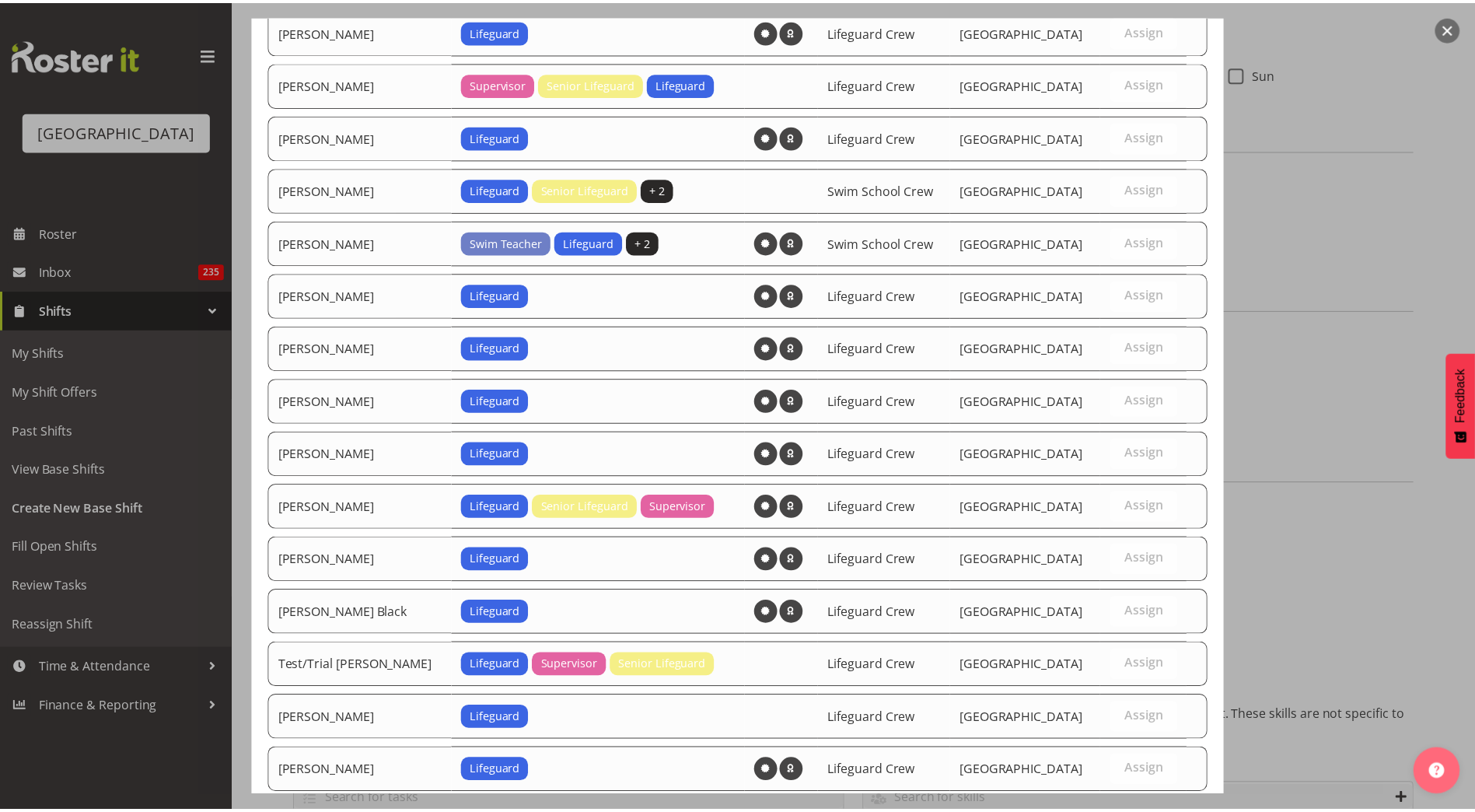
scroll to position [1001, 0]
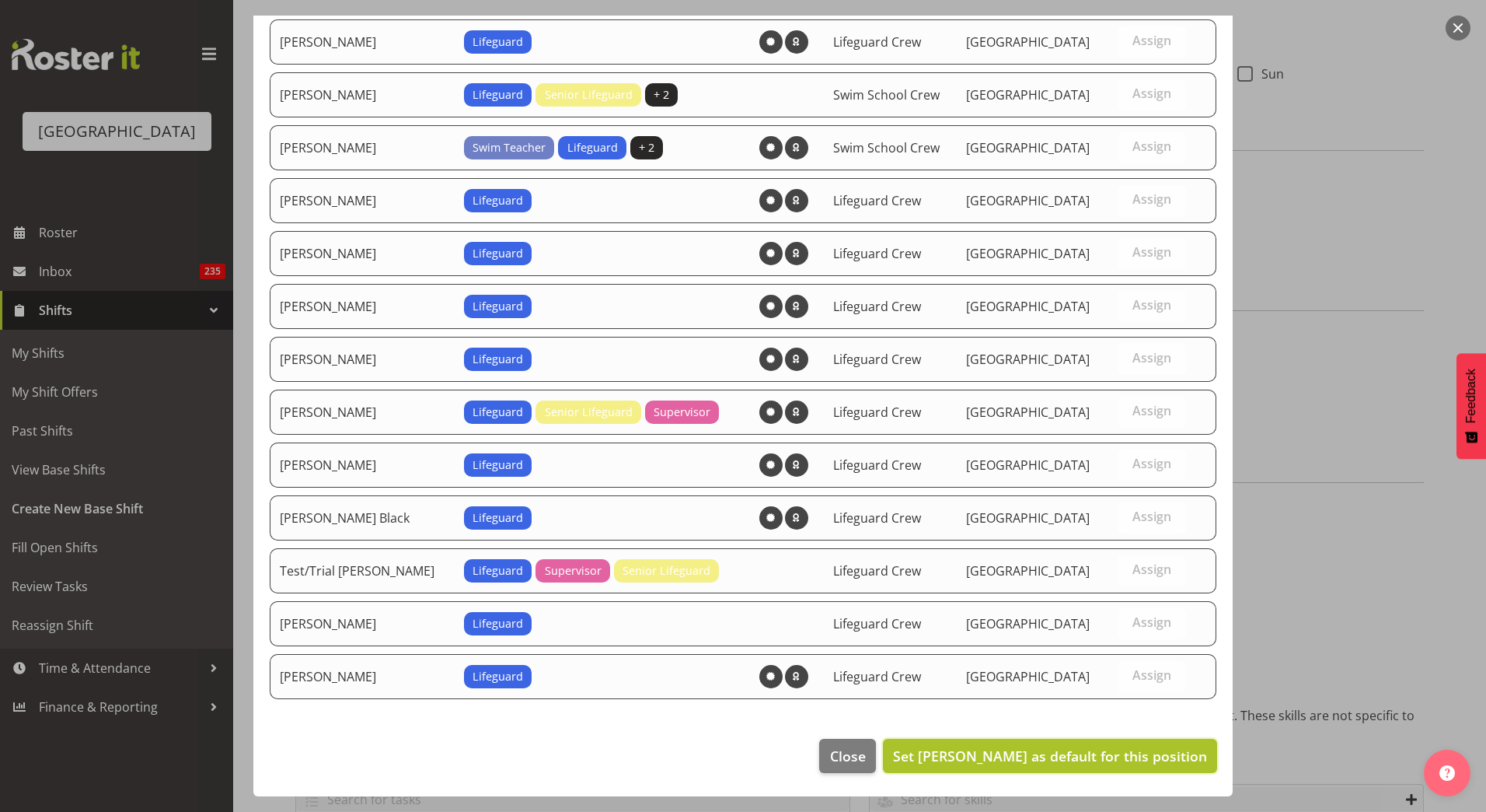
click at [966, 747] on span "Set Addison Robertson as default for this position" at bounding box center [1051, 755] width 314 height 18
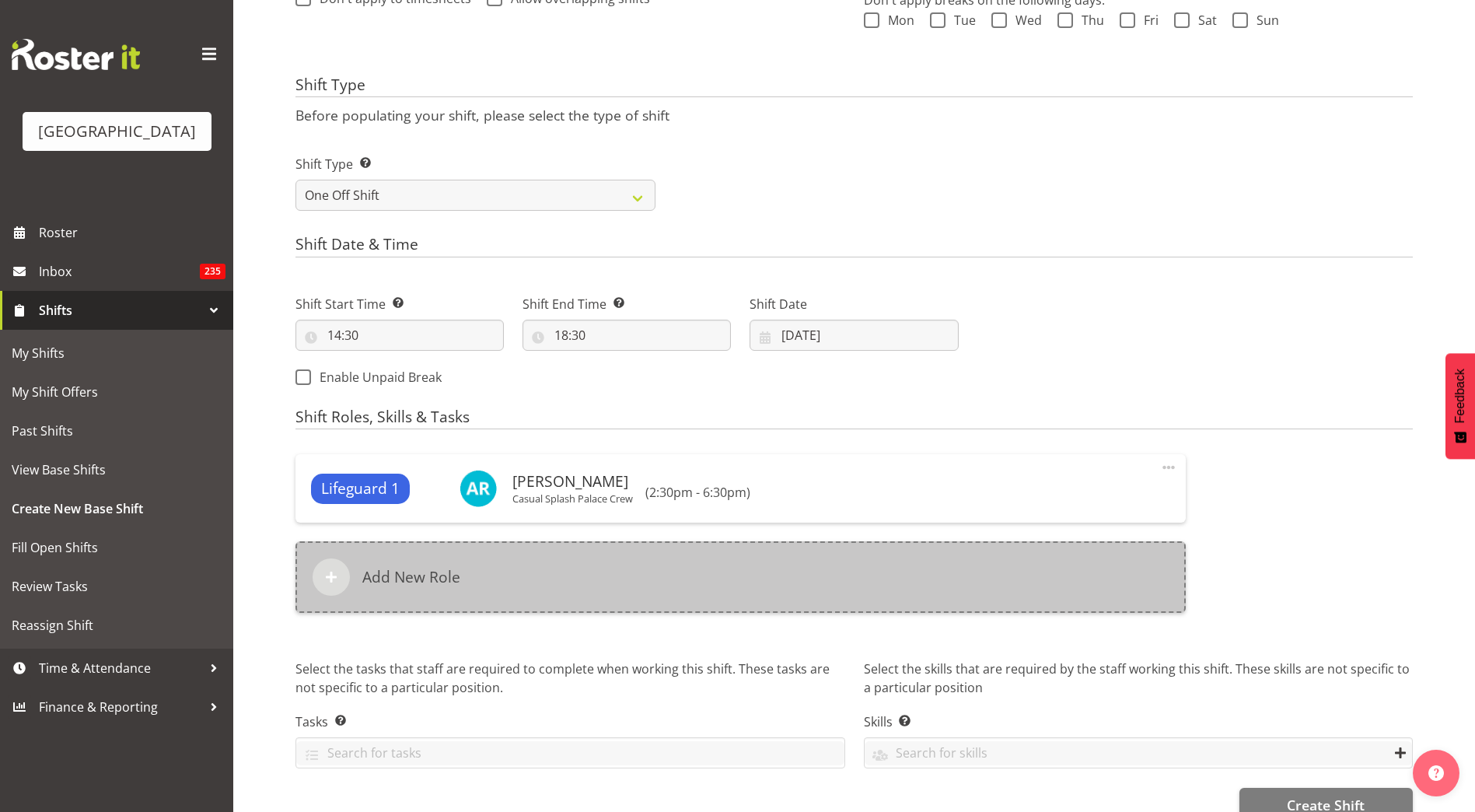
scroll to position [543, 0]
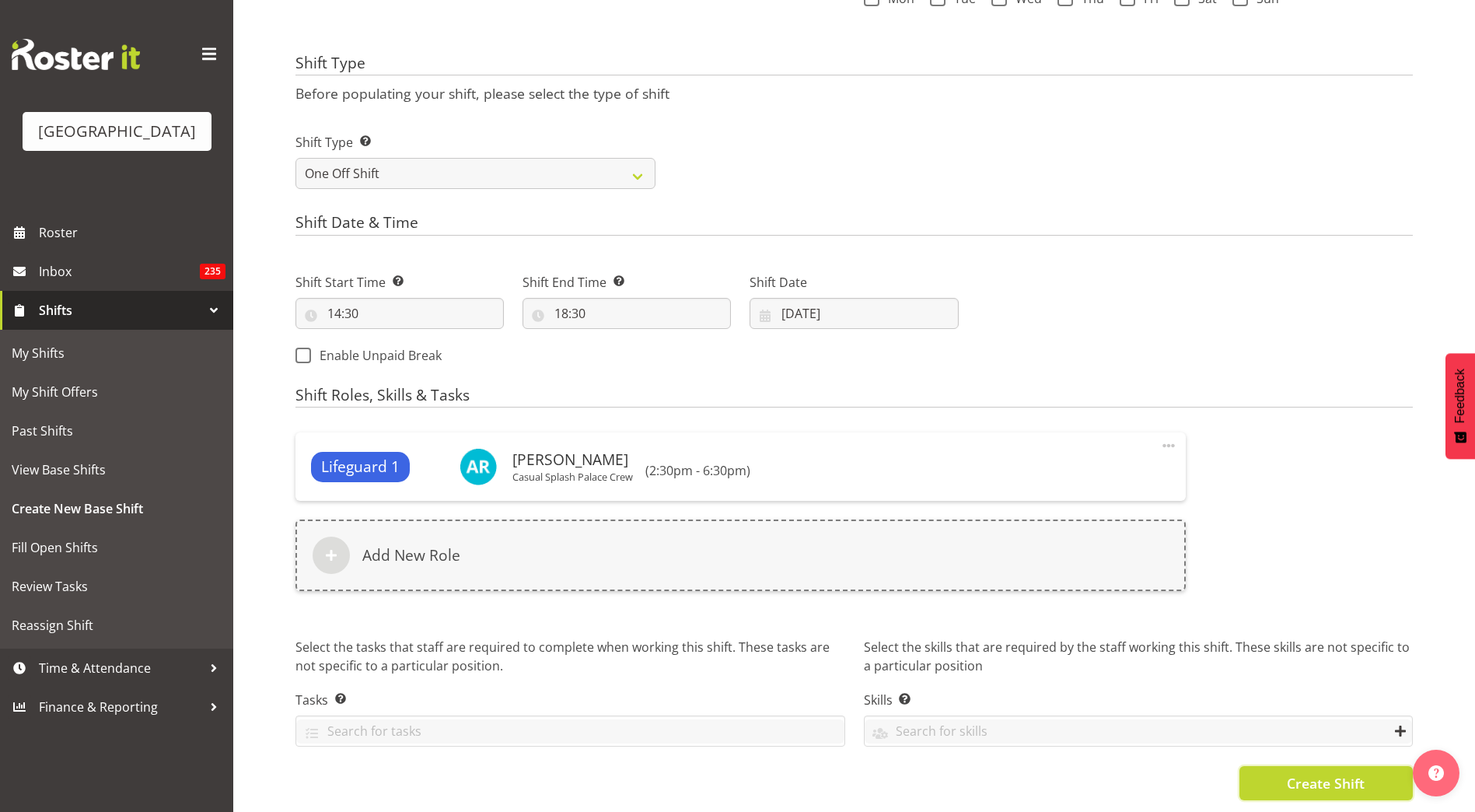
click at [1340, 780] on span "Create Shift" at bounding box center [1326, 783] width 78 height 20
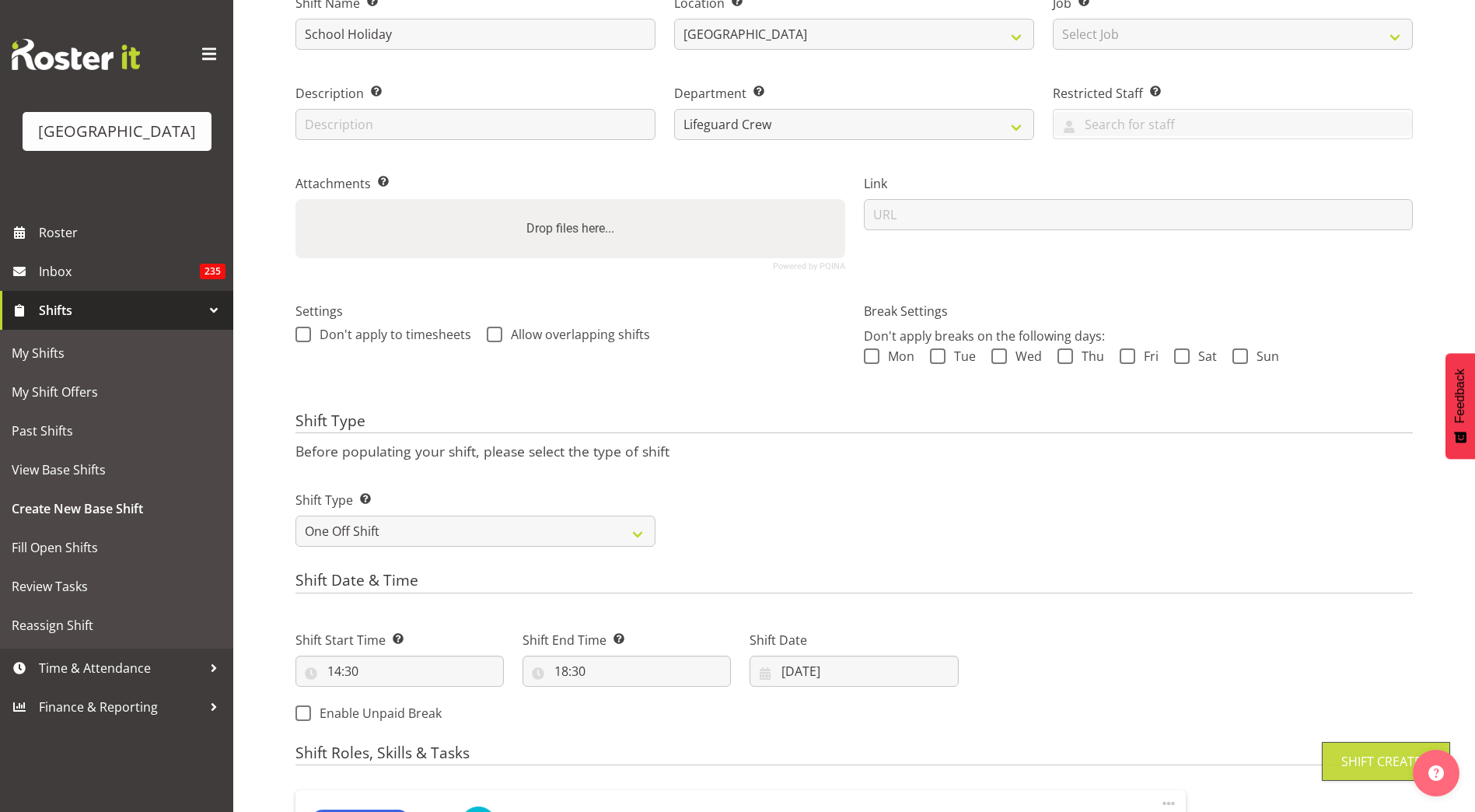
scroll to position [154, 0]
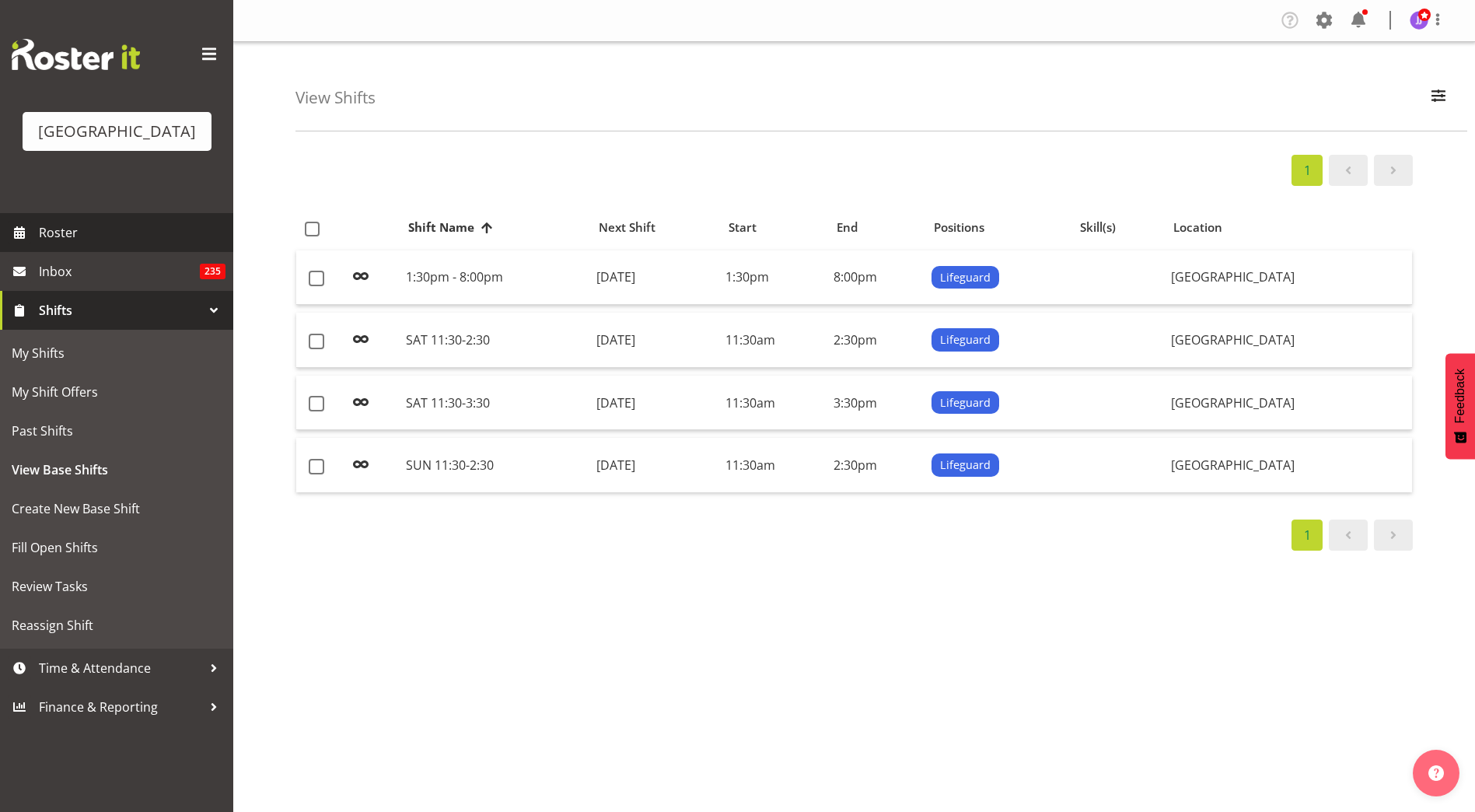
click at [121, 234] on span "Roster" at bounding box center [132, 233] width 186 height 23
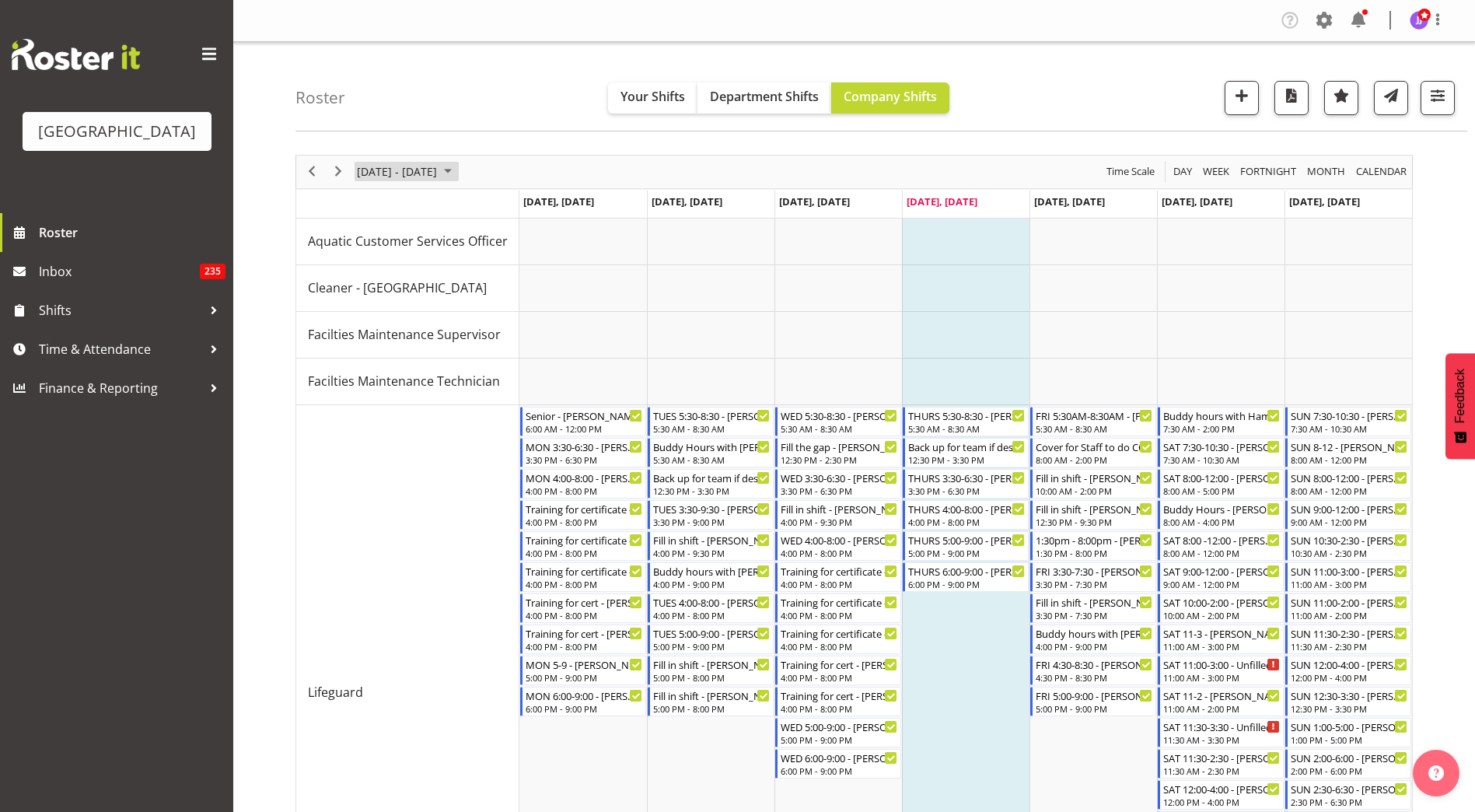
click at [457, 166] on span "September 2025" at bounding box center [448, 171] width 18 height 19
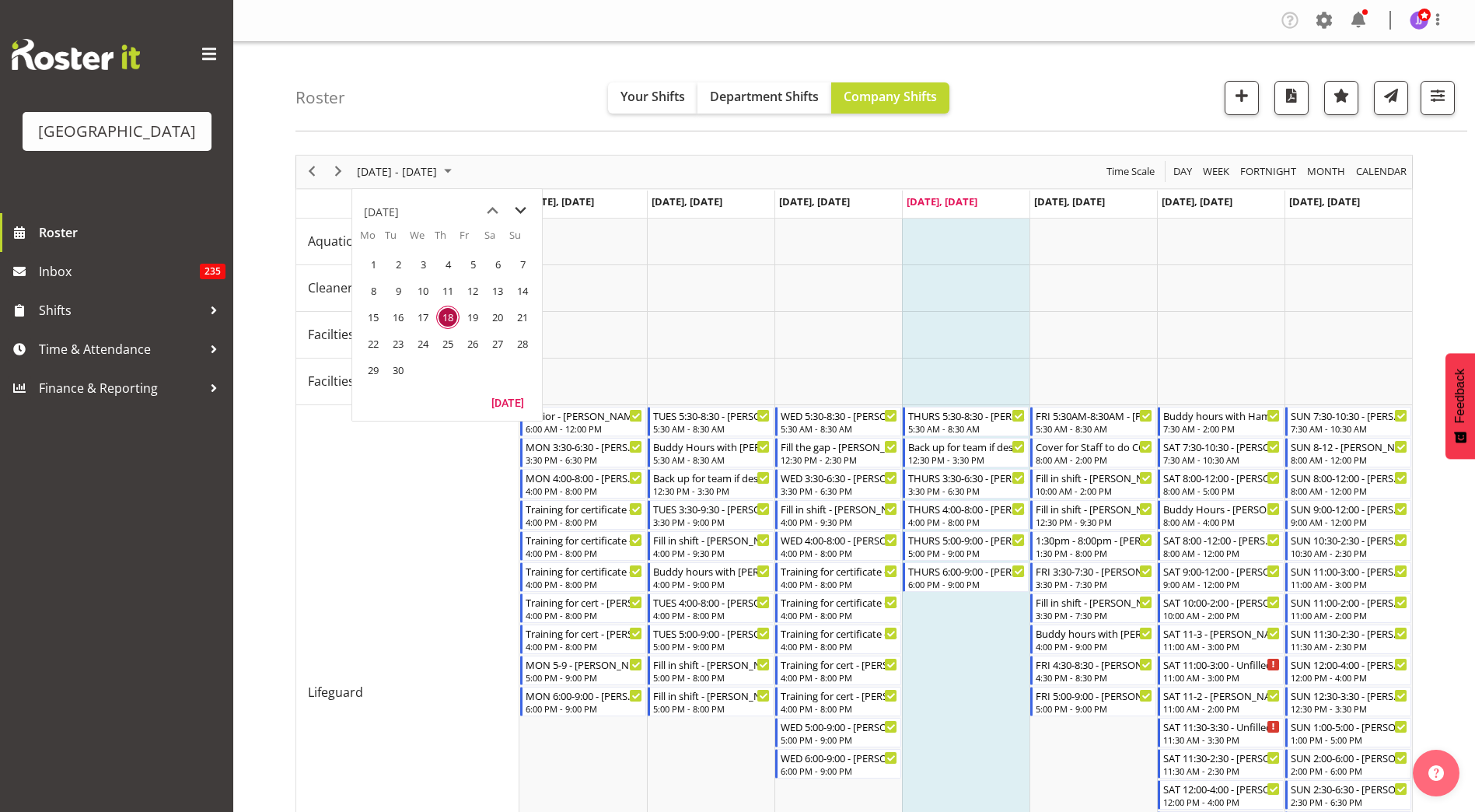
click at [530, 212] on span "next month" at bounding box center [520, 211] width 27 height 28
click at [422, 265] on span "1" at bounding box center [423, 264] width 23 height 23
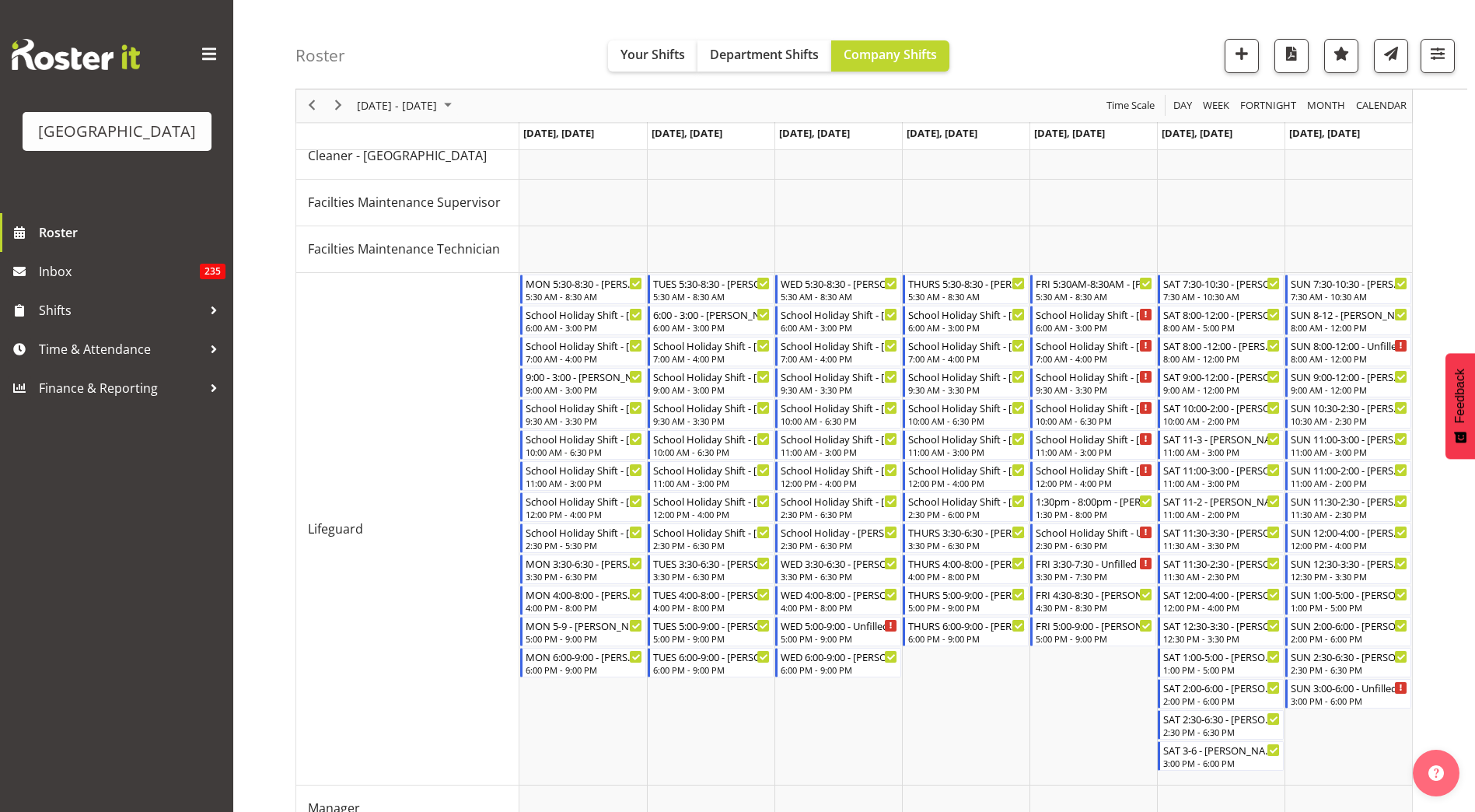
scroll to position [155, 0]
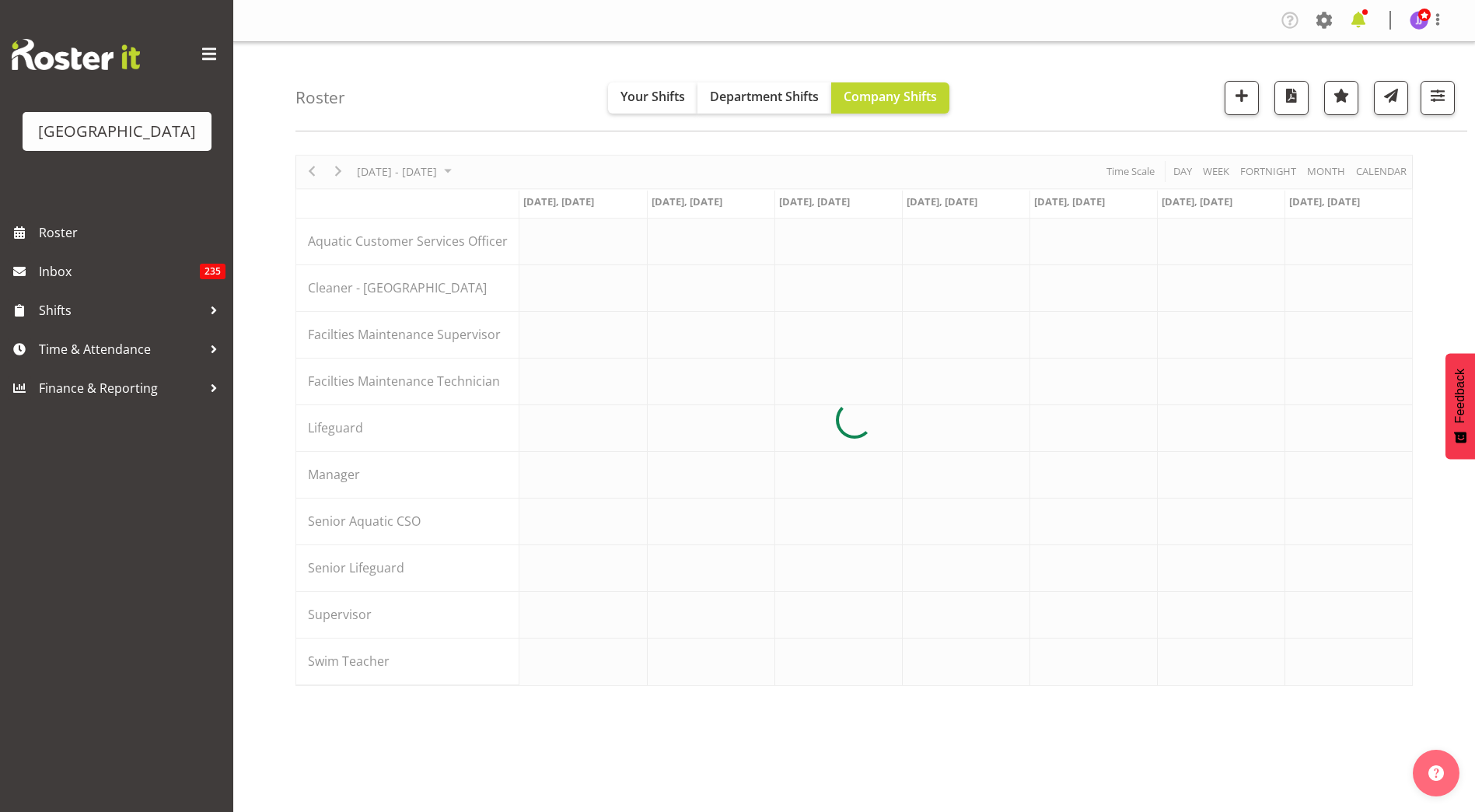
click at [1359, 15] on span at bounding box center [1359, 20] width 25 height 25
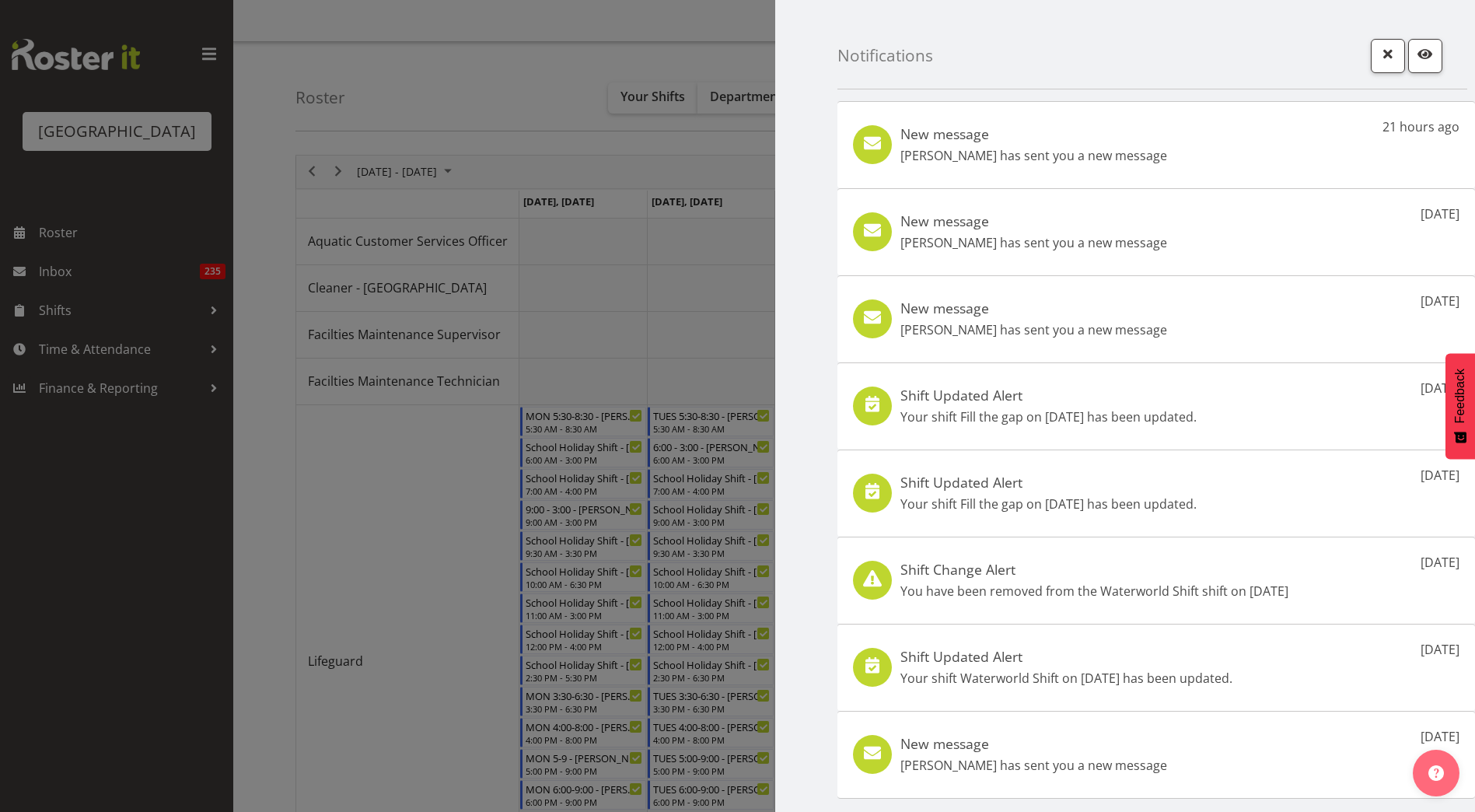
click at [1246, 162] on div "New message Laurie Cook has sent you a new message 21 hours ago" at bounding box center [1156, 145] width 638 height 87
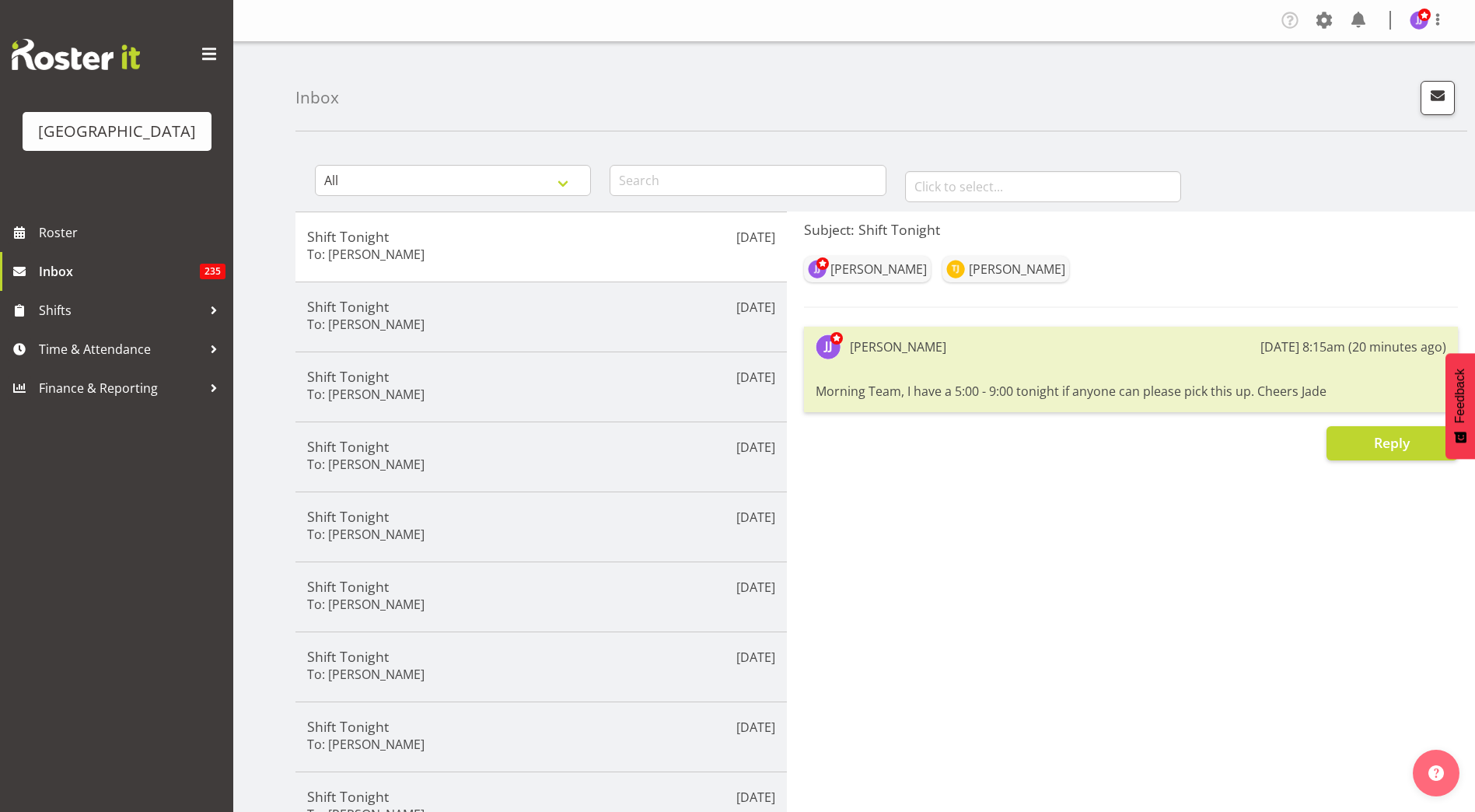
click at [59, 48] on img at bounding box center [76, 54] width 128 height 31
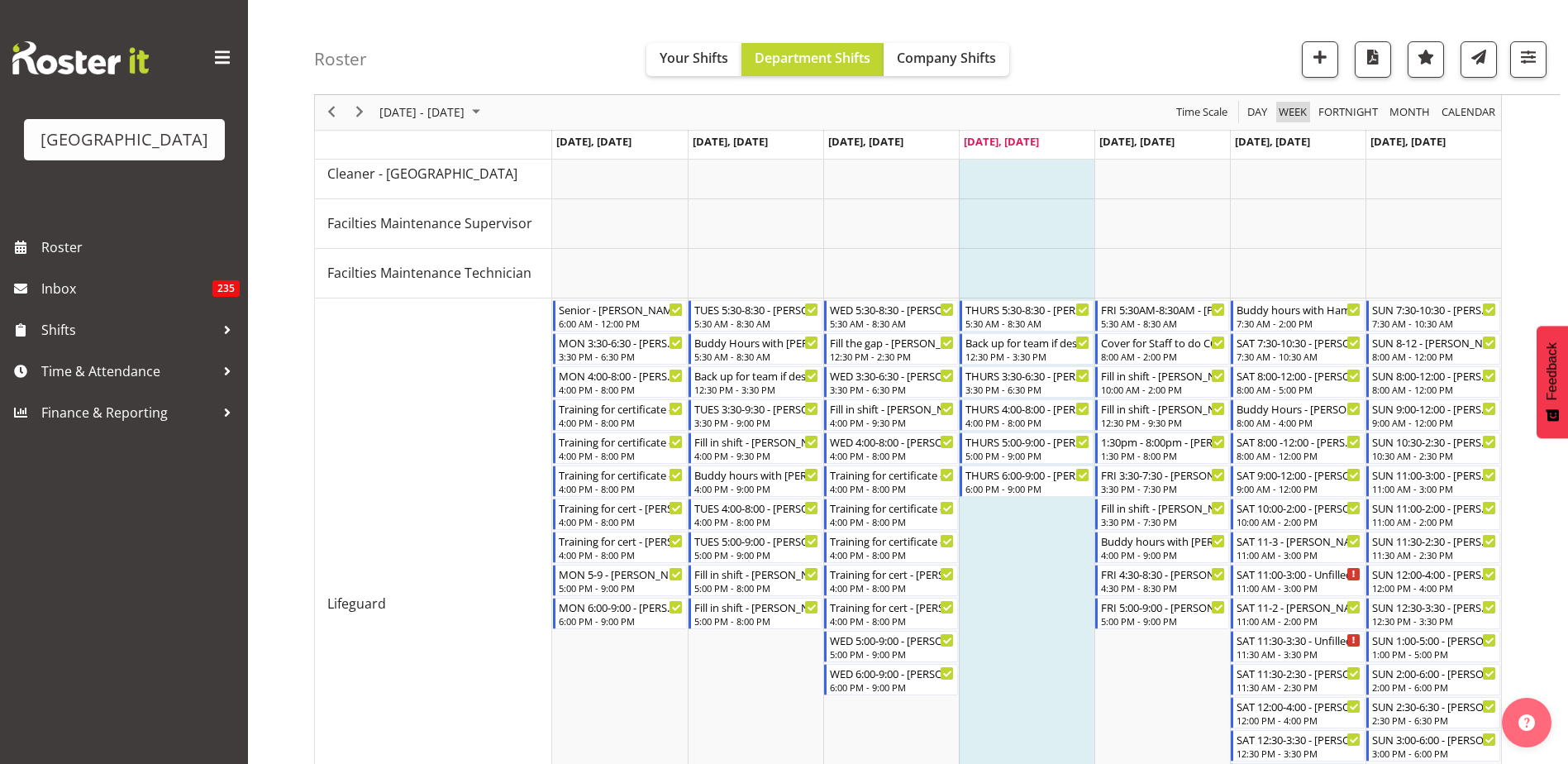
scroll to position [41, 0]
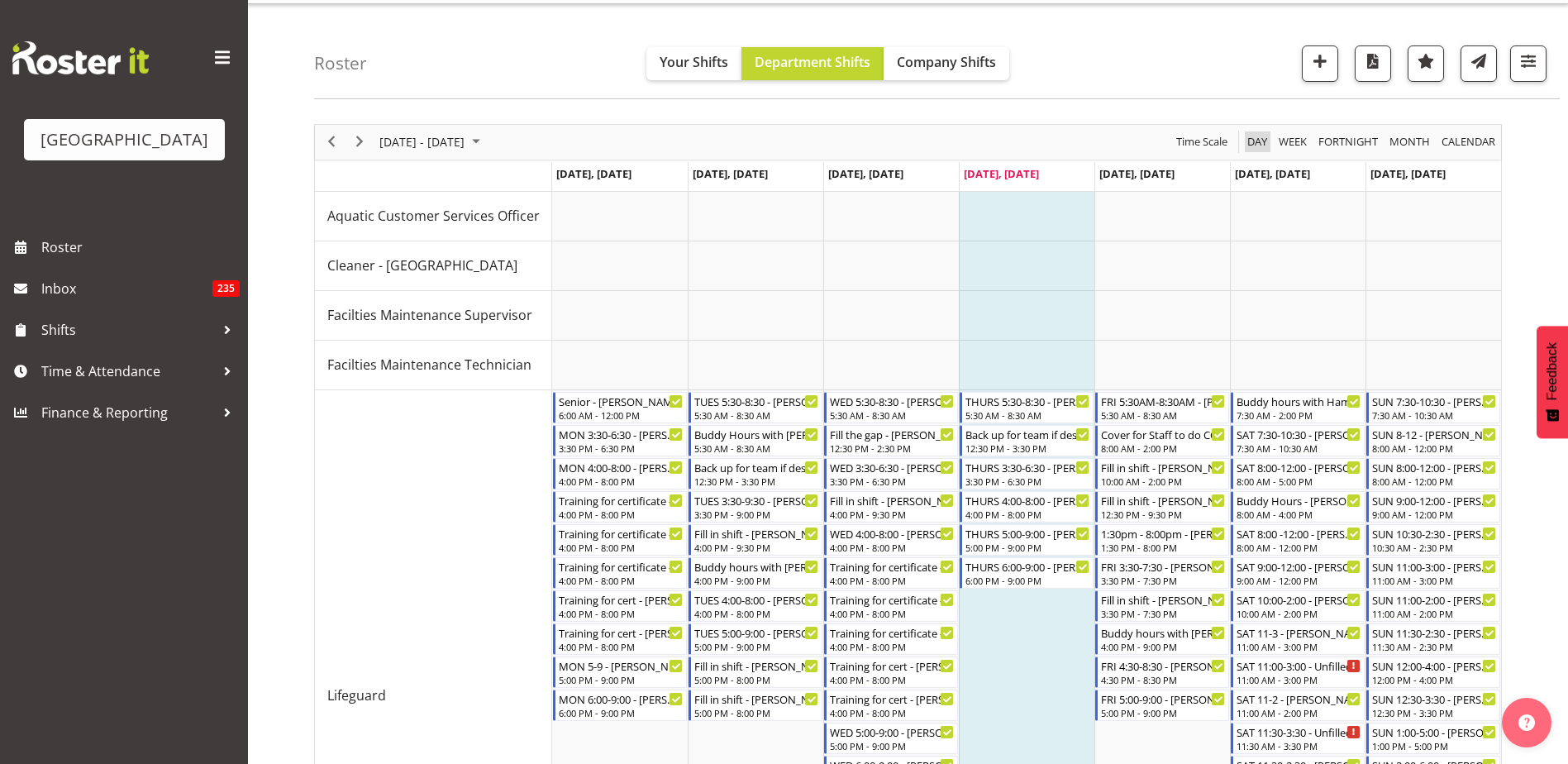
click at [1254, 139] on span "Day" at bounding box center [1258, 141] width 23 height 20
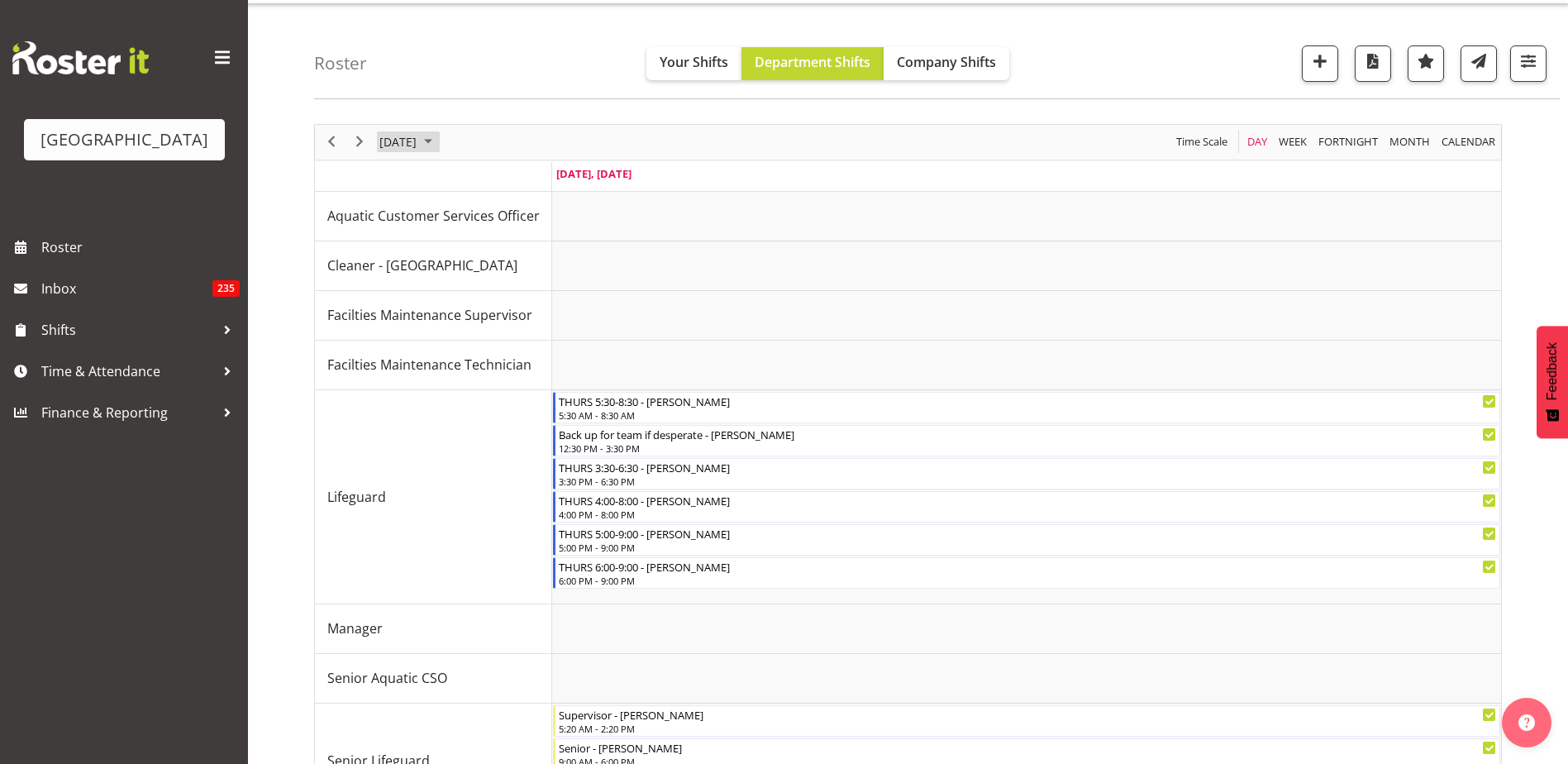
click at [418, 141] on span "[DATE]" at bounding box center [398, 141] width 41 height 20
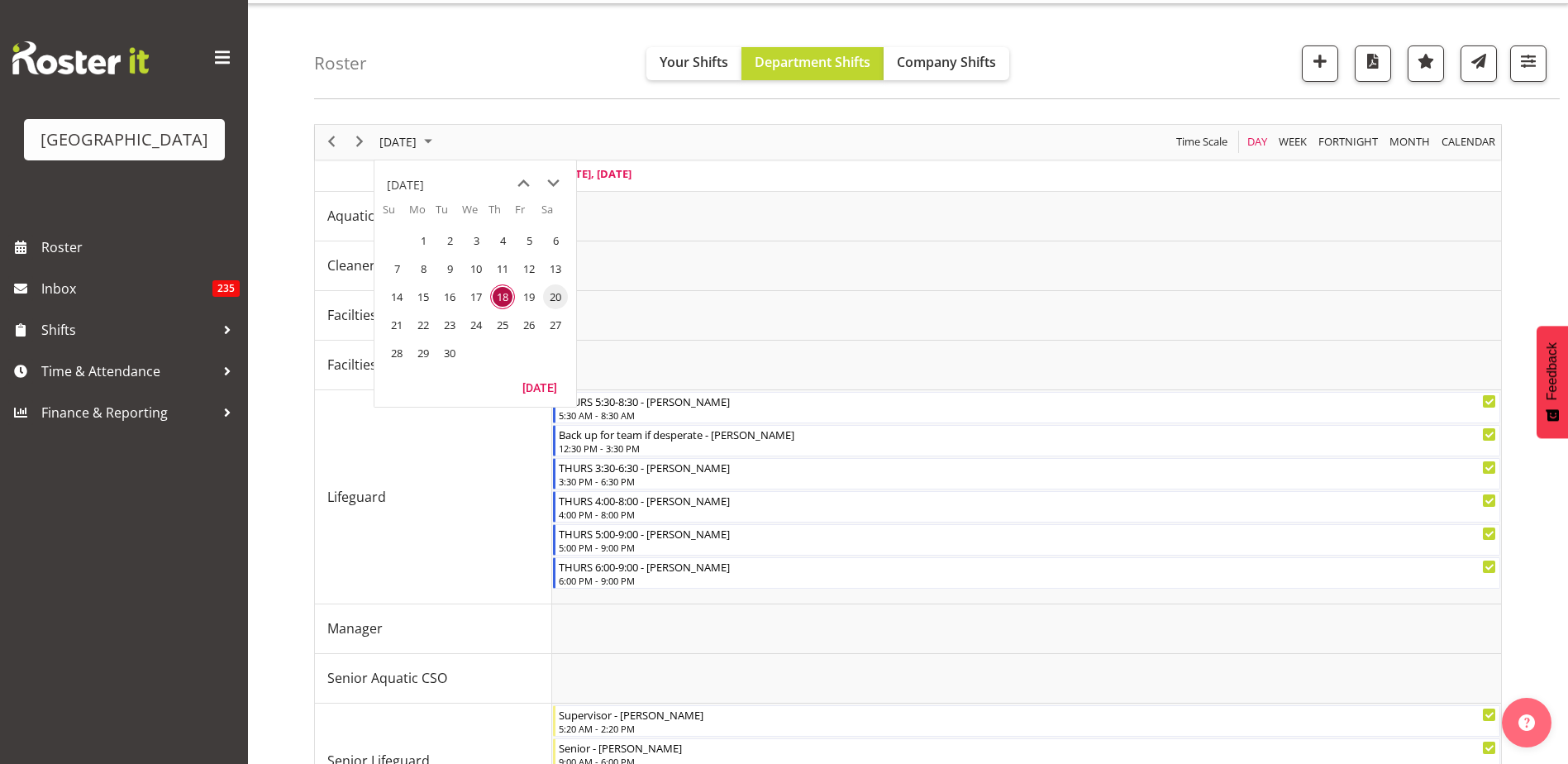
click at [549, 296] on span "20" at bounding box center [556, 297] width 25 height 25
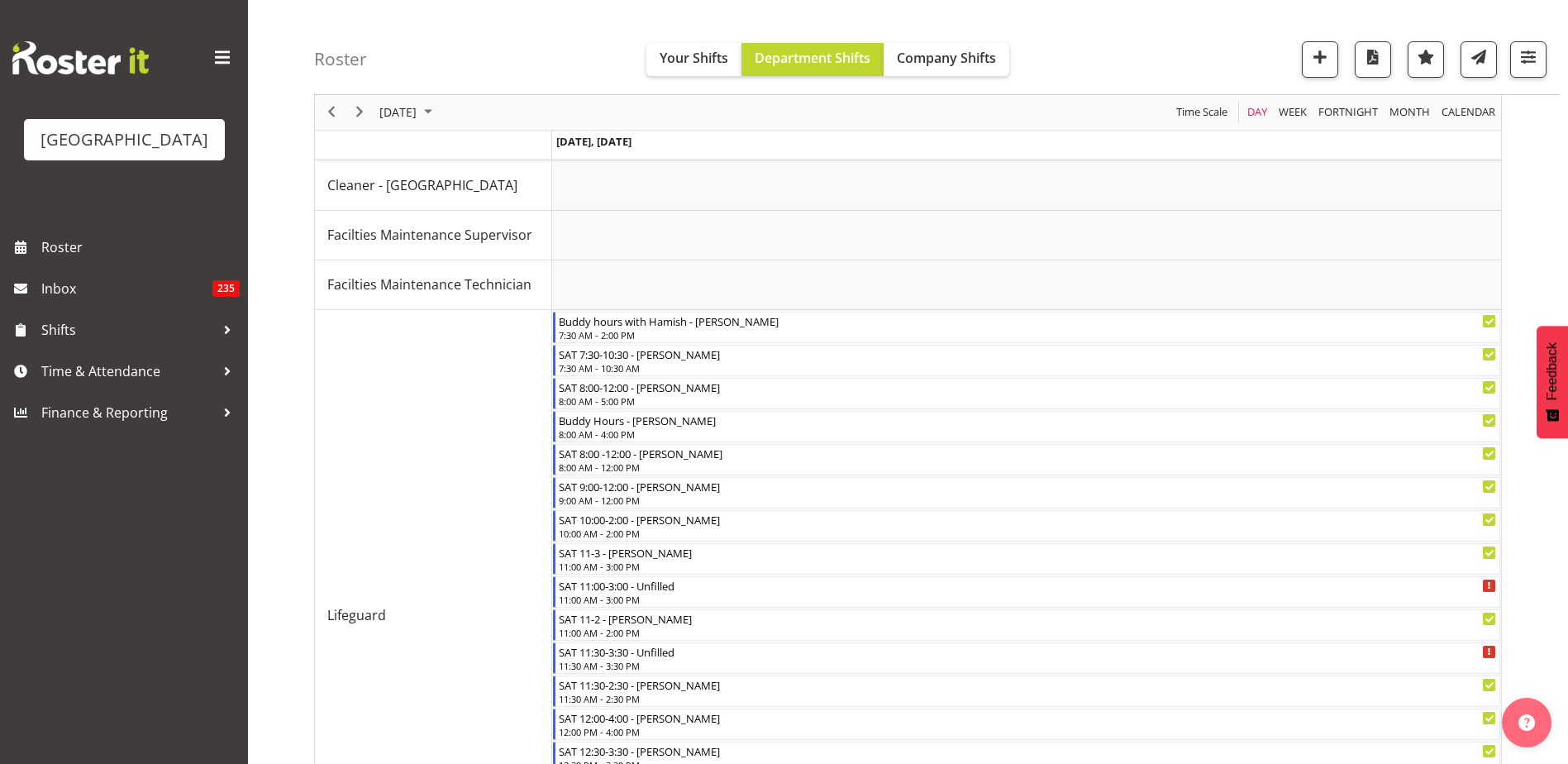
scroll to position [75, 0]
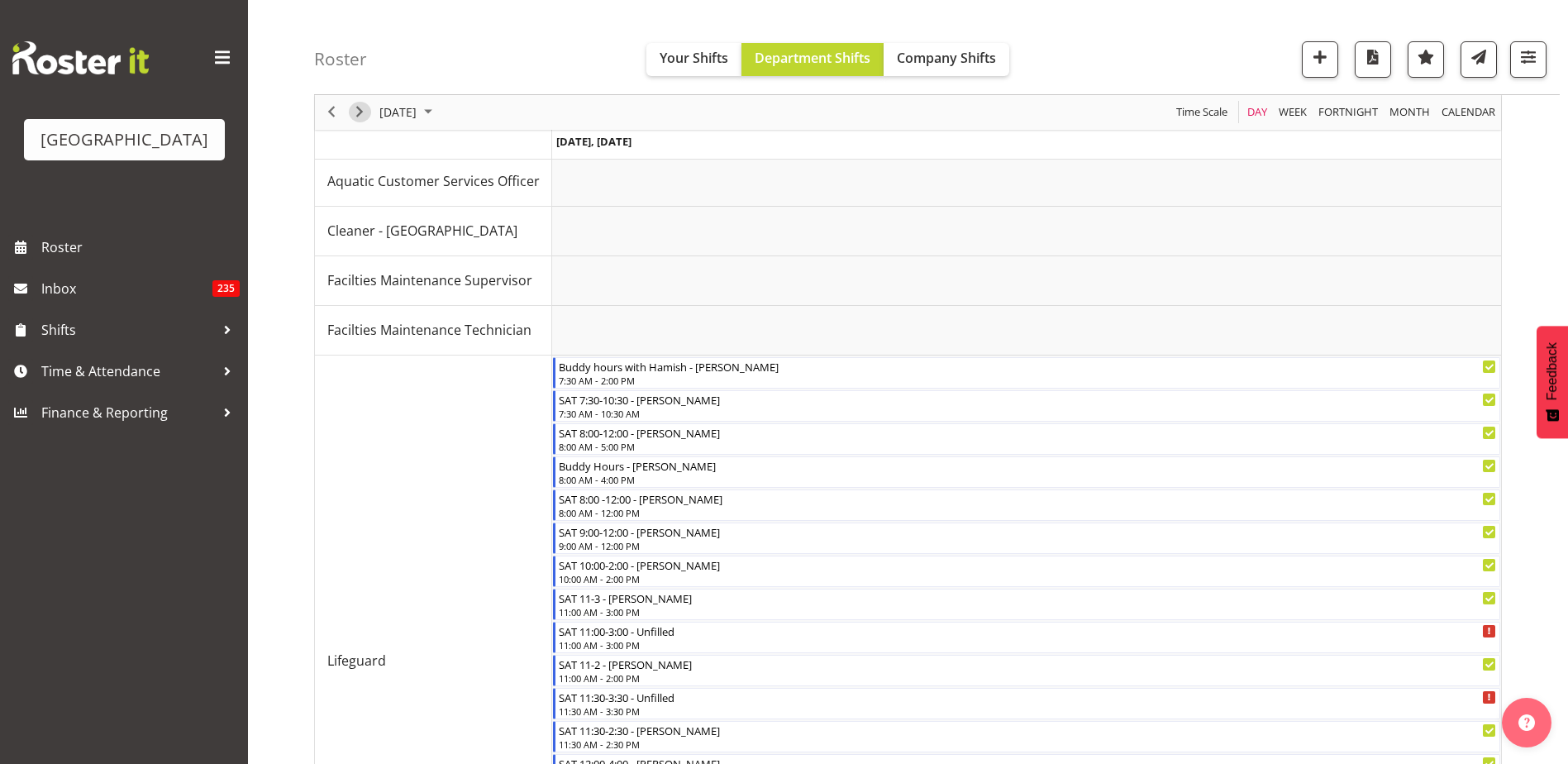
click at [363, 117] on span "Next" at bounding box center [360, 112] width 19 height 20
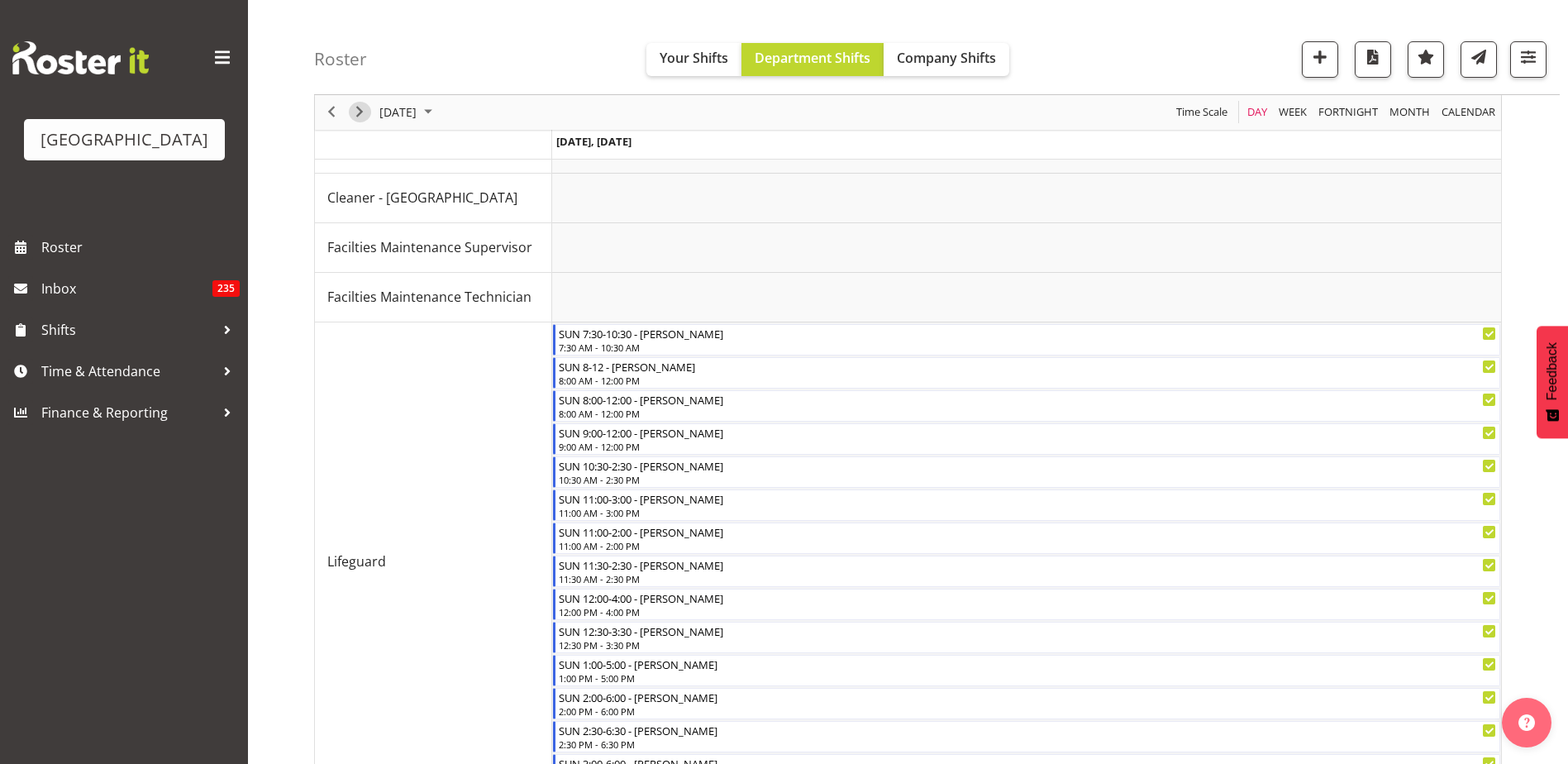
scroll to position [191, 0]
